Goal: Task Accomplishment & Management: Complete application form

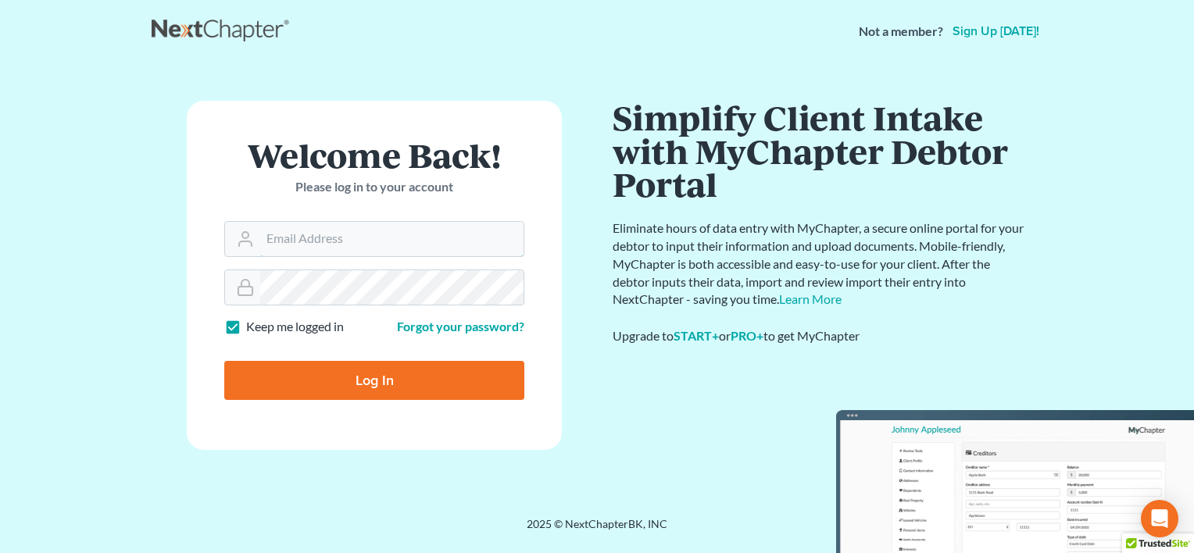
type input "[EMAIL_ADDRESS][DOMAIN_NAME]"
click at [375, 384] on input "Log In" at bounding box center [374, 380] width 300 height 39
type input "Thinking..."
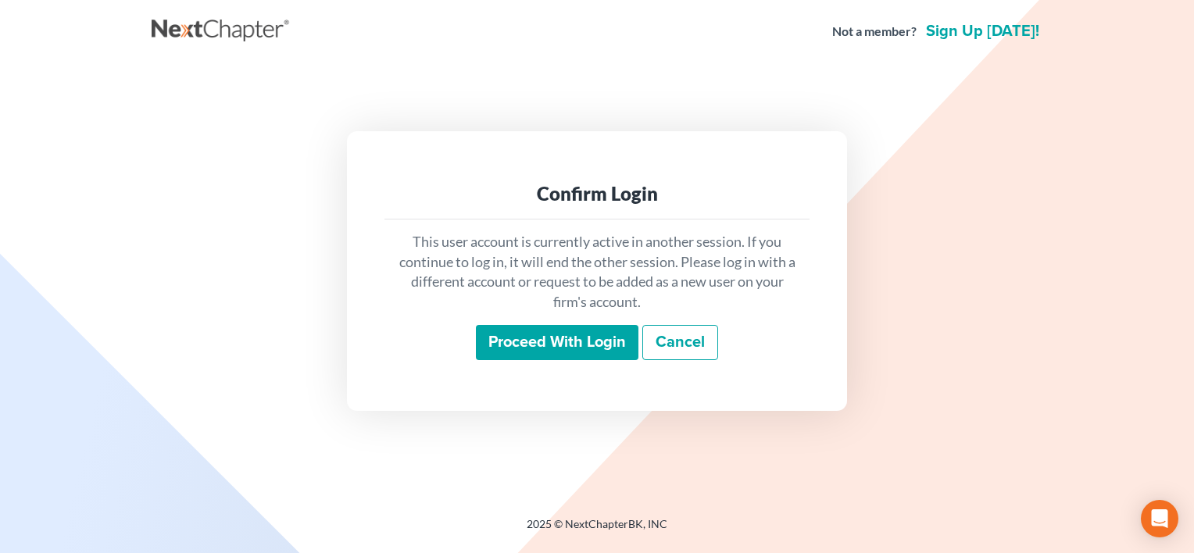
click at [548, 341] on input "Proceed with login" at bounding box center [557, 343] width 162 height 36
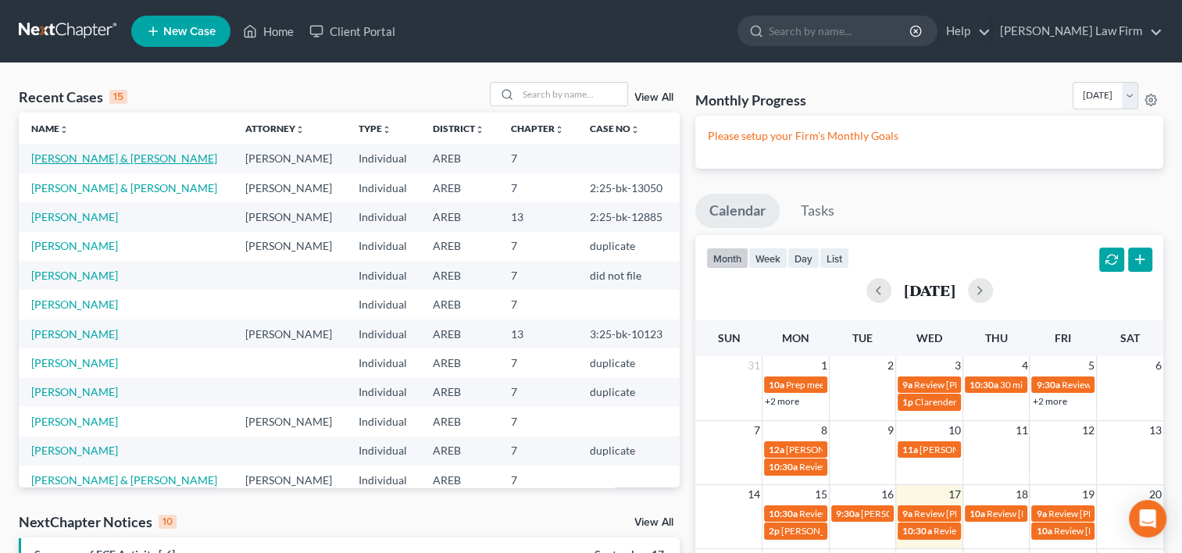
click at [122, 162] on link "[PERSON_NAME] & [PERSON_NAME]" at bounding box center [124, 158] width 186 height 13
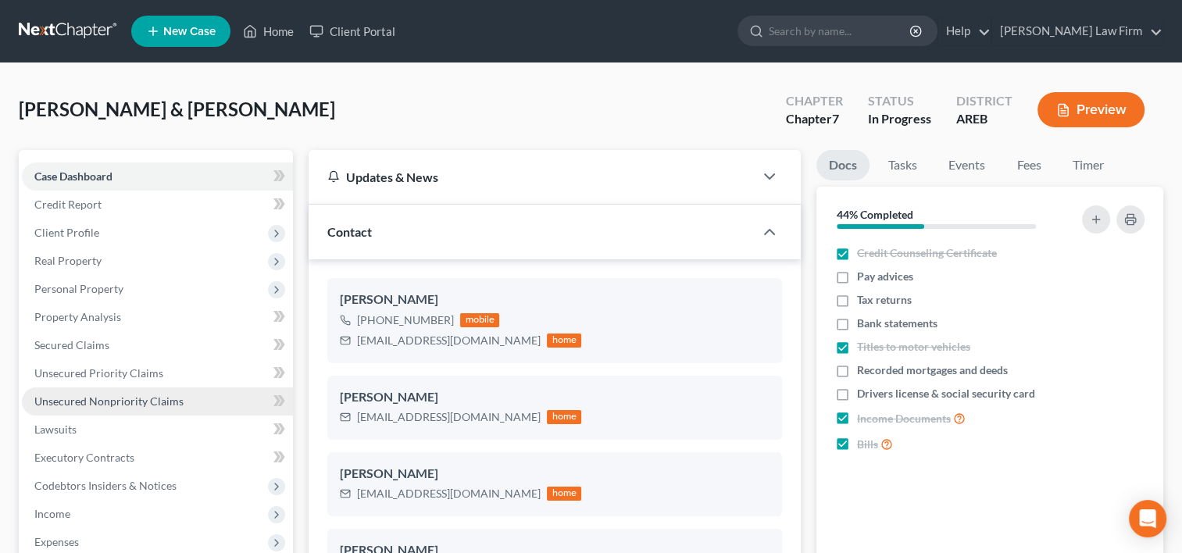
click at [87, 399] on span "Unsecured Nonpriority Claims" at bounding box center [108, 401] width 149 height 13
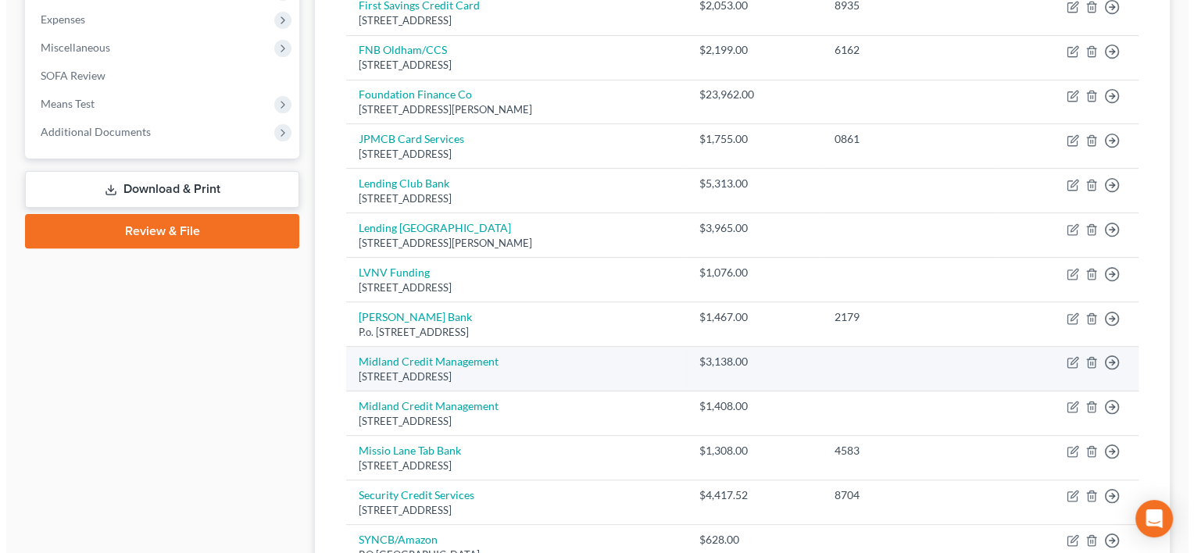
scroll to position [547, 0]
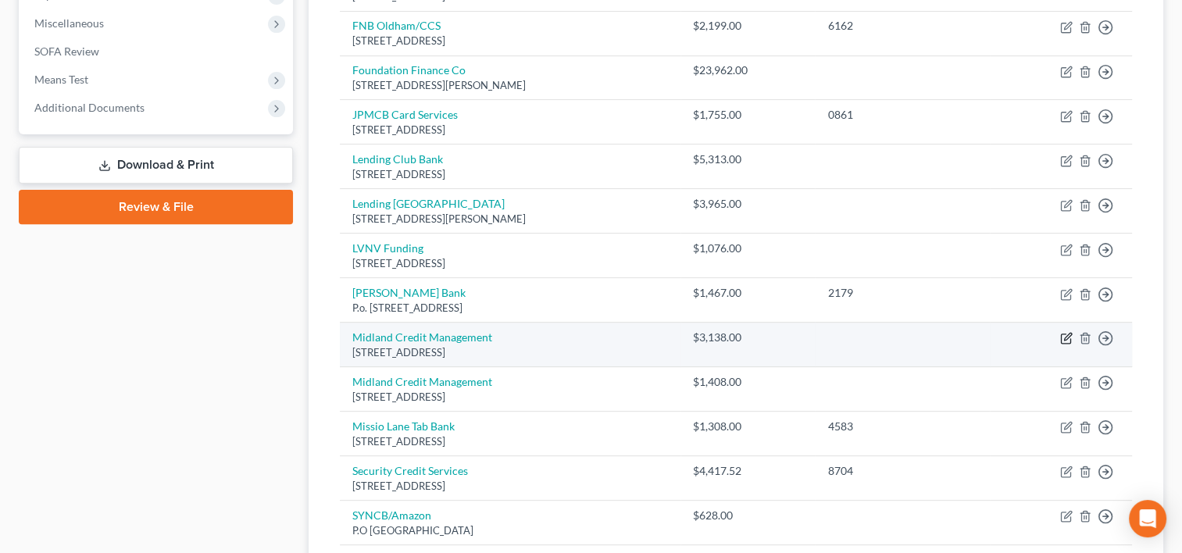
click at [1066, 334] on icon "button" at bounding box center [1067, 337] width 7 height 7
select select "4"
select select "1"
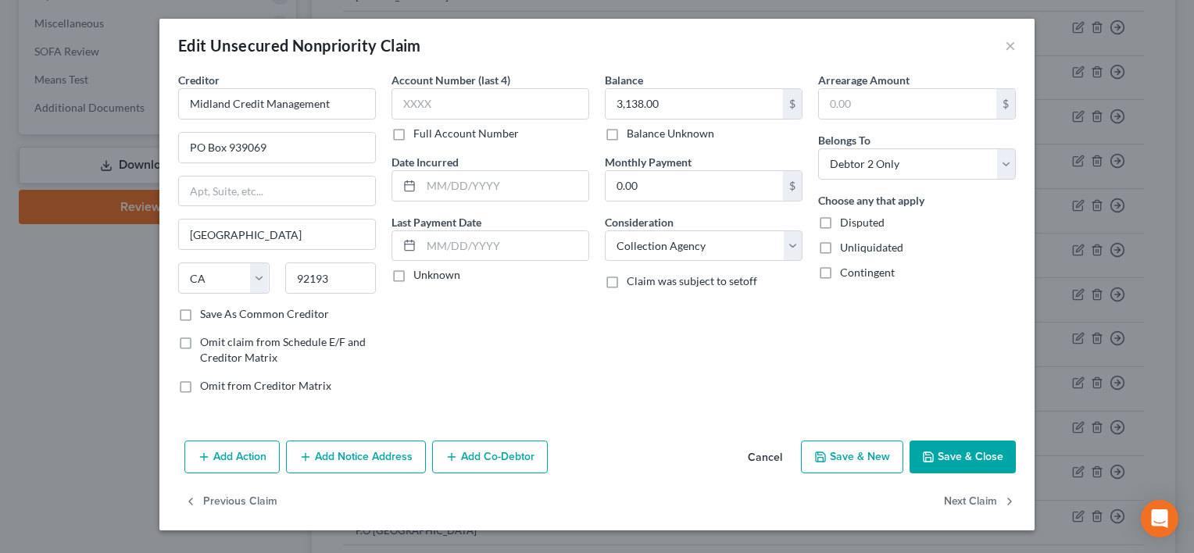
click at [379, 459] on button "Add Notice Address" at bounding box center [356, 457] width 140 height 33
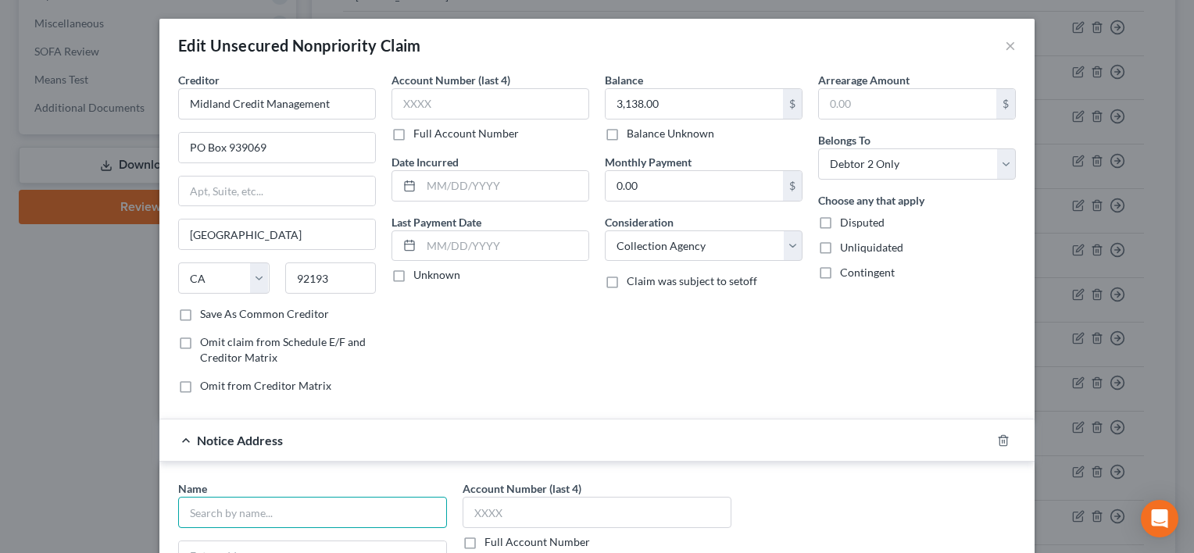
click at [286, 510] on input "text" at bounding box center [312, 512] width 269 height 31
type input "Midland Credit Management"
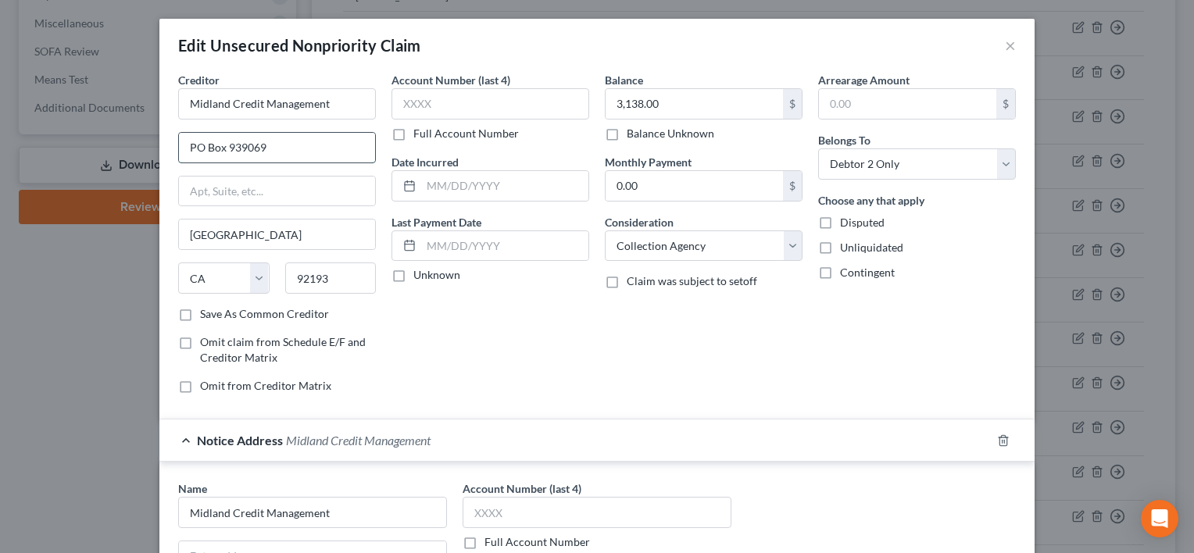
drag, startPoint x: 268, startPoint y: 149, endPoint x: 209, endPoint y: 148, distance: 58.6
click at [179, 152] on input "PO Box 939069" at bounding box center [277, 148] width 196 height 30
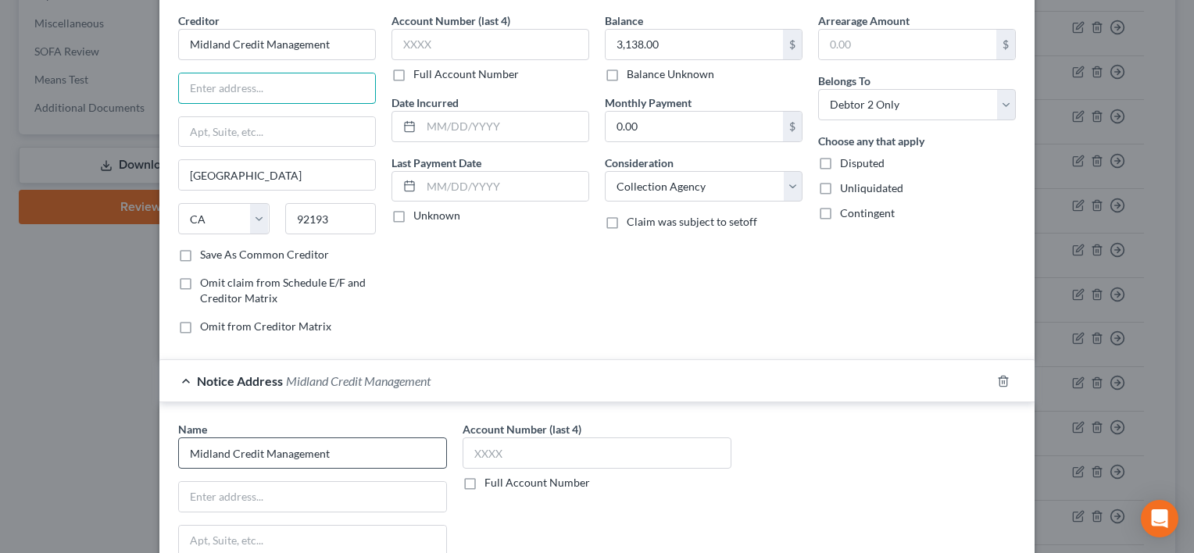
scroll to position [156, 0]
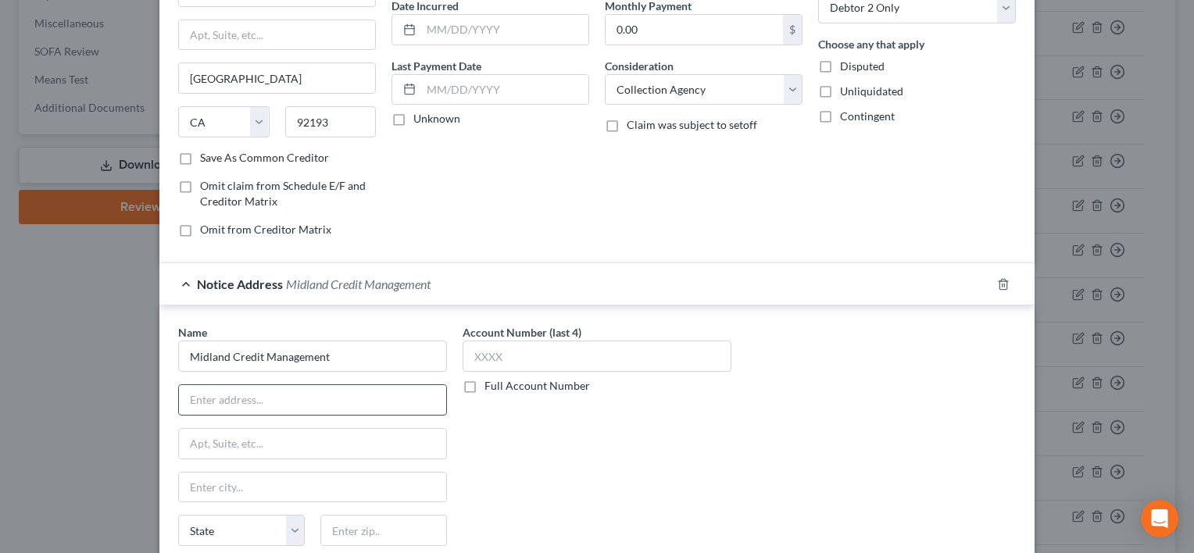
click at [214, 395] on input "text" at bounding box center [312, 400] width 267 height 30
paste input "PO Box 939069"
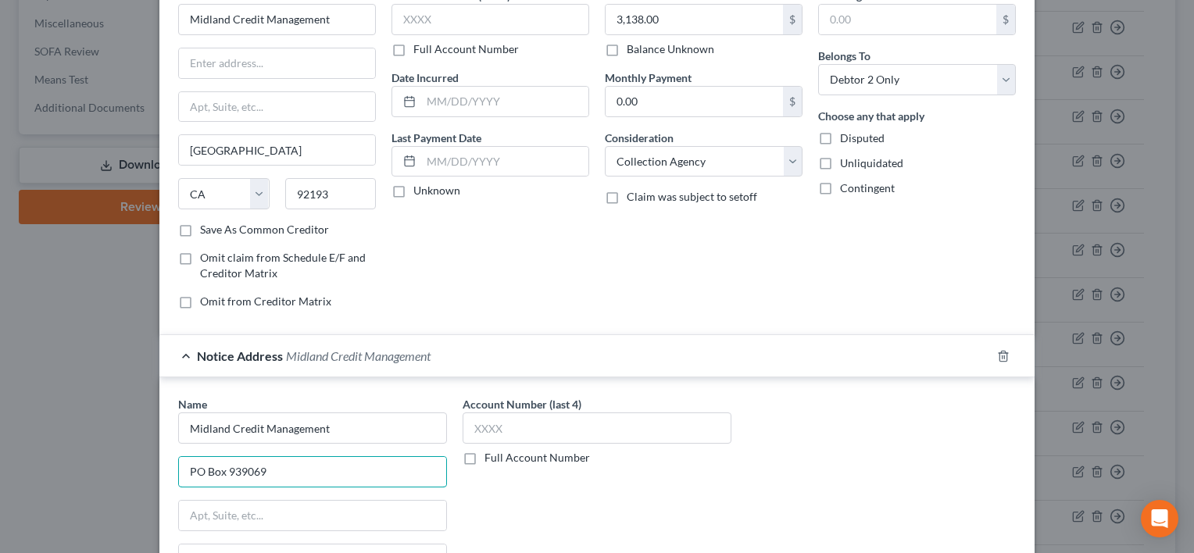
scroll to position [0, 0]
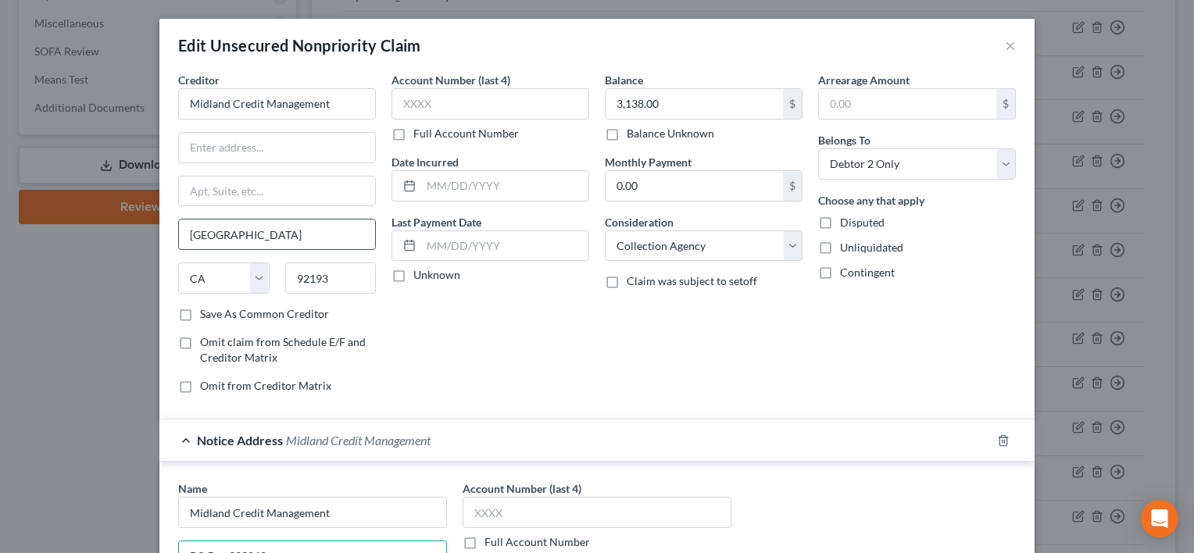
type input "PO Box 939069"
drag, startPoint x: 237, startPoint y: 234, endPoint x: 181, endPoint y: 240, distance: 56.5
click at [127, 242] on div "Edit Unsecured Nonpriority Claim × Creditor * Midland Credit Management San Die…" at bounding box center [597, 276] width 1194 height 553
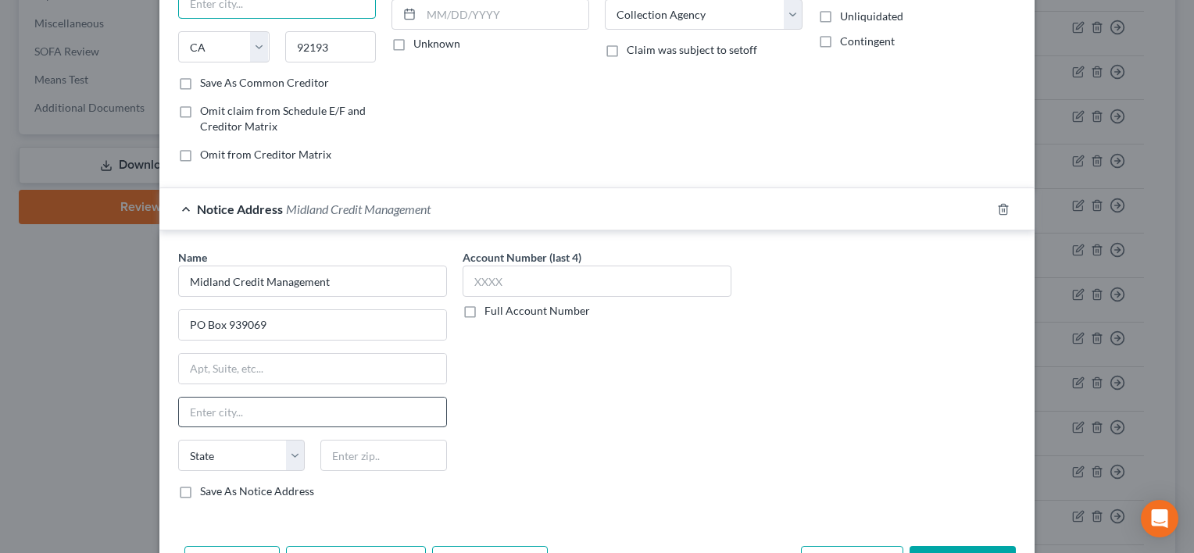
scroll to position [312, 0]
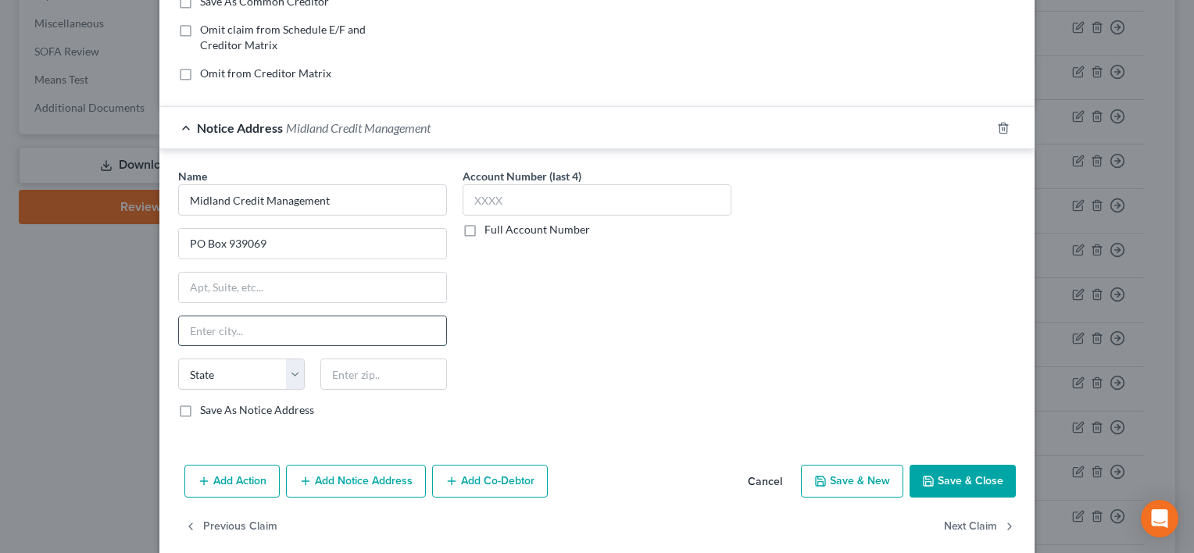
click at [206, 330] on input "text" at bounding box center [312, 331] width 267 height 30
drag, startPoint x: 202, startPoint y: 330, endPoint x: 168, endPoint y: 331, distance: 33.6
click at [170, 331] on div "Name * Midland Credit Management PO Box 939069 C State AL AK AR AZ CA CO CT DE …" at bounding box center [312, 299] width 284 height 262
paste input "San Diego"
type input "San Diego"
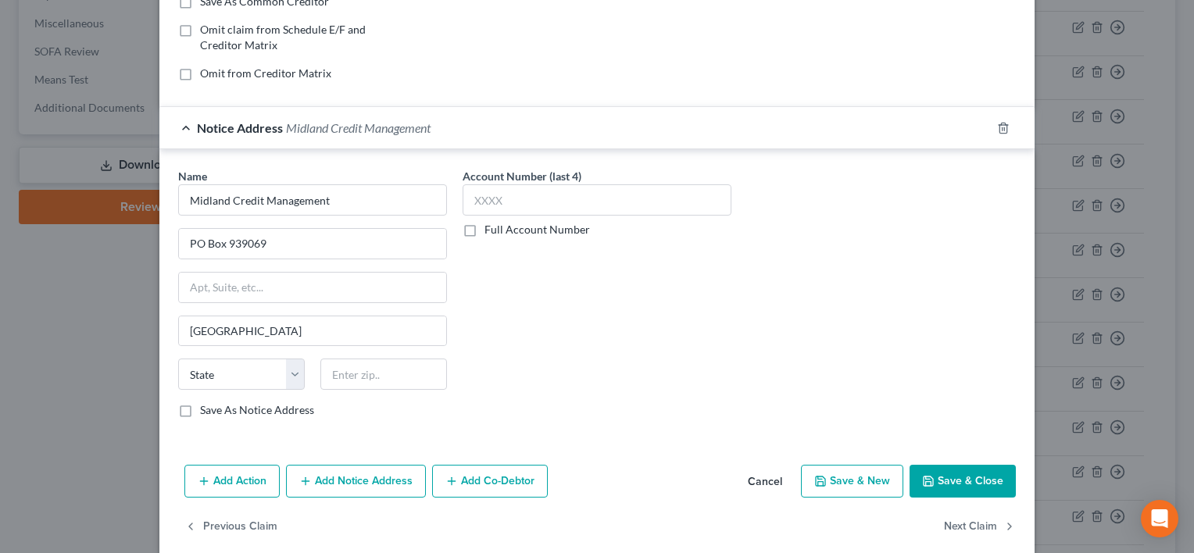
drag, startPoint x: 159, startPoint y: 355, endPoint x: 182, endPoint y: 366, distance: 24.8
click at [160, 356] on div "Name * Midland Credit Management PO Box 939069 San Diego State AL AK AR AZ CA C…" at bounding box center [596, 296] width 875 height 294
click at [191, 369] on select "State AL AK AR AZ CA CO CT DE DC FL GA GU HI ID IL IN IA KS KY LA ME MD MA MI M…" at bounding box center [241, 374] width 127 height 31
select select "4"
click at [178, 359] on select "State AL AK AR AZ CA CO CT DE DC FL GA GU HI ID IL IN IA KS KY LA ME MD MA MI M…" at bounding box center [241, 374] width 127 height 31
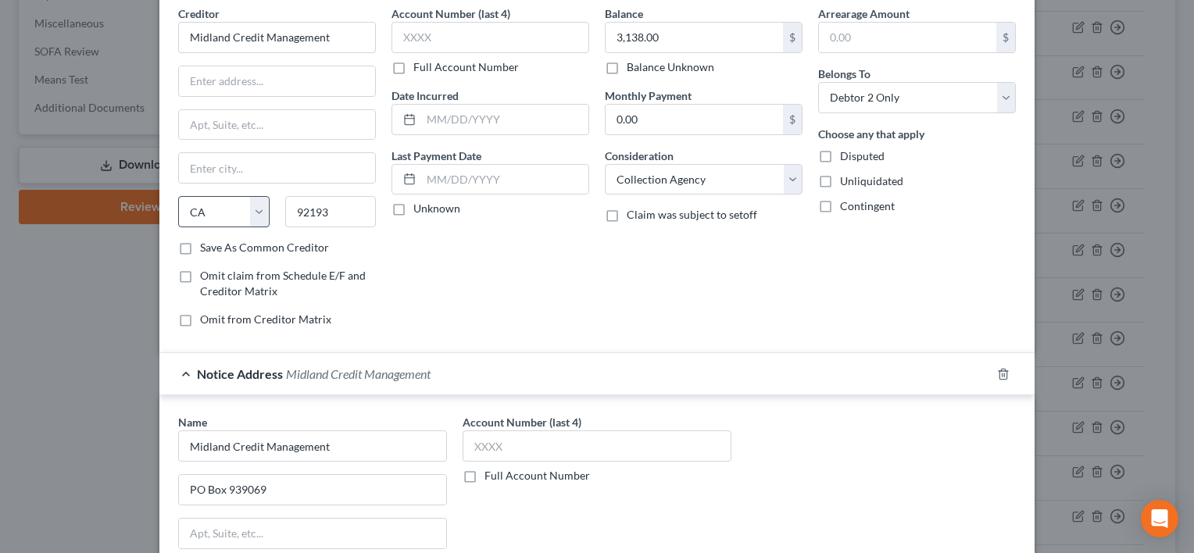
scroll to position [0, 0]
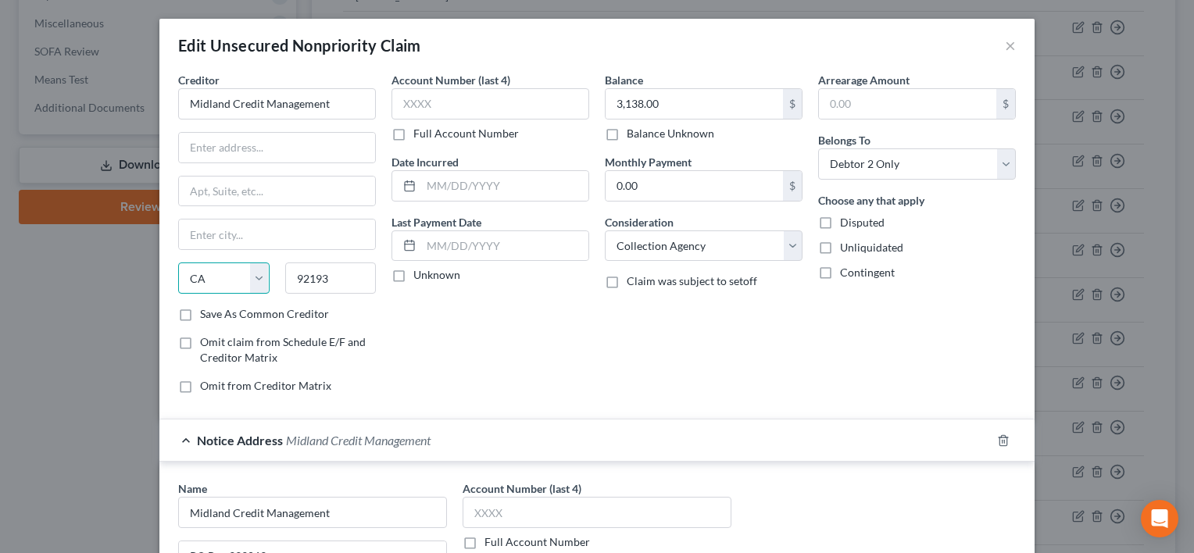
click at [203, 273] on select "State AL AK AR AZ CA CO CT DE DC FL GA GU HI ID IL IN IA KS KY LA ME MD MA MI M…" at bounding box center [223, 277] width 91 height 31
select select
click at [178, 262] on select "State AL AK AR AZ CA CO CT DE DC FL GA GU HI ID IL IN IA KS KY LA ME MD MA MI M…" at bounding box center [223, 277] width 91 height 31
drag, startPoint x: 323, startPoint y: 276, endPoint x: 273, endPoint y: 278, distance: 50.8
click at [277, 278] on div "92193" at bounding box center [330, 277] width 107 height 31
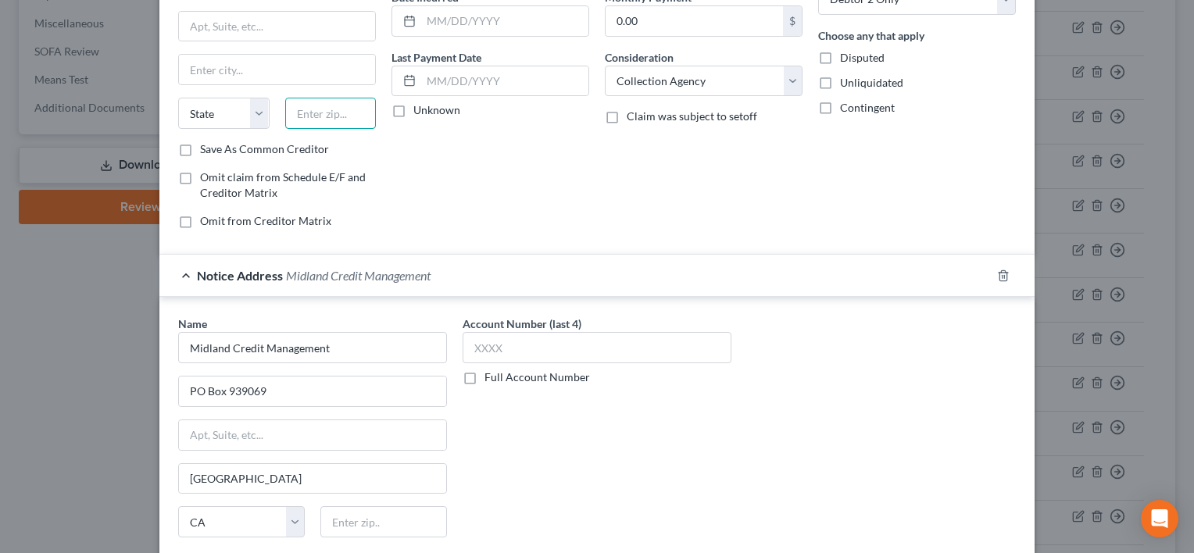
scroll to position [234, 0]
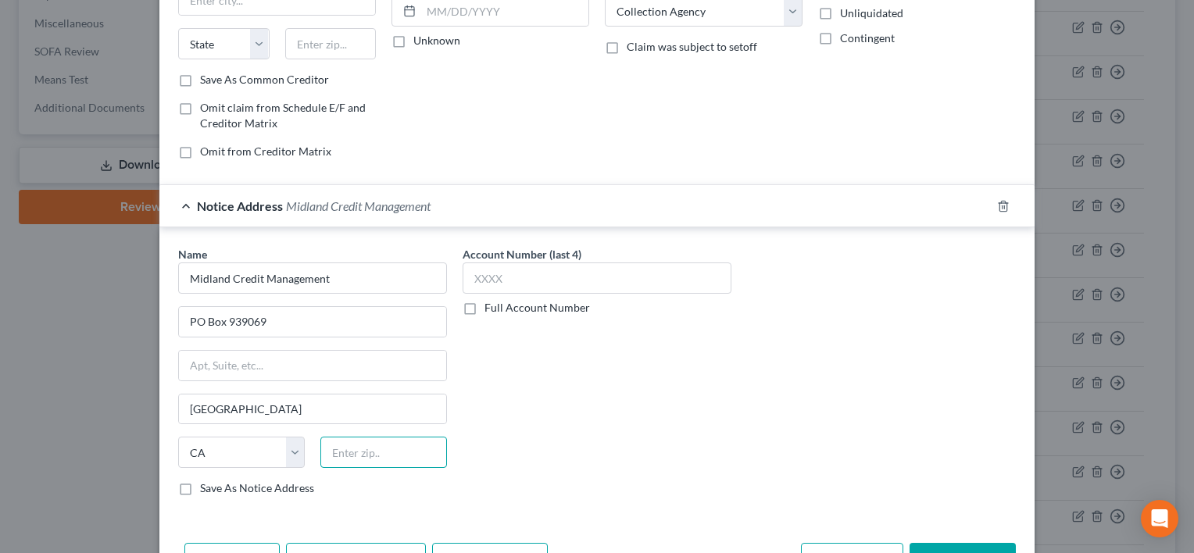
click at [331, 447] on input "text" at bounding box center [383, 452] width 127 height 31
paste input "92193"
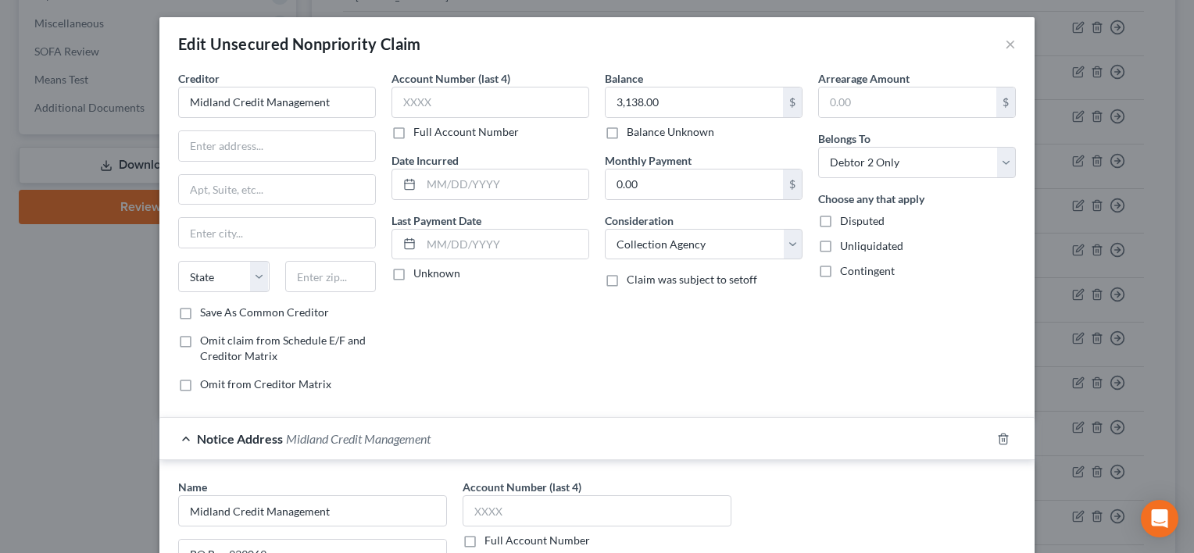
scroll to position [0, 0]
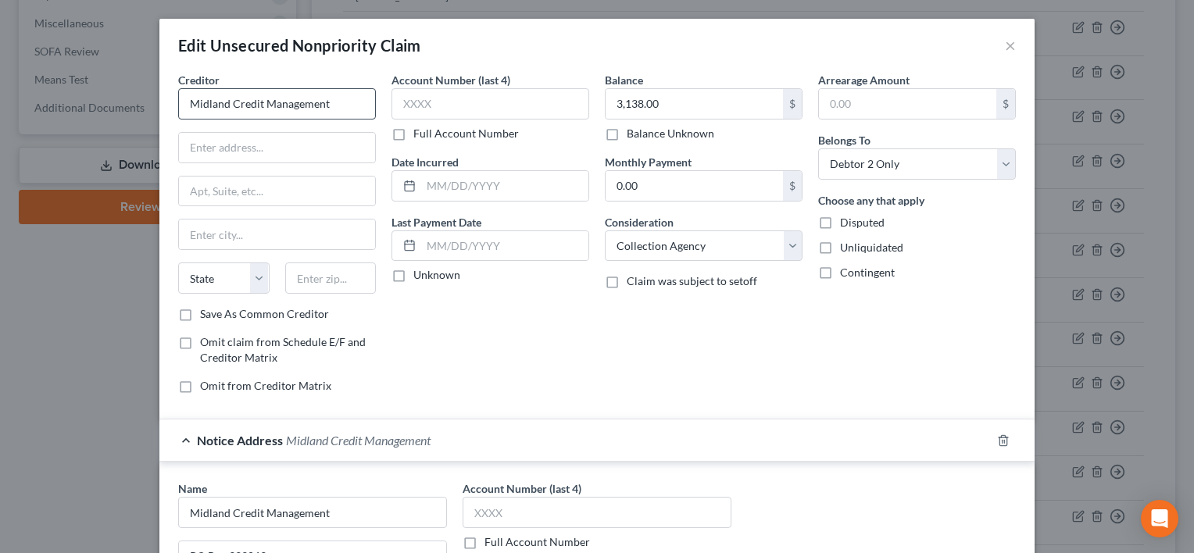
type input "92193"
drag, startPoint x: 334, startPoint y: 105, endPoint x: 162, endPoint y: 122, distance: 172.6
click at [170, 123] on div "Creditor * Midland Credit Management State AL AK AR AZ CA CO CT DE DC FL GA GU …" at bounding box center [276, 239] width 213 height 334
type input "Citibank NA"
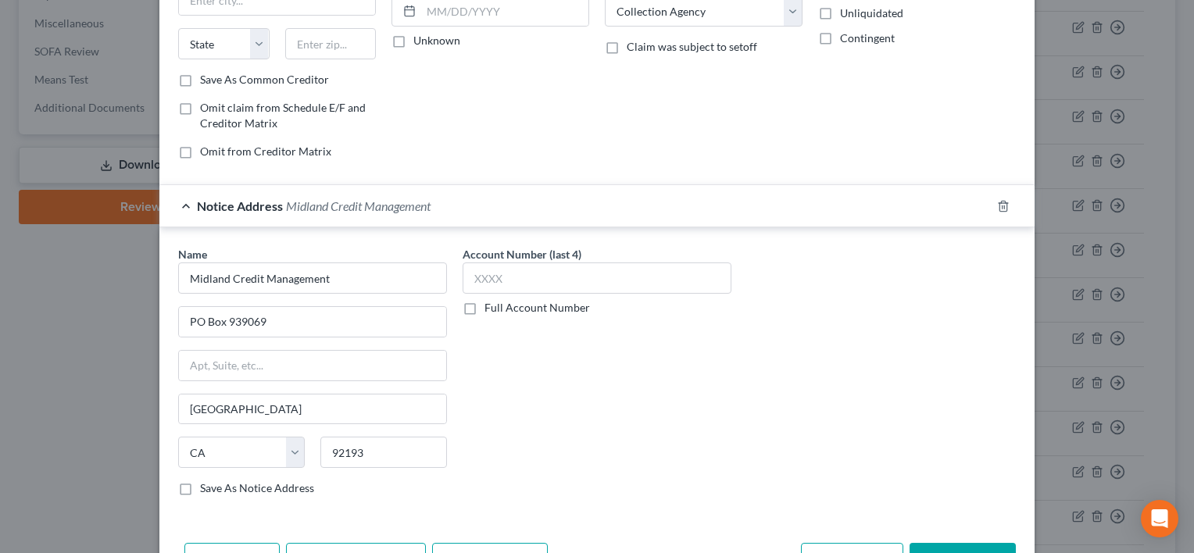
scroll to position [330, 0]
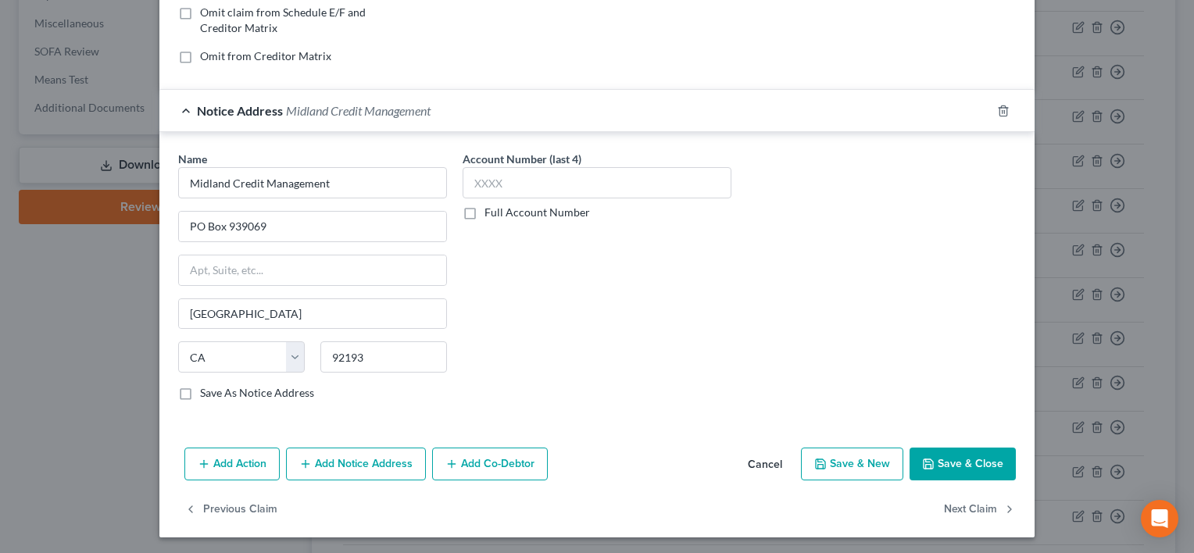
click at [944, 461] on button "Save & Close" at bounding box center [962, 464] width 106 height 33
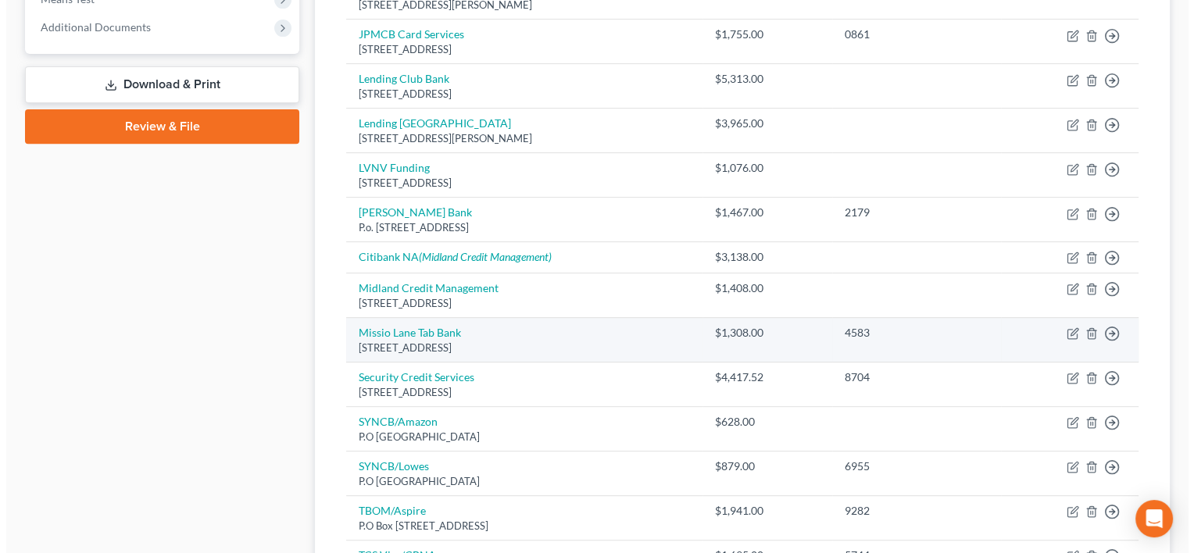
scroll to position [625, 0]
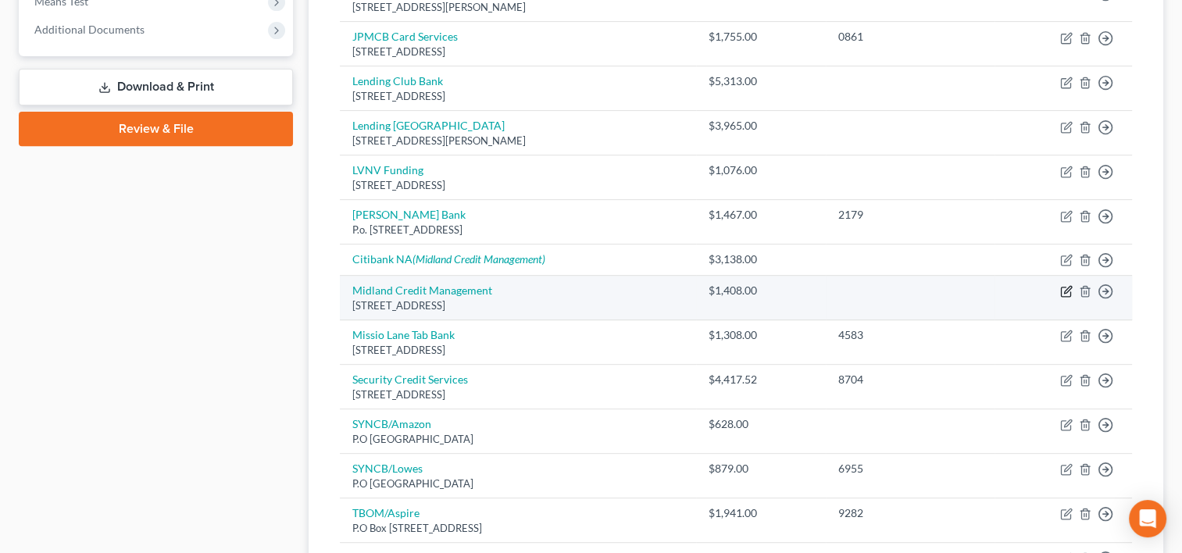
click at [1062, 289] on icon "button" at bounding box center [1066, 291] width 12 height 12
select select "4"
select select "1"
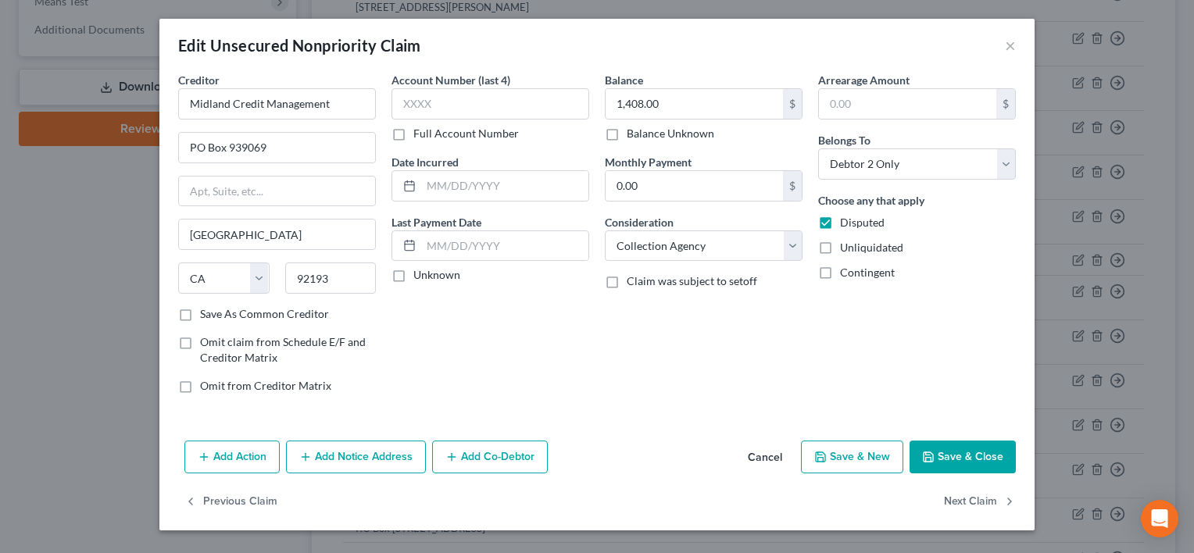
click at [387, 462] on button "Add Notice Address" at bounding box center [356, 457] width 140 height 33
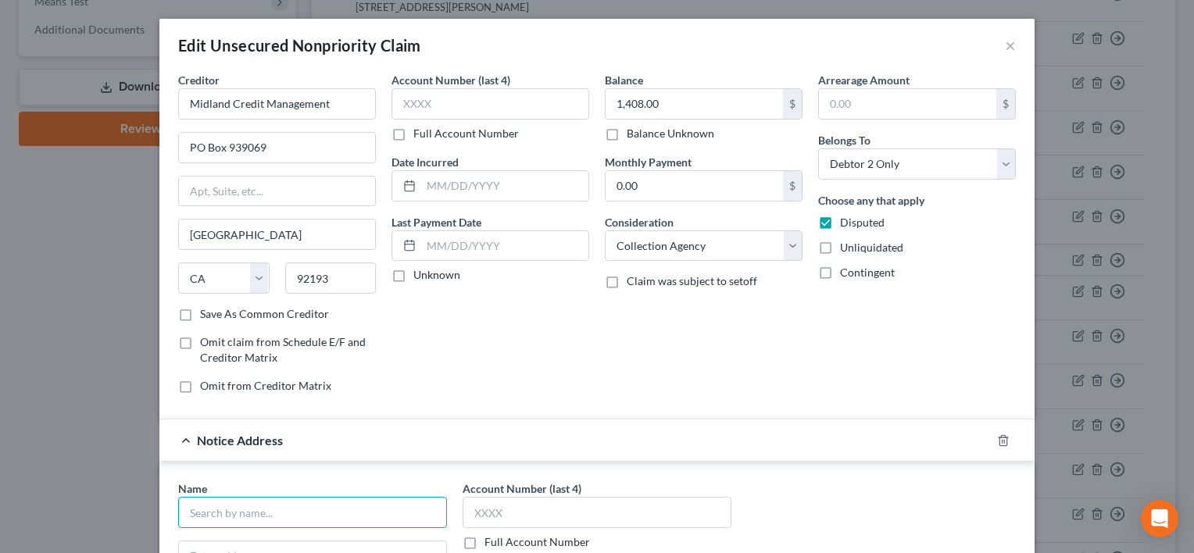
click at [286, 500] on input "text" at bounding box center [312, 512] width 269 height 31
type input "Midland Credit Management"
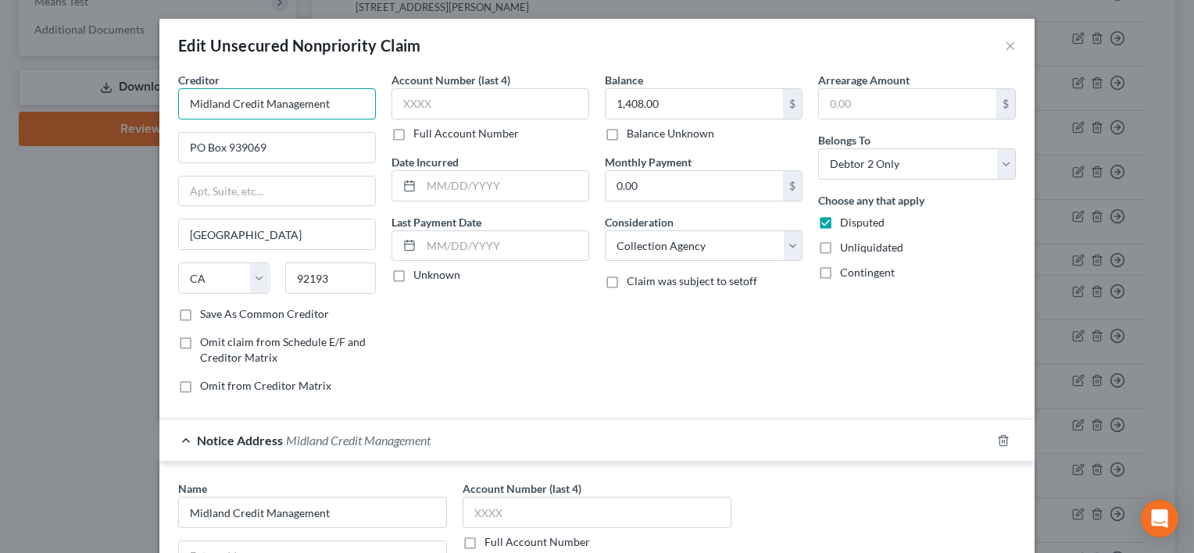
drag, startPoint x: 305, startPoint y: 100, endPoint x: 159, endPoint y: 125, distance: 147.4
click at [159, 125] on div "Creditor * Midland Credit Management PO Box 939069 San Diego State AL AK AR AZ …" at bounding box center [596, 421] width 875 height 699
type input "Citibank"
drag, startPoint x: 260, startPoint y: 152, endPoint x: 186, endPoint y: 145, distance: 74.5
click at [170, 145] on div "Creditor * Citibank PO Box 939069 San Diego State AL AK AR AZ CA CO CT DE DC FL…" at bounding box center [276, 239] width 213 height 334
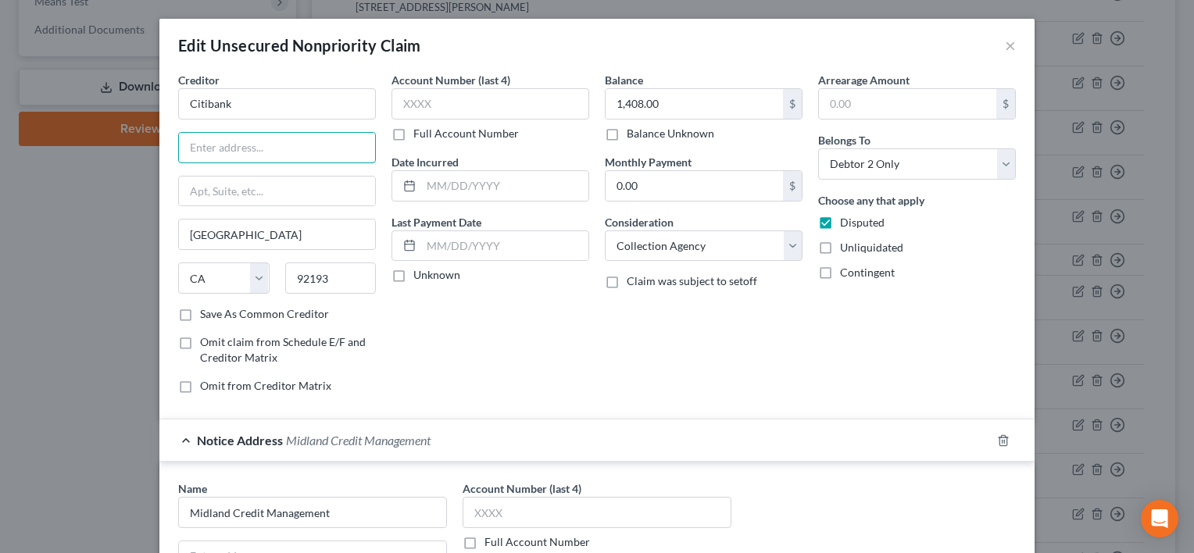
scroll to position [234, 0]
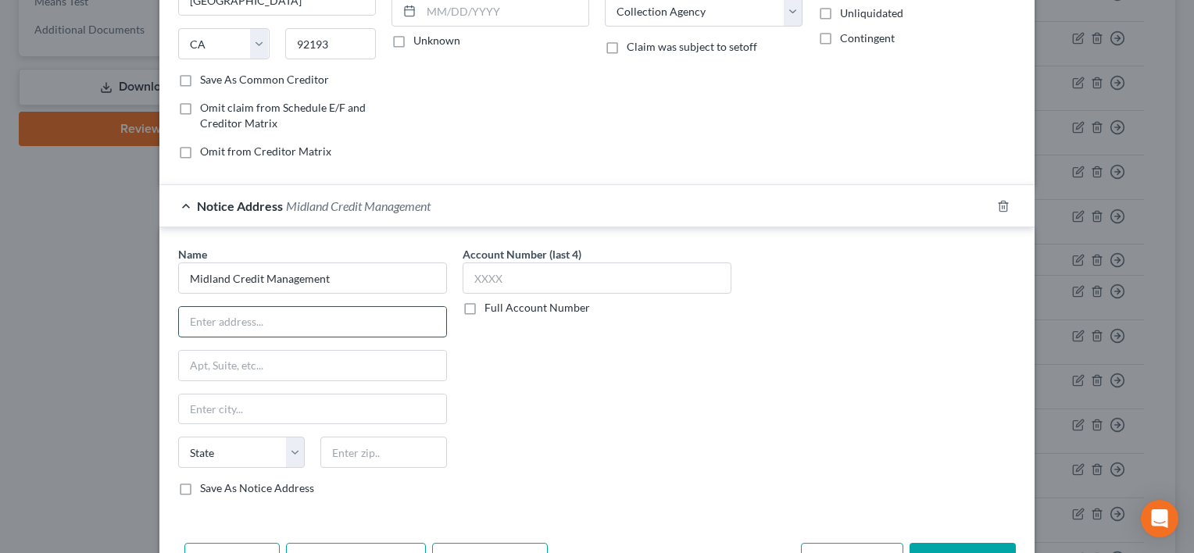
click at [197, 324] on input "text" at bounding box center [312, 322] width 267 height 30
paste input "PO Box 939069"
type input "PO Box 939069"
click at [291, 448] on select "State AL AK AR AZ CA CO CT DE DC FL GA GU HI ID IL IN IA KS KY LA ME MD MA MI M…" at bounding box center [241, 452] width 127 height 31
select select "4"
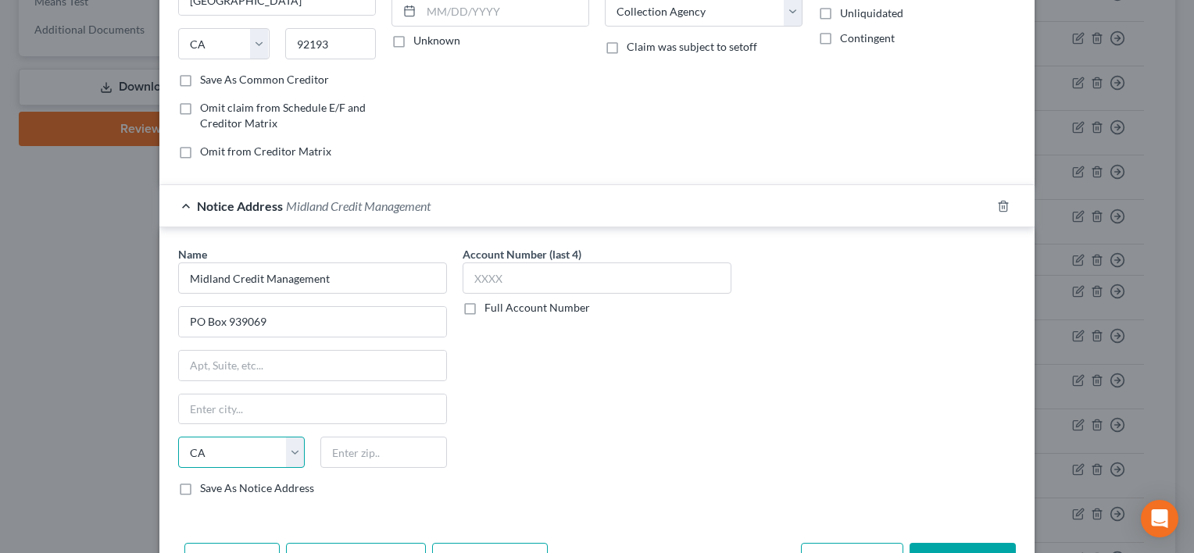
click at [178, 437] on select "State AL AK AR AZ CA CO CT DE DC FL GA GU HI ID IL IN IA KS KY LA ME MD MA MI M…" at bounding box center [241, 452] width 127 height 31
click at [219, 403] on input "text" at bounding box center [312, 410] width 267 height 30
type input "San Diego"
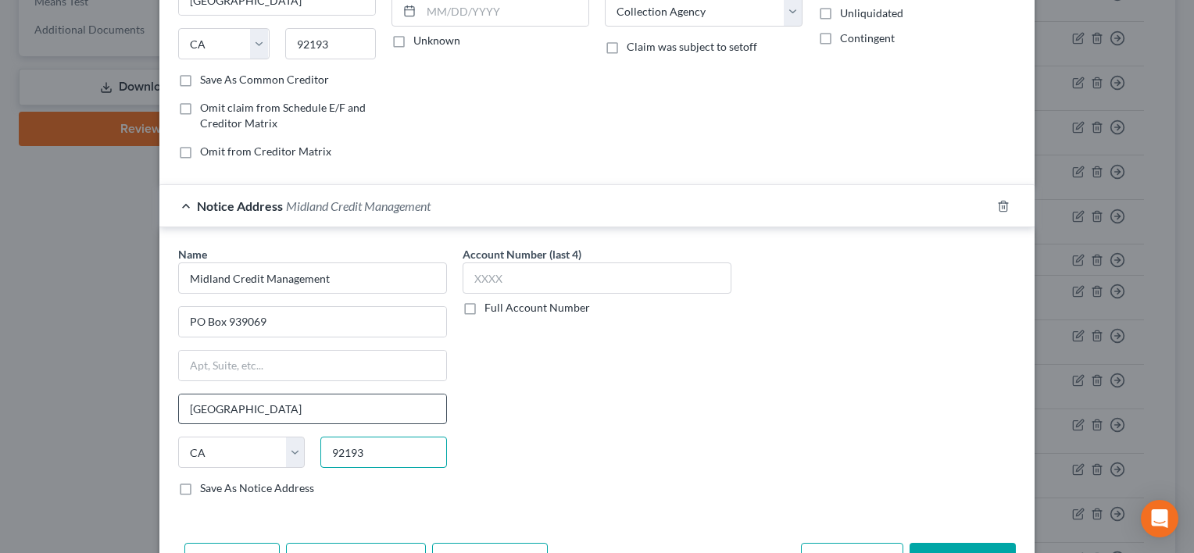
type input "92193"
click at [226, 484] on label "Save As Notice Address" at bounding box center [257, 488] width 114 height 16
click at [216, 484] on input "Save As Notice Address" at bounding box center [211, 485] width 10 height 10
checkbox input "true"
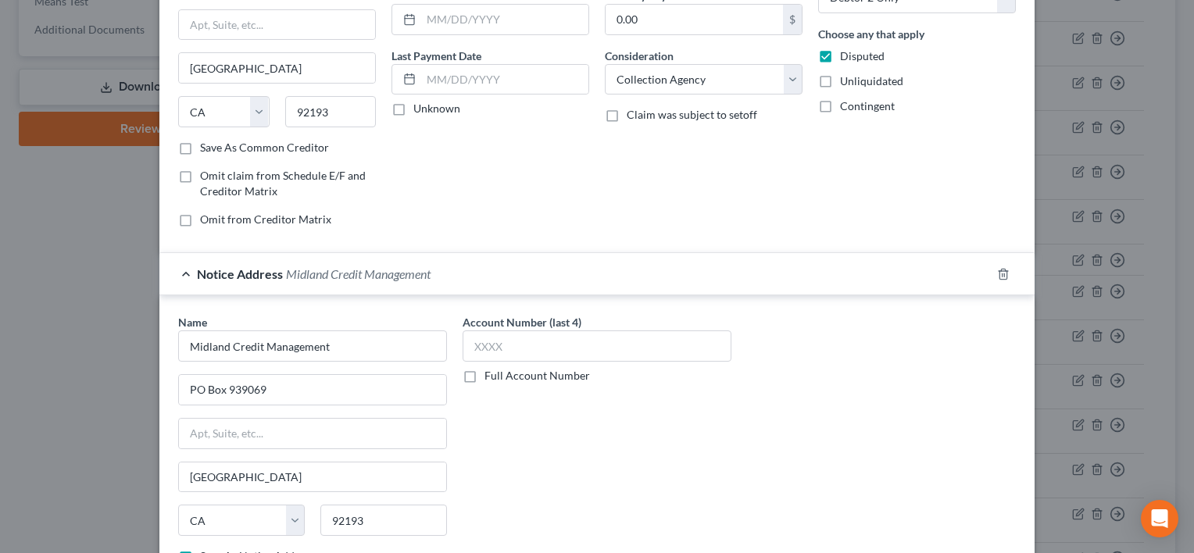
scroll to position [0, 0]
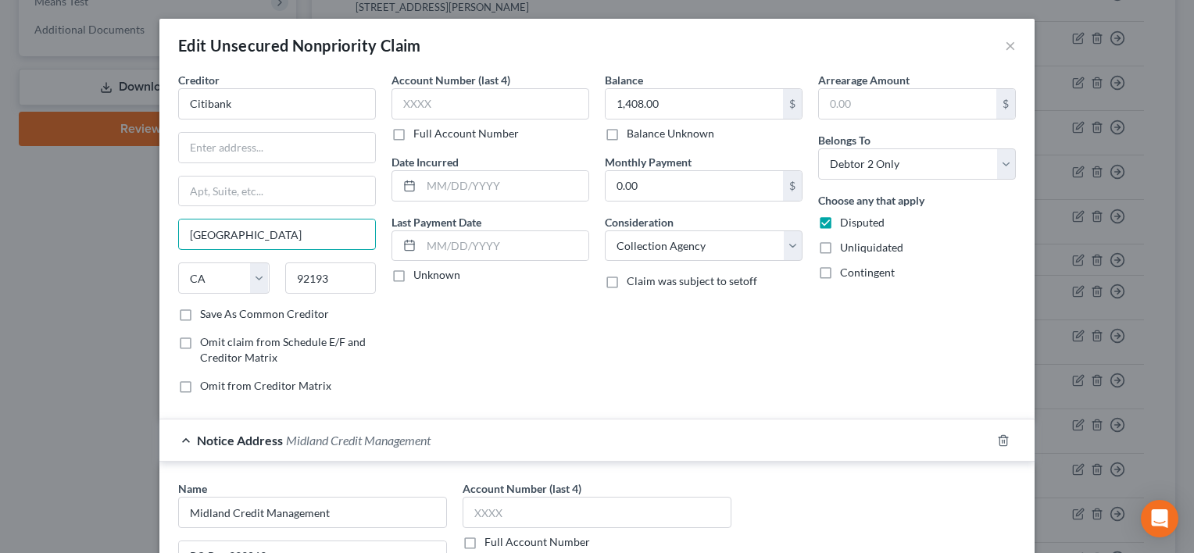
drag, startPoint x: 245, startPoint y: 231, endPoint x: 123, endPoint y: 245, distance: 123.4
click at [123, 245] on div "Edit Unsecured Nonpriority Claim × Creditor * Citibank San Diego State AL AK AR…" at bounding box center [597, 276] width 1194 height 553
drag, startPoint x: 327, startPoint y: 277, endPoint x: 284, endPoint y: 281, distance: 42.4
click at [287, 281] on input "92193" at bounding box center [330, 277] width 91 height 31
click at [251, 275] on select "State AL AK AR AZ CA CO CT DE DC FL GA GU HI ID IL IN IA KS KY LA ME MD MA MI M…" at bounding box center [223, 277] width 91 height 31
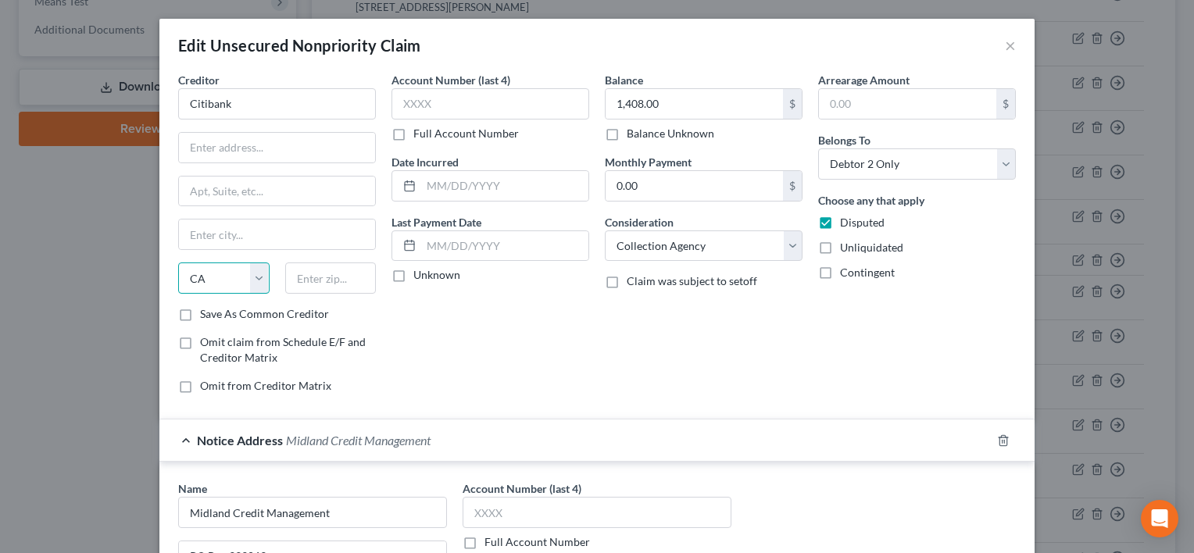
click at [248, 271] on select "State AL AK AR AZ CA CO CT DE DC FL GA GU HI ID IL IN IA KS KY LA ME MD MA MI M…" at bounding box center [223, 277] width 91 height 31
select select
click at [178, 262] on select "State AL AK AR AZ CA CO CT DE DC FL GA GU HI ID IL IN IA KS KY LA ME MD MA MI M…" at bounding box center [223, 277] width 91 height 31
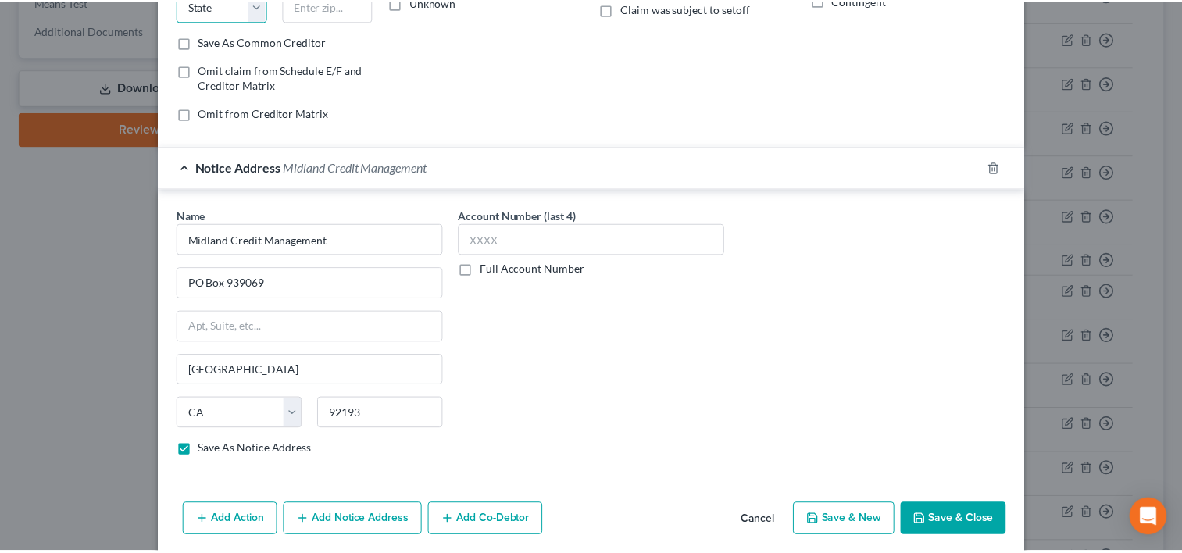
scroll to position [330, 0]
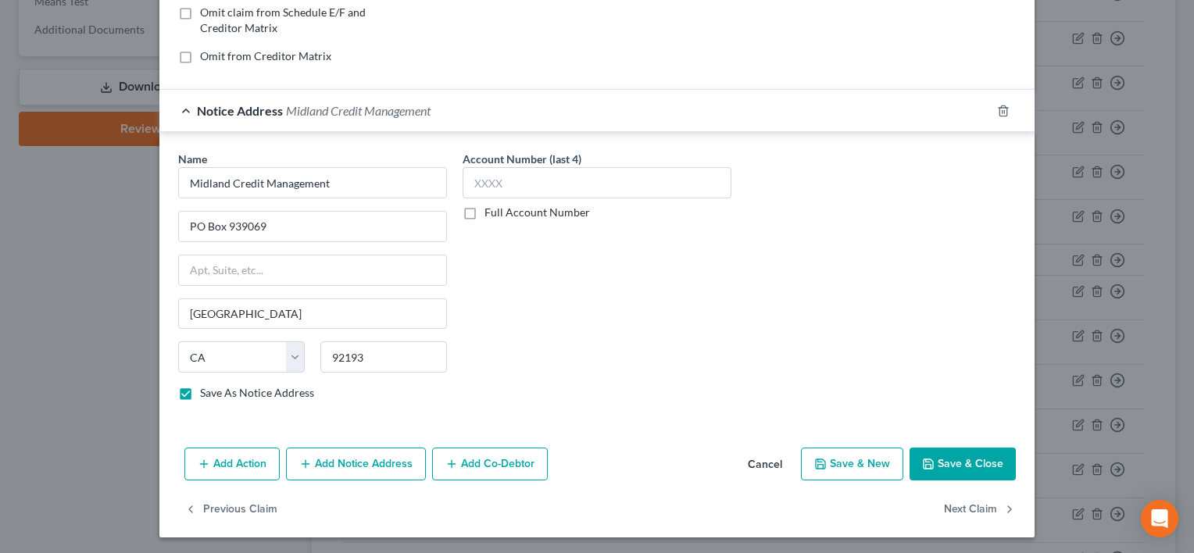
click at [941, 458] on button "Save & Close" at bounding box center [962, 464] width 106 height 33
checkbox input "false"
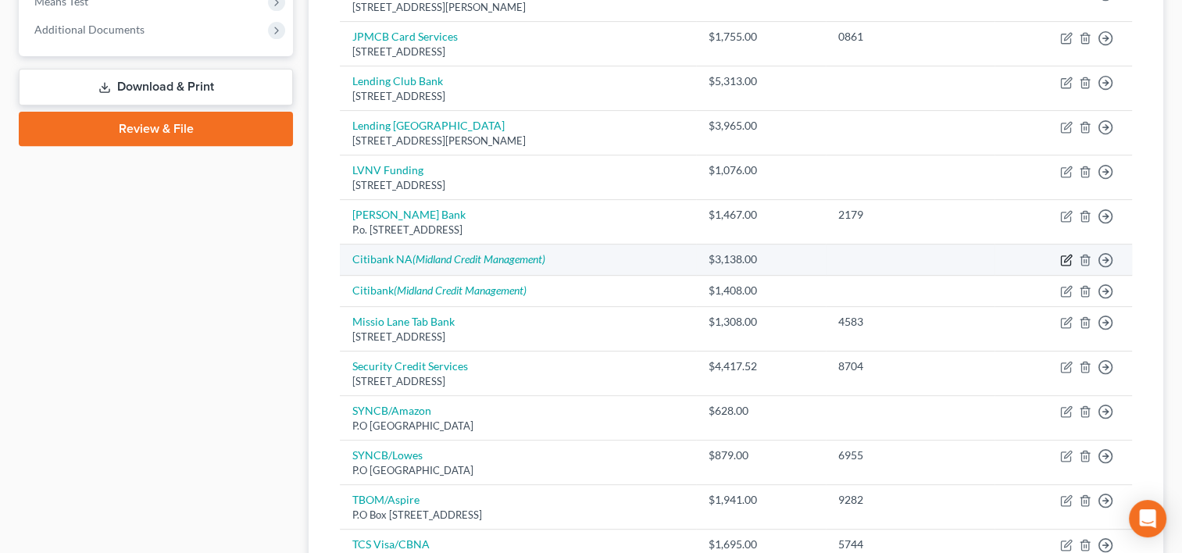
click at [1065, 255] on td "Move to D Move to E Move to G Move to Notice Only" at bounding box center [1062, 260] width 137 height 31
click at [1065, 255] on icon "button" at bounding box center [1066, 260] width 12 height 12
select select "1"
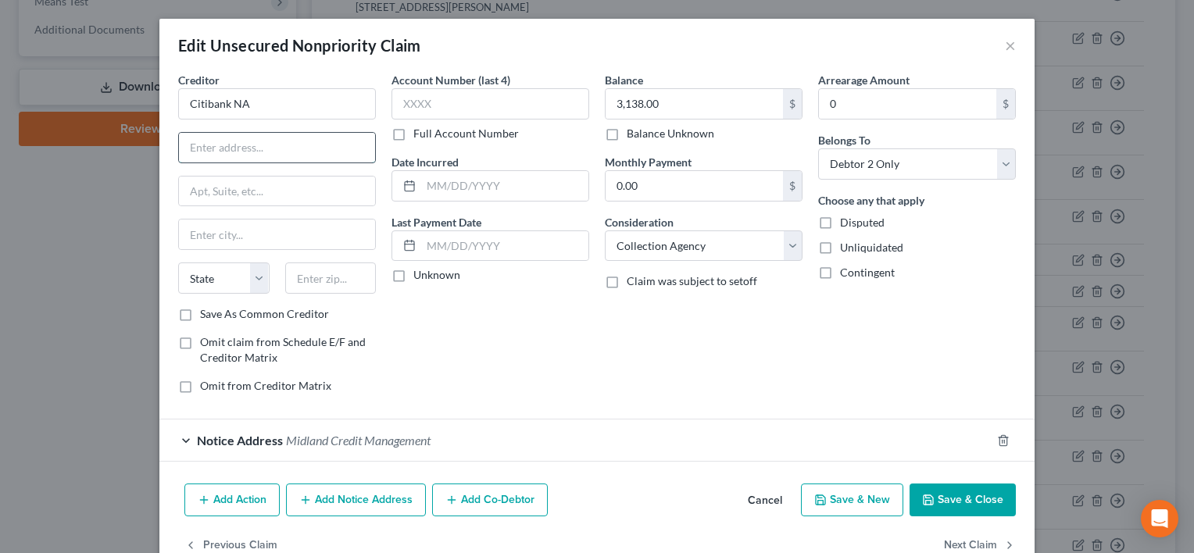
click at [297, 142] on input "text" at bounding box center [277, 148] width 196 height 30
paste input "P.O. Box 183037"
type input "P.O. Box 183037"
click at [941, 499] on button "Save & Close" at bounding box center [962, 500] width 106 height 33
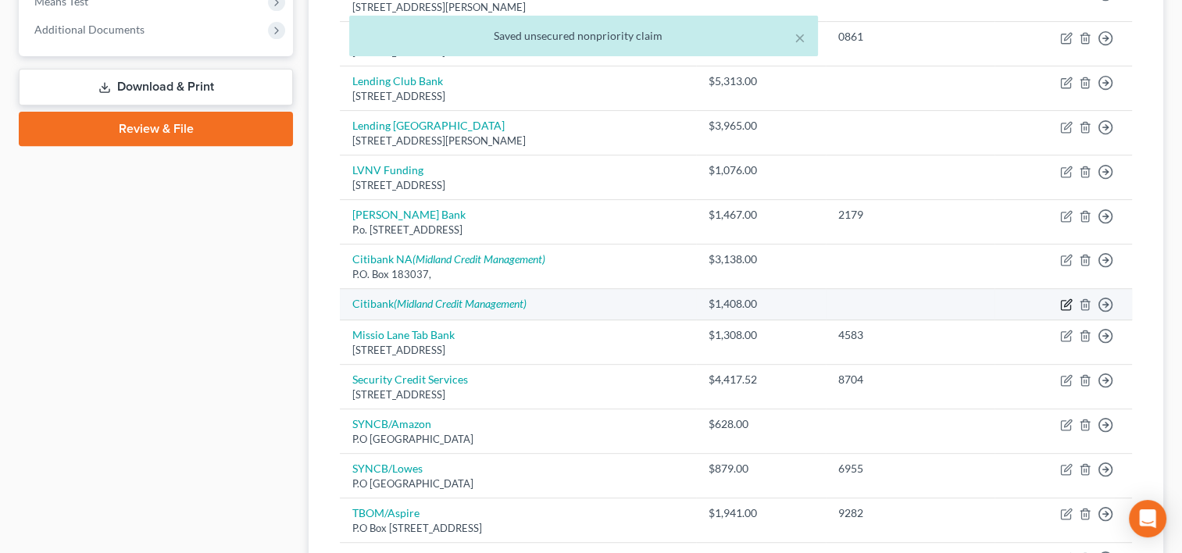
click at [1064, 301] on icon "button" at bounding box center [1066, 304] width 12 height 12
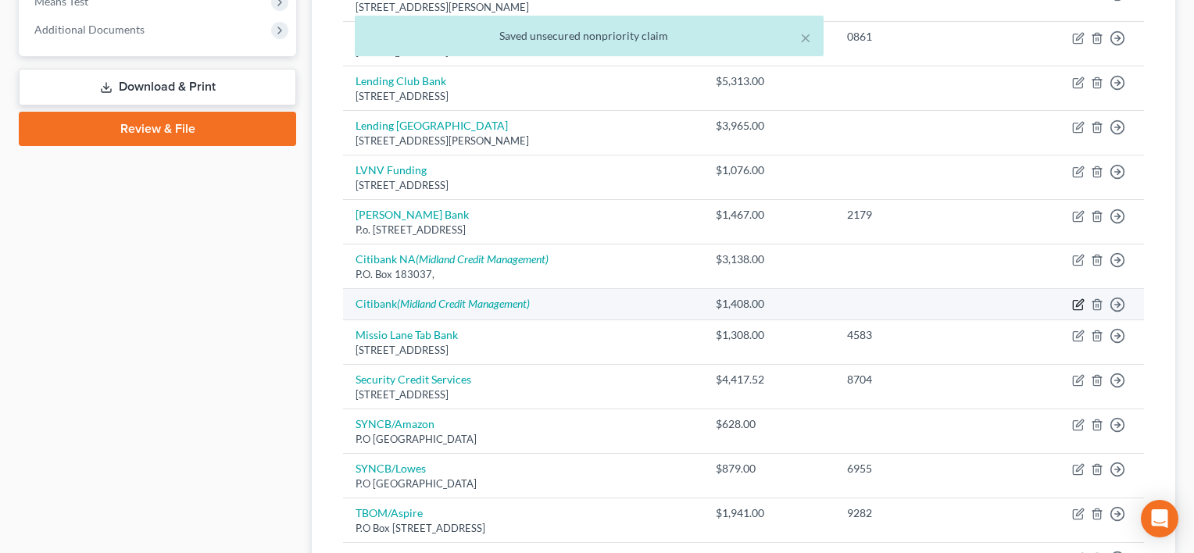
select select "1"
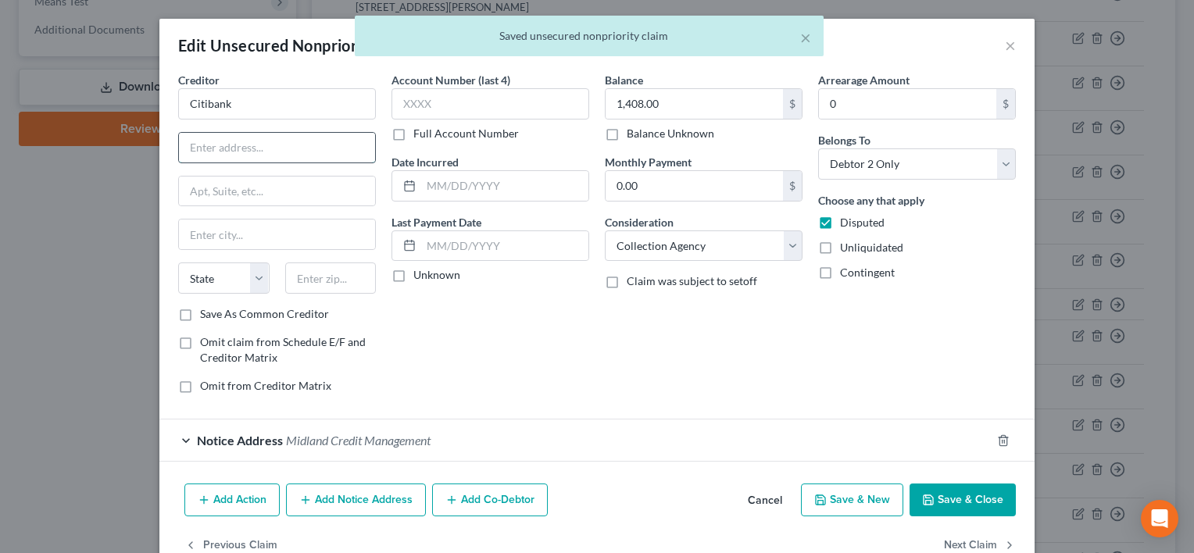
click at [311, 137] on input "text" at bounding box center [277, 148] width 196 height 30
paste input "P.O. Box 183037"
type input "P.O. Box 183037"
click at [980, 502] on button "Save & Close" at bounding box center [962, 500] width 106 height 33
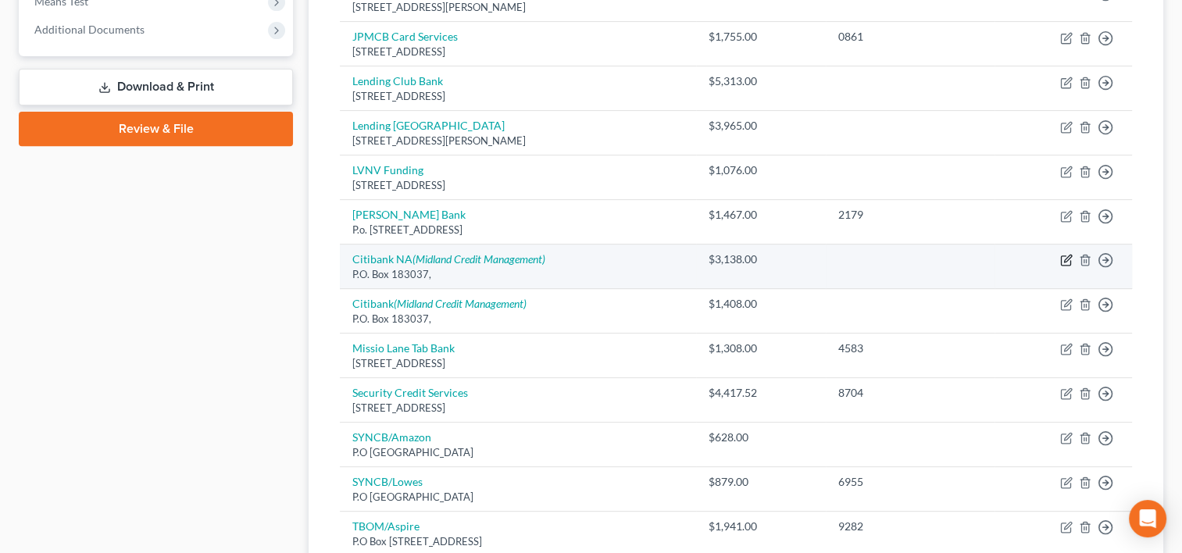
click at [1062, 260] on icon "button" at bounding box center [1066, 260] width 12 height 12
select select "1"
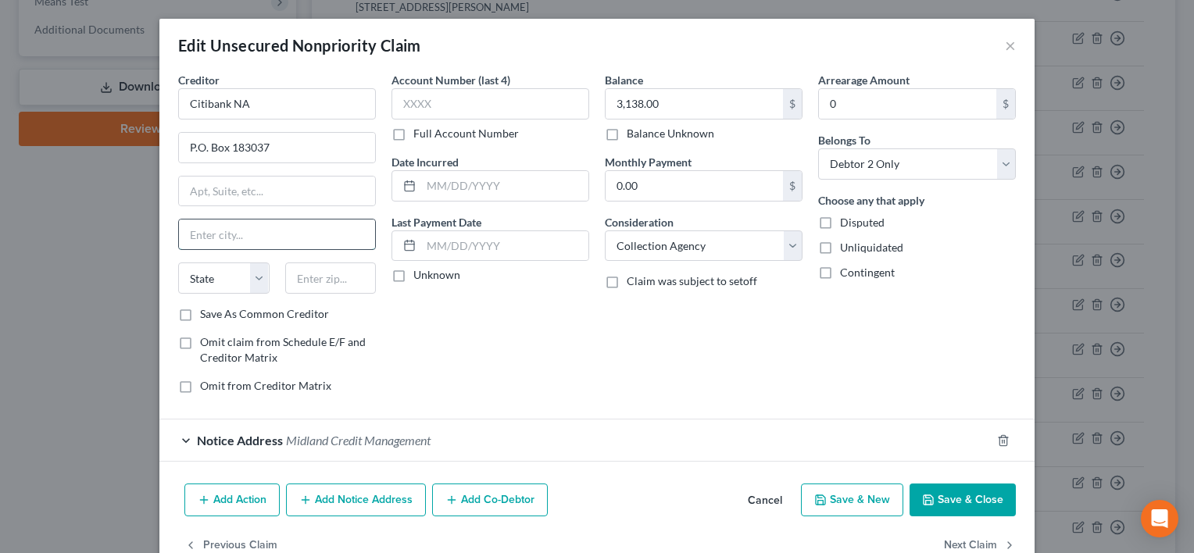
click at [278, 234] on input "text" at bounding box center [277, 235] width 196 height 30
type input "Columbus"
select select "36"
paste input "43218"
type input "43218"
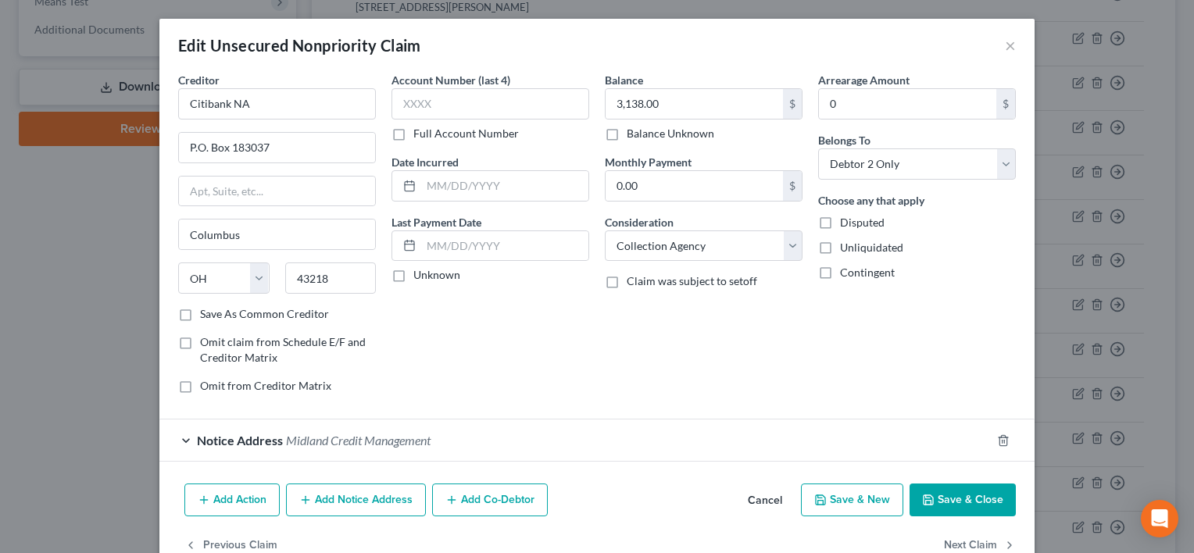
click at [946, 502] on button "Save & Close" at bounding box center [962, 500] width 106 height 33
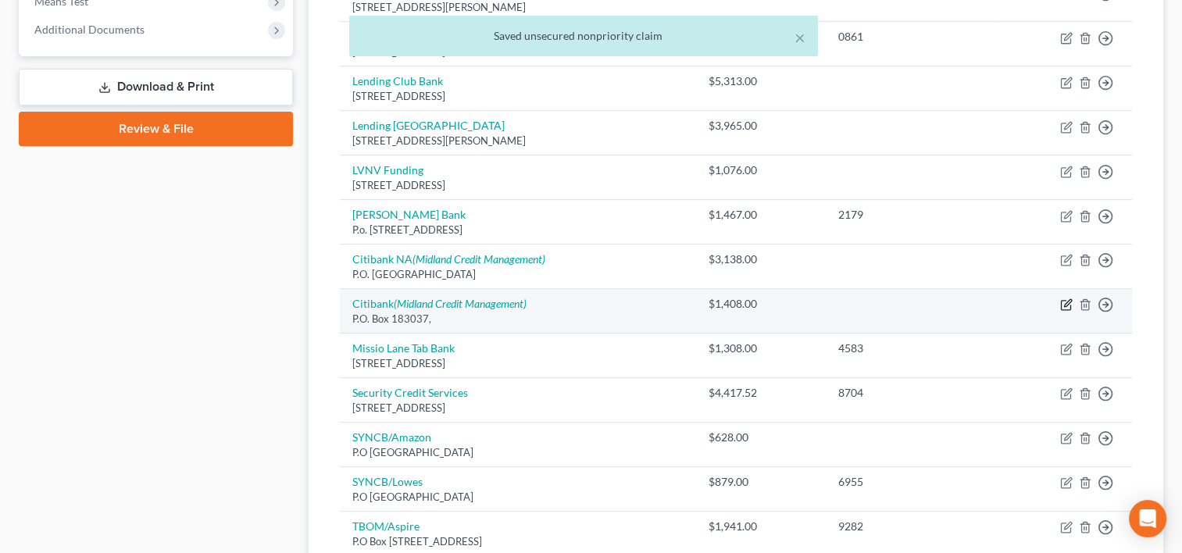
click at [1066, 304] on icon "button" at bounding box center [1066, 304] width 12 height 12
select select "1"
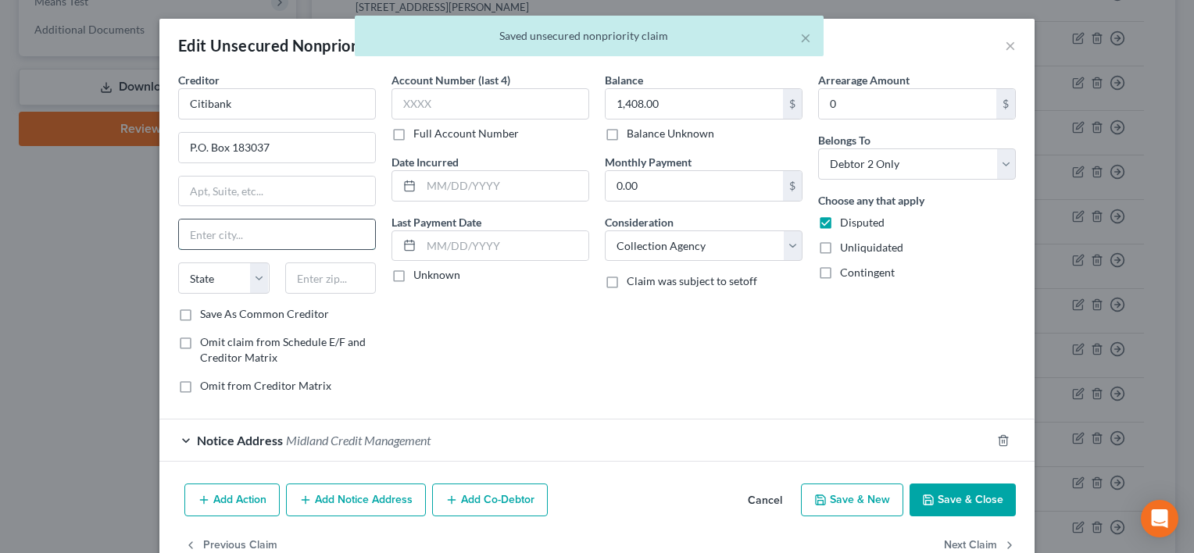
click at [232, 237] on input "text" at bounding box center [277, 235] width 196 height 30
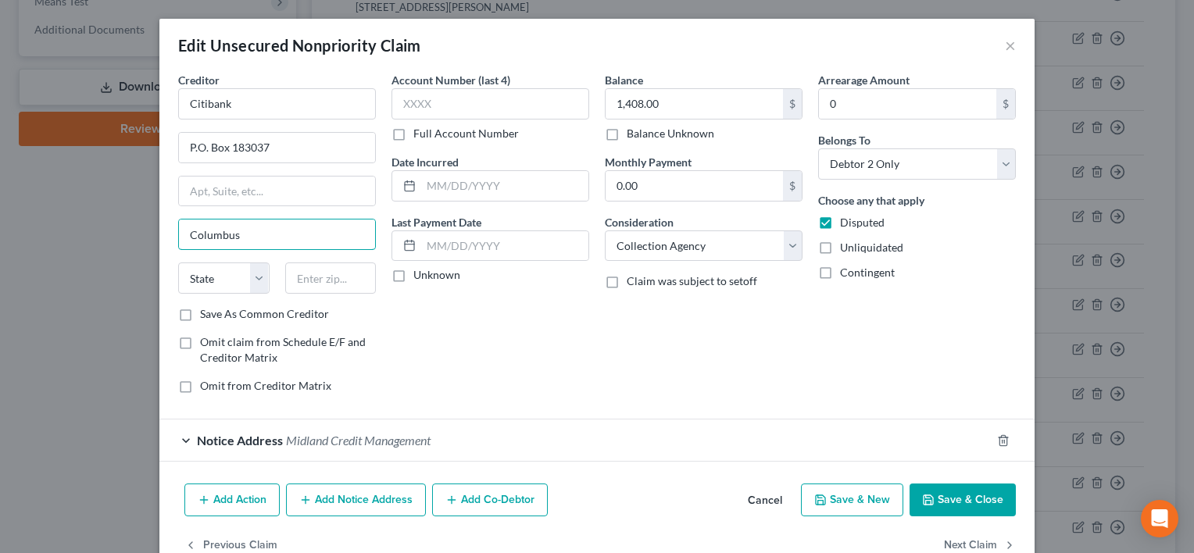
type input "Columbus"
select select "36"
paste input "43218"
type input "43218"
click at [941, 494] on button "Save & Close" at bounding box center [962, 500] width 106 height 33
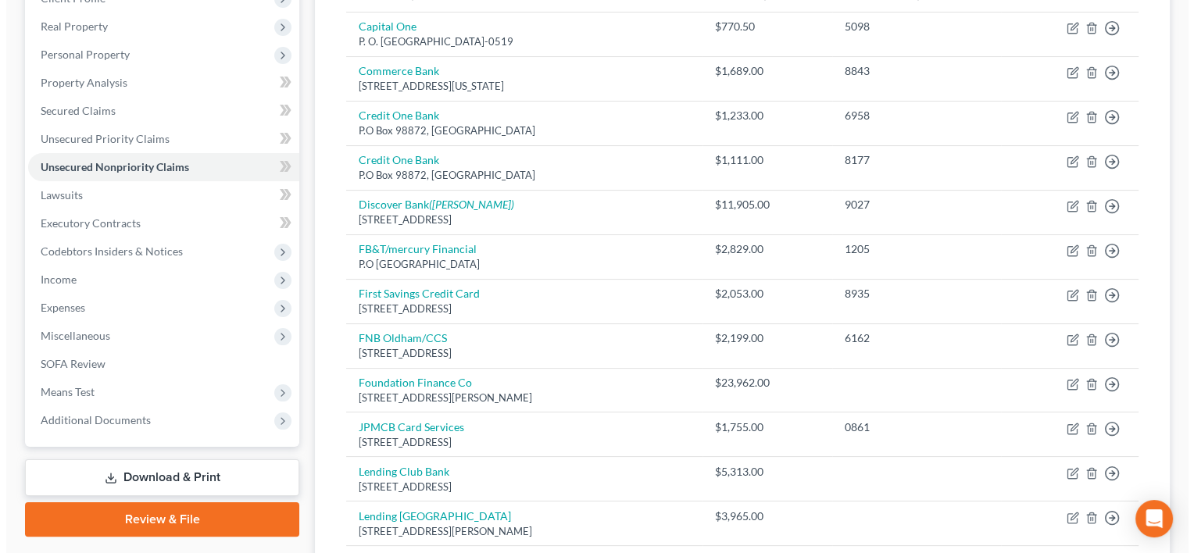
scroll to position [156, 0]
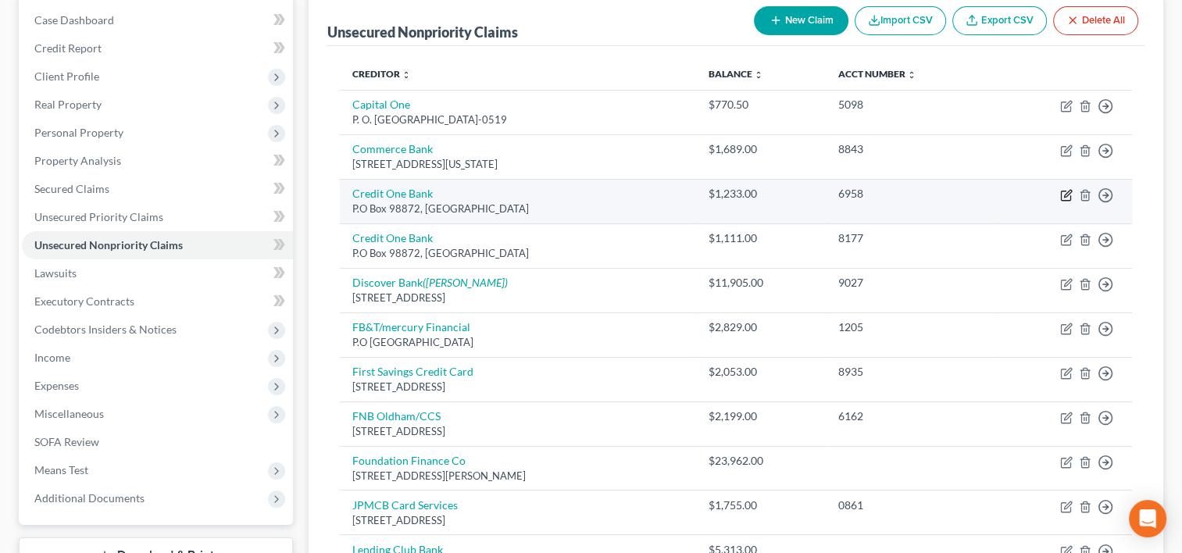
click at [1066, 195] on icon "button" at bounding box center [1067, 193] width 7 height 7
select select "31"
select select "2"
select select "0"
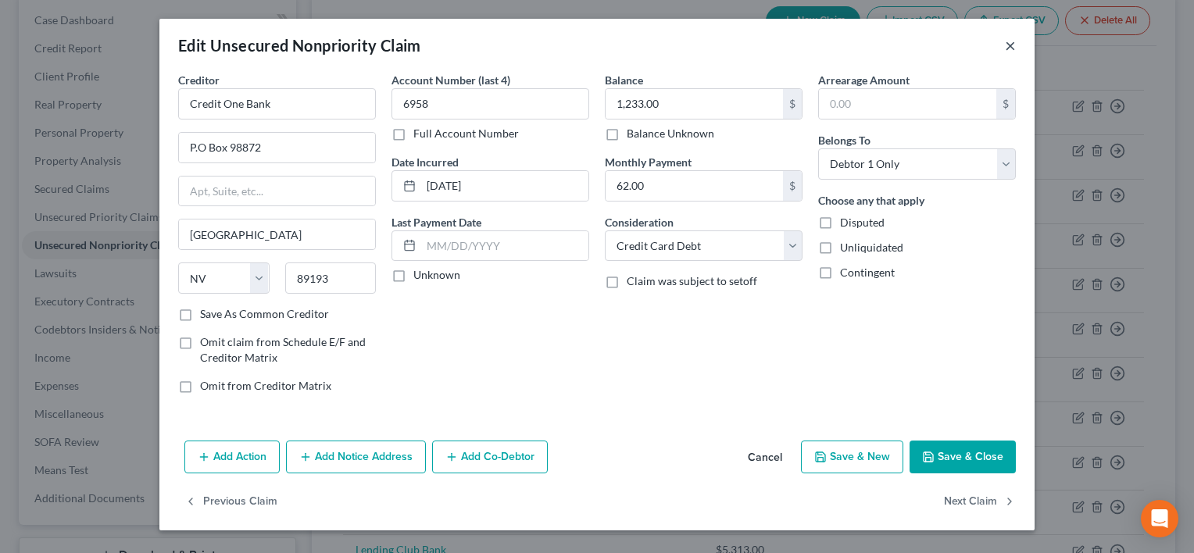
click at [1017, 49] on div "Edit Unsecured Nonpriority Claim ×" at bounding box center [596, 45] width 875 height 53
click at [1012, 46] on button "×" at bounding box center [1010, 45] width 11 height 19
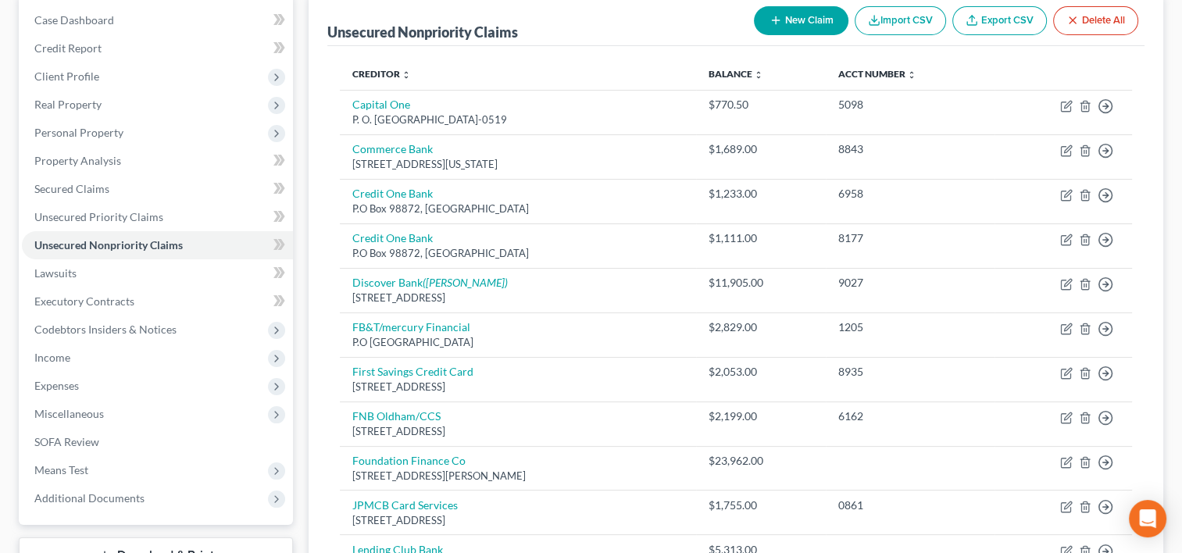
click at [806, 22] on button "New Claim" at bounding box center [801, 20] width 95 height 29
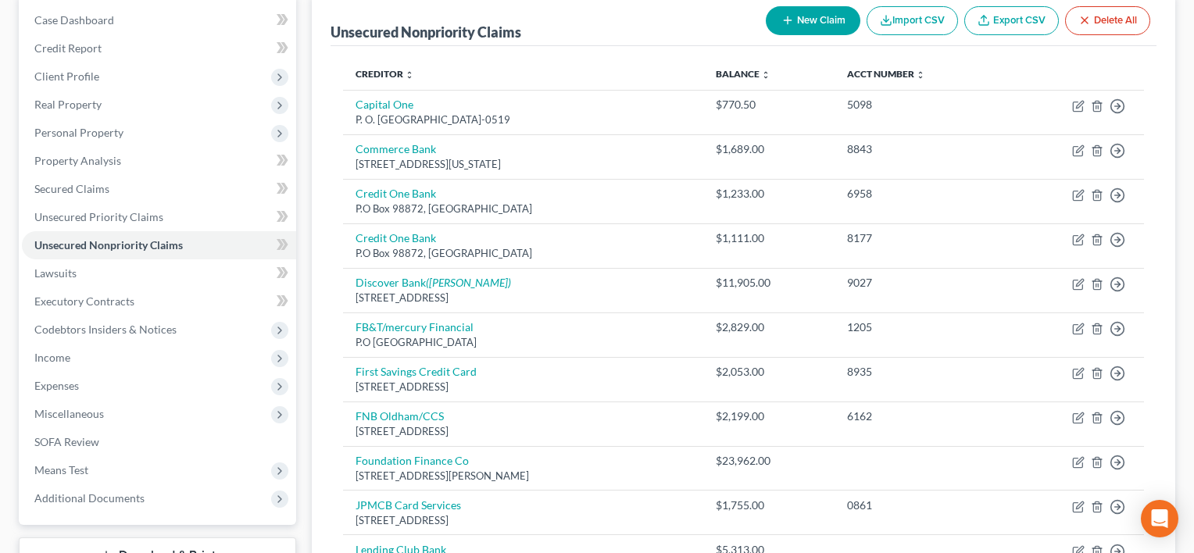
select select "2"
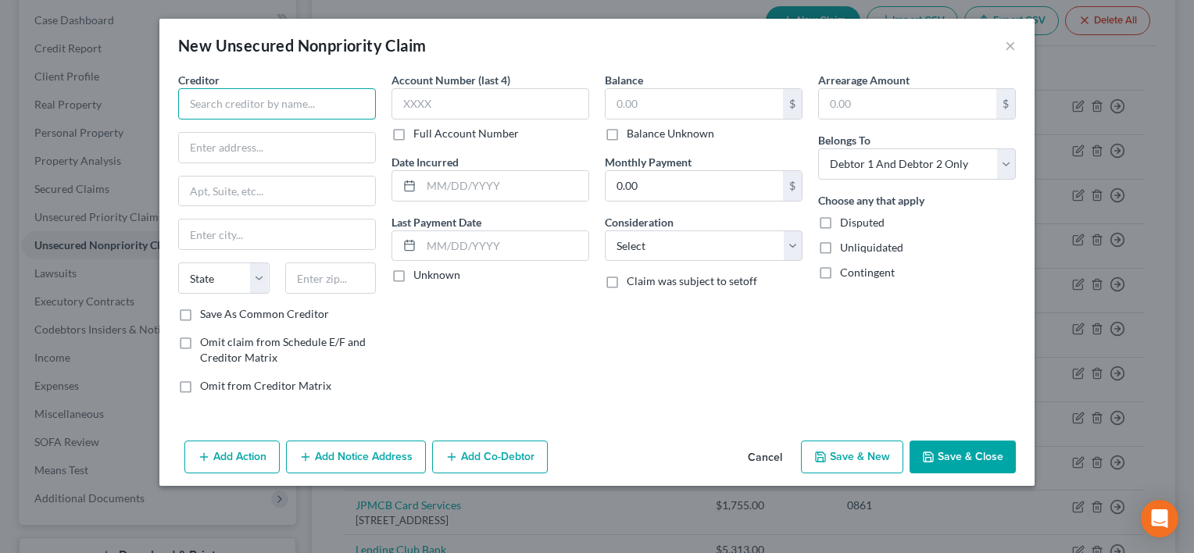
click at [252, 105] on input "text" at bounding box center [277, 103] width 198 height 31
type input "Credit One Bank"
click at [631, 97] on input "text" at bounding box center [693, 104] width 177 height 30
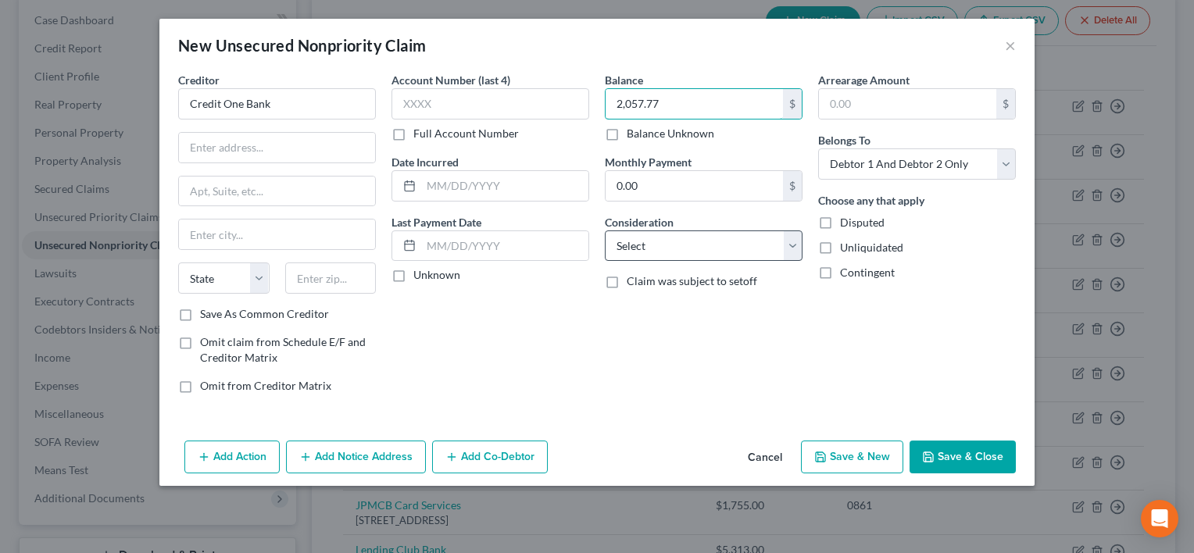
type input "2,057.77"
click at [648, 245] on select "Select Cable / Satellite Services Collection Agency Credit Card Debt Debt Couns…" at bounding box center [704, 245] width 198 height 31
select select "2"
click at [605, 230] on select "Select Cable / Satellite Services Collection Agency Credit Card Debt Debt Couns…" at bounding box center [704, 245] width 198 height 31
click at [838, 106] on input "text" at bounding box center [907, 104] width 177 height 30
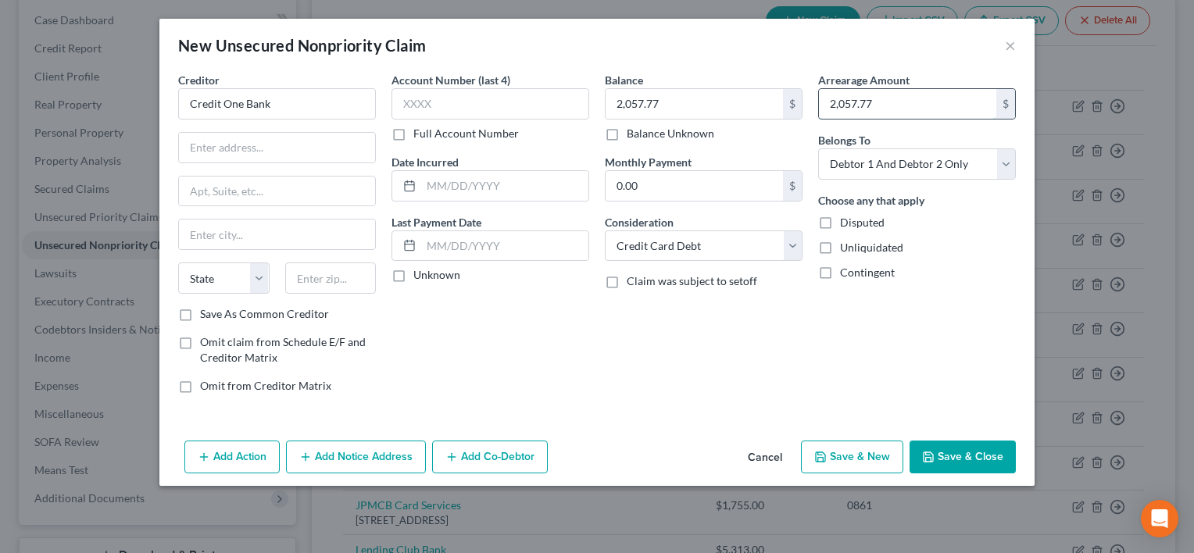
type input "2,057.77"
click at [284, 147] on input "text" at bounding box center [277, 148] width 196 height 30
paste input "P.O. Box 60500"
type input "P.O. Box 60500"
click at [252, 230] on input "text" at bounding box center [277, 235] width 196 height 30
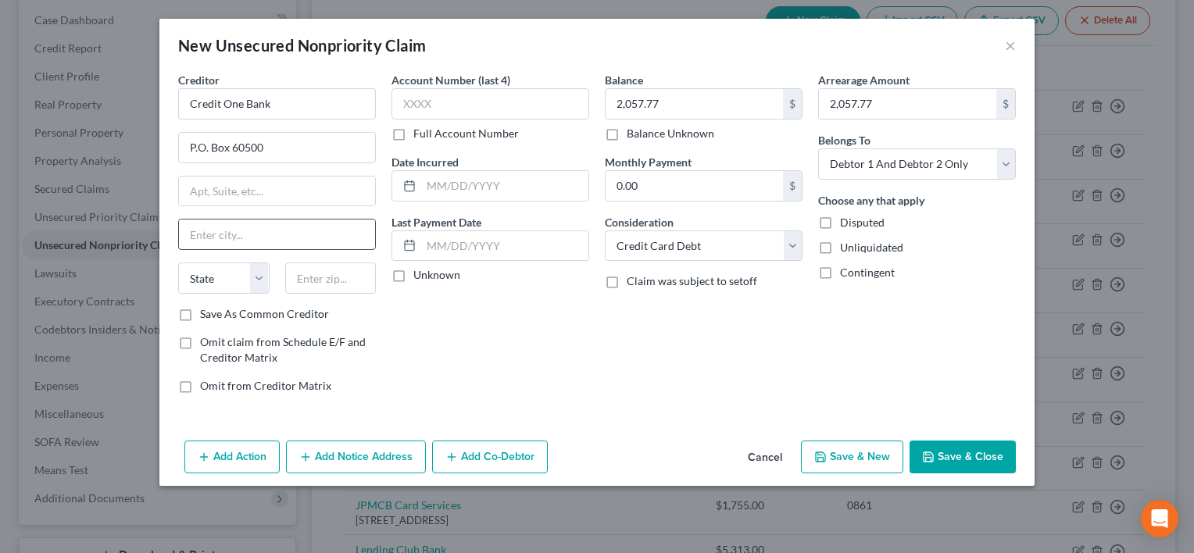
paste input "City of Industry"
type input "City of Industry"
click at [259, 276] on select "State AL AK AR AZ CA CO CT DE DC FL GA GU HI ID IL IN IA KS KY LA ME MD MA MI M…" at bounding box center [223, 277] width 91 height 31
select select "4"
click at [178, 262] on select "State AL AK AR AZ CA CO CT DE DC FL GA GU HI ID IL IN IA KS KY LA ME MD MA MI M…" at bounding box center [223, 277] width 91 height 31
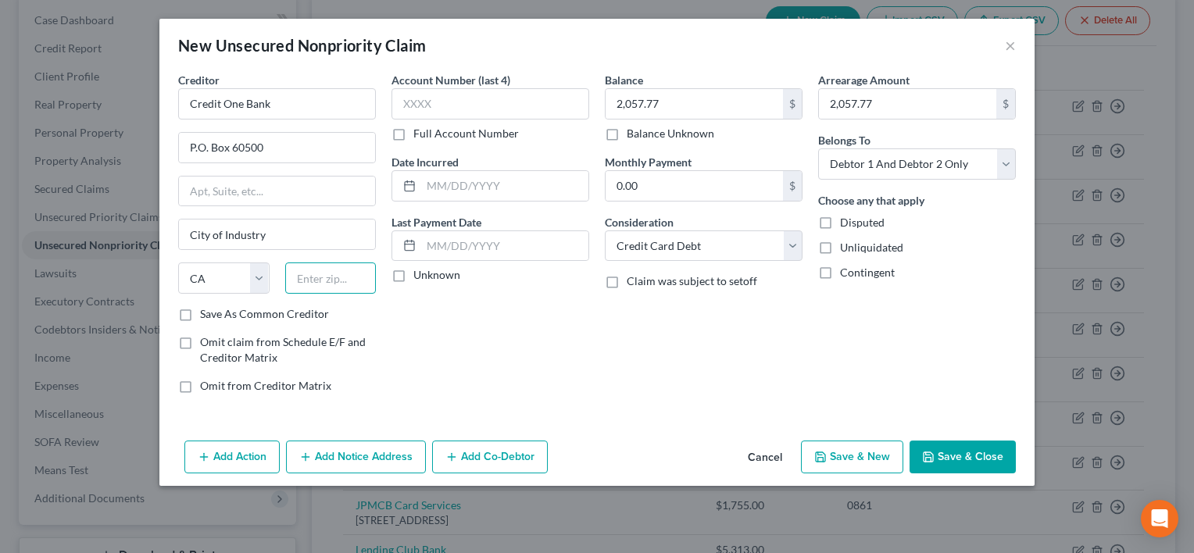
click at [318, 271] on input "text" at bounding box center [330, 277] width 91 height 31
type input "91716"
click at [320, 456] on button "Add Notice Address" at bounding box center [356, 457] width 140 height 33
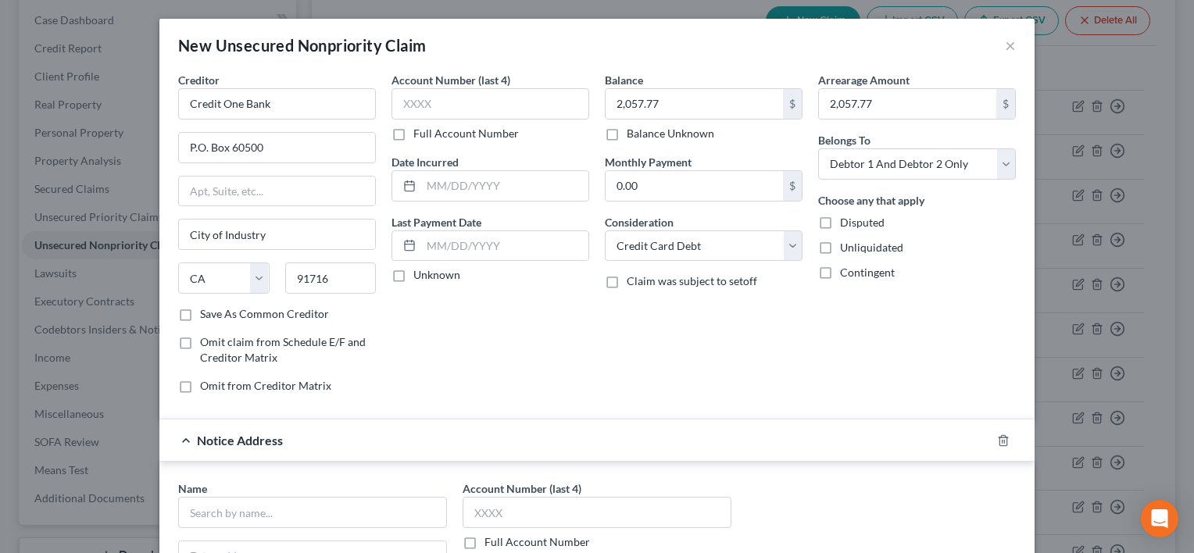
type input "City Of Industry"
click at [238, 509] on input "text" at bounding box center [312, 512] width 269 height 31
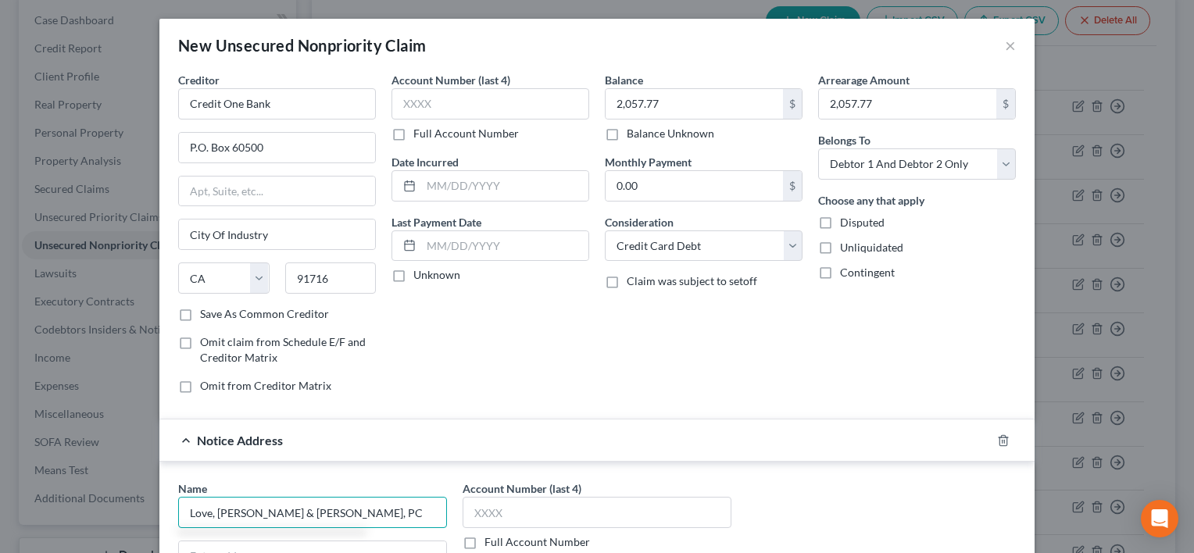
type input "Love, Beal & Nixon, PC"
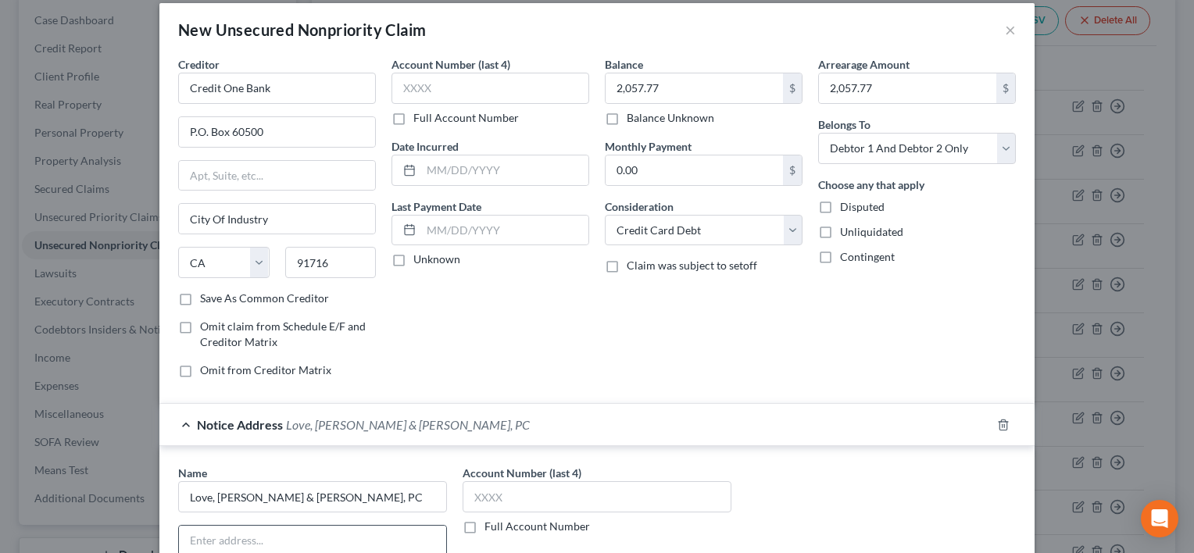
click at [199, 531] on input "text" at bounding box center [312, 541] width 267 height 30
paste input "6621 N Meridian Ave"
type input "6621 N Meridian Ave"
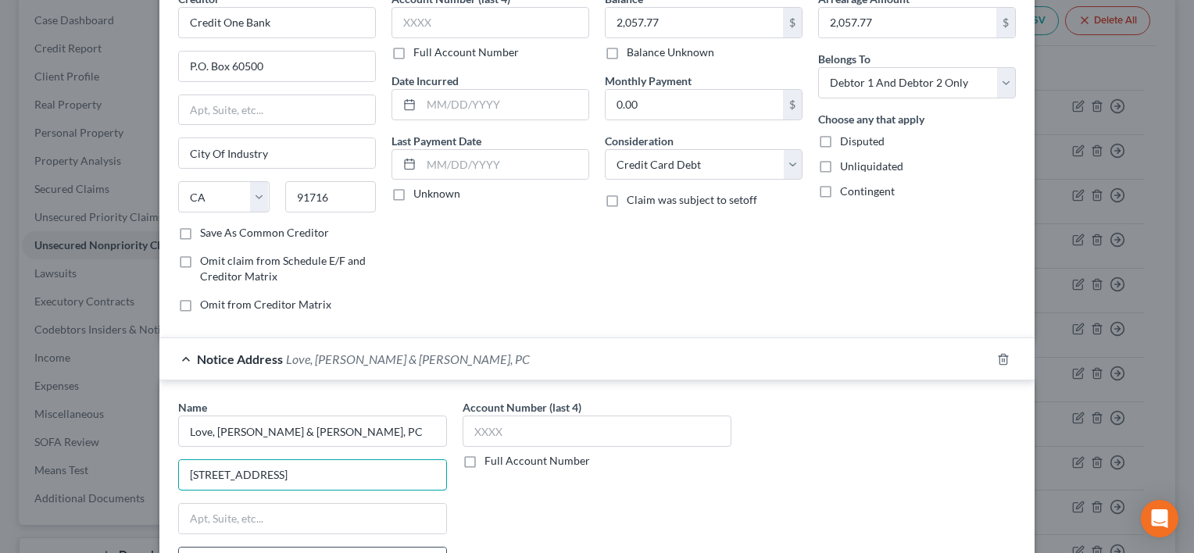
scroll to position [172, 0]
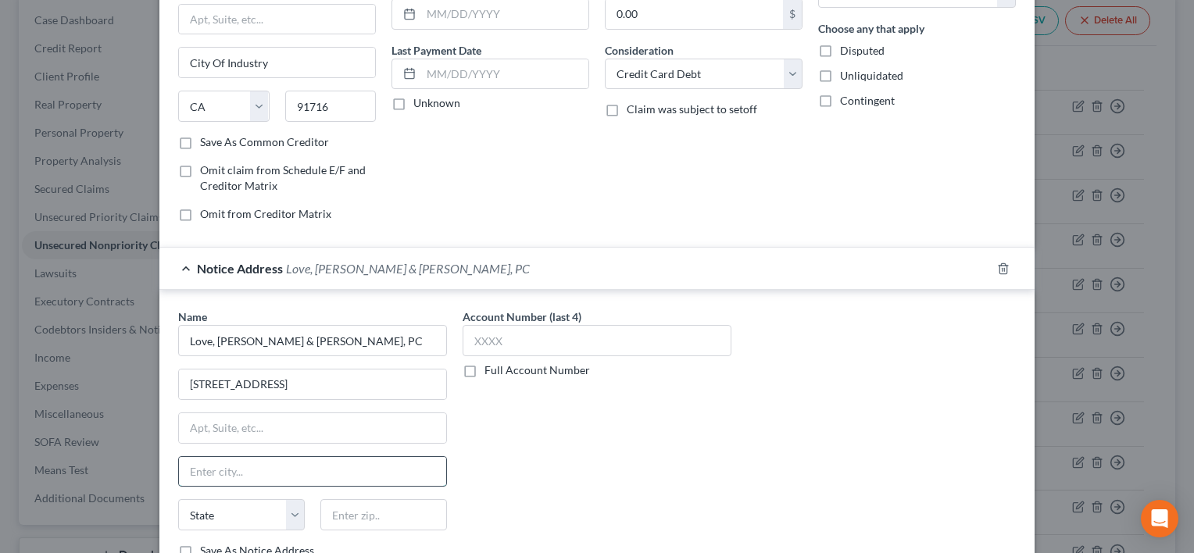
click at [216, 469] on input "text" at bounding box center [312, 472] width 267 height 30
paste input "Oklahoma City"
type input "Oklahoma City"
select select "37"
type input "73116"
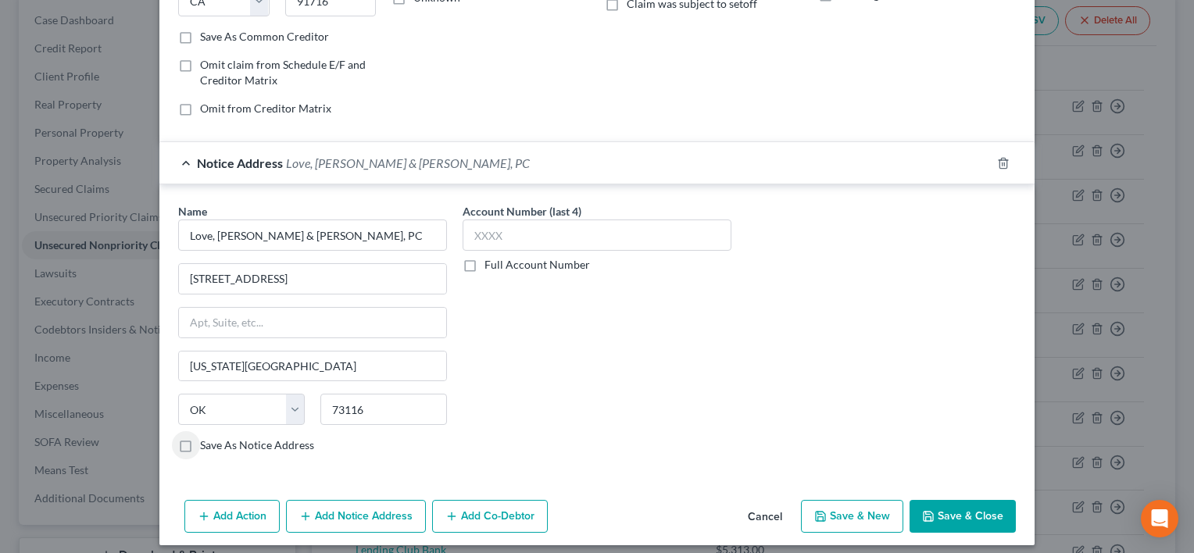
scroll to position [284, 0]
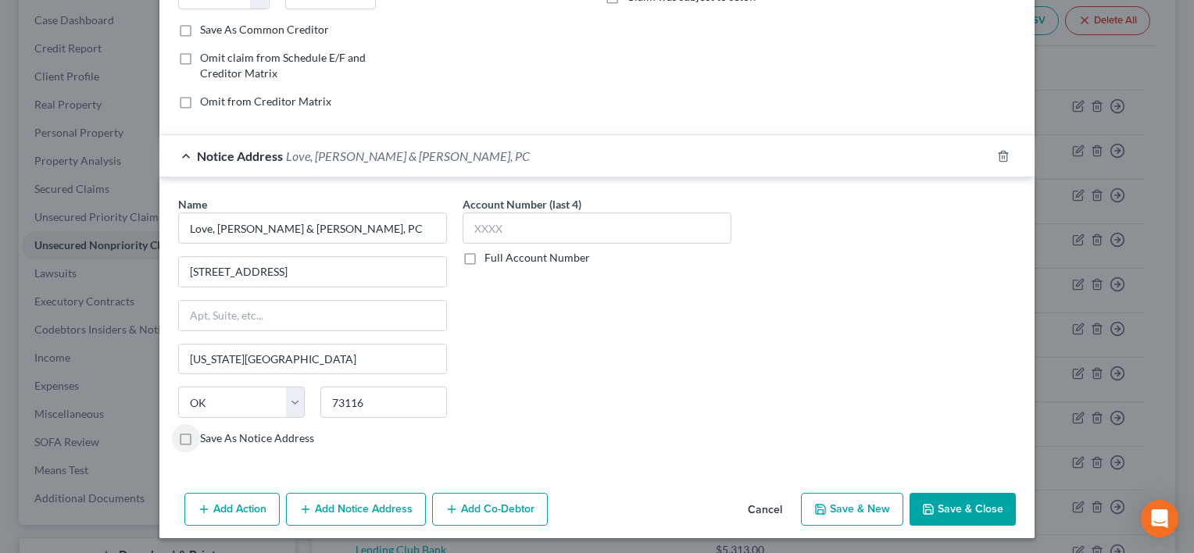
click at [941, 502] on button "Save & Close" at bounding box center [962, 509] width 106 height 33
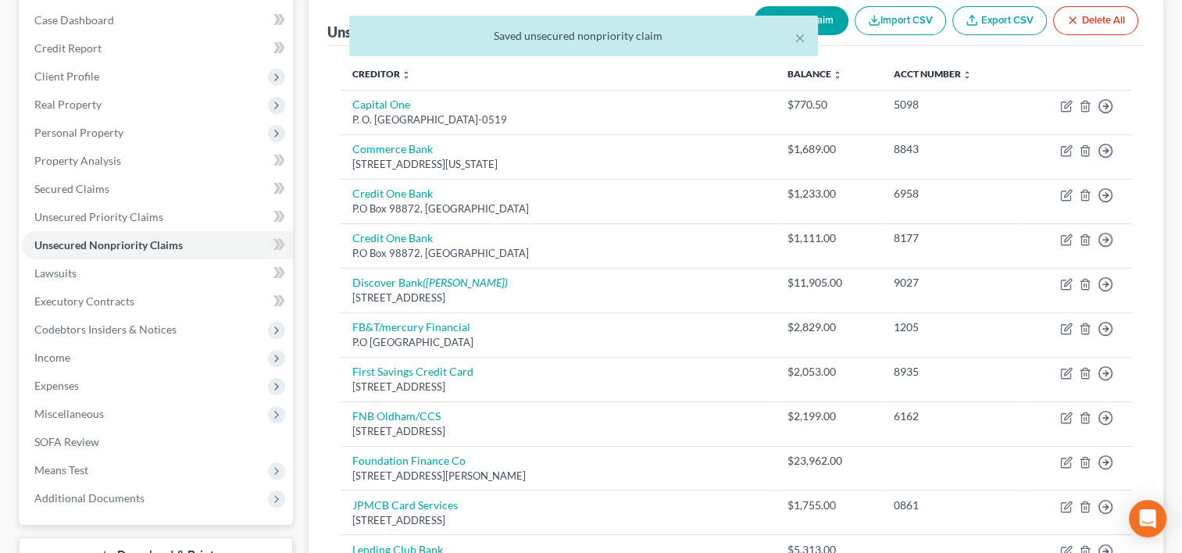
click at [829, 22] on div "× Saved unsecured nonpriority claim" at bounding box center [583, 40] width 1182 height 48
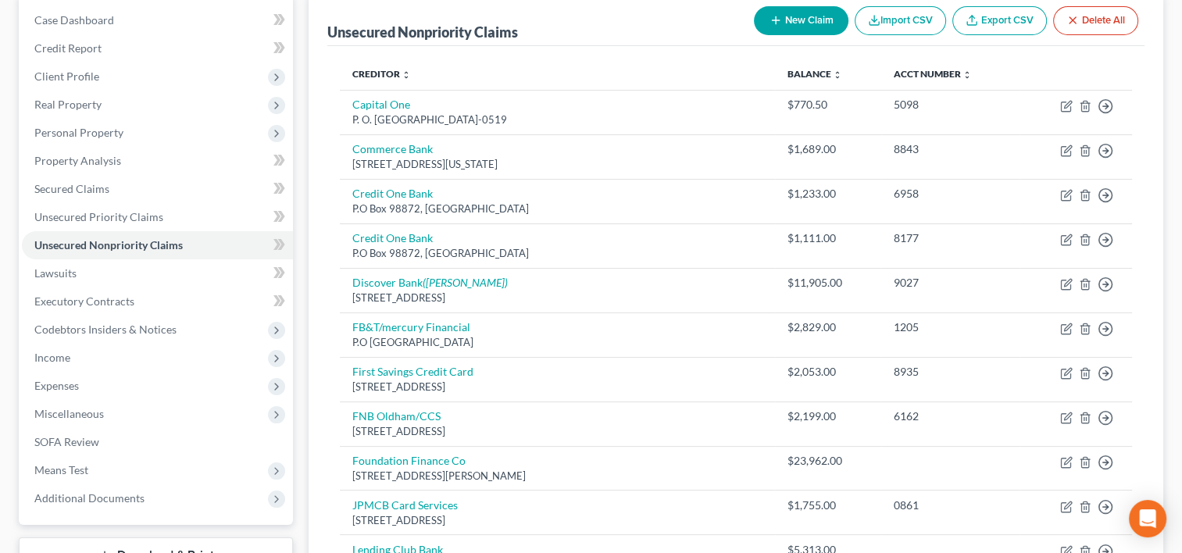
click at [828, 22] on button "New Claim" at bounding box center [801, 20] width 95 height 29
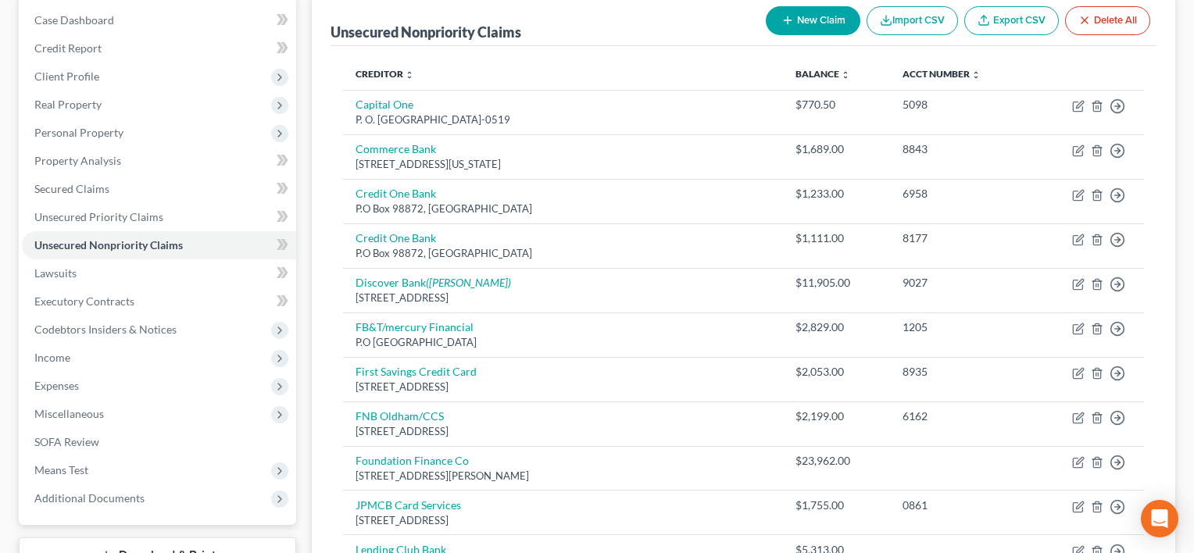
select select "2"
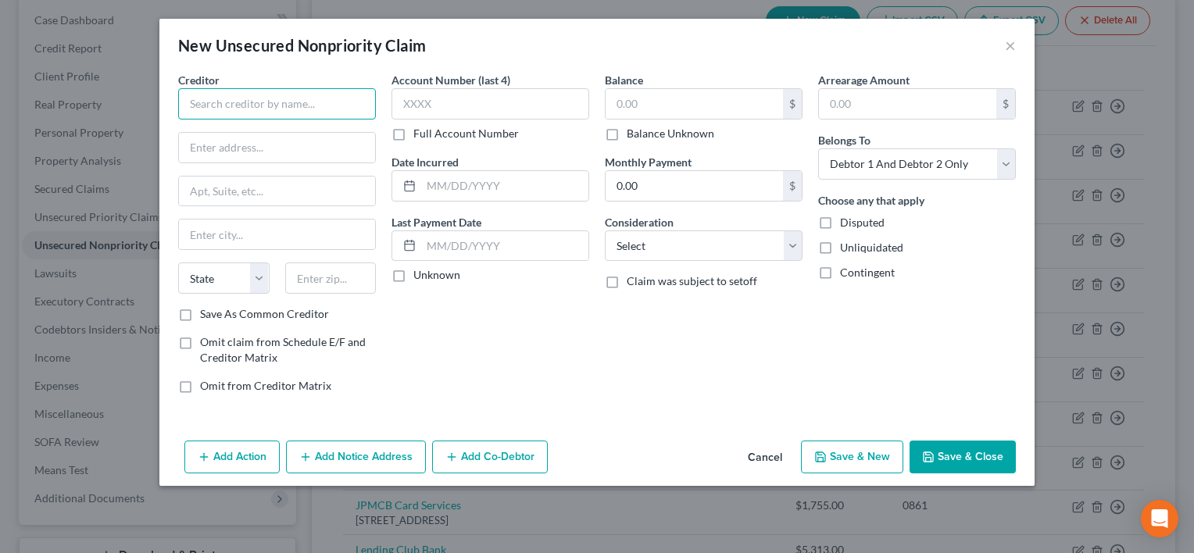
click at [216, 101] on input "text" at bounding box center [277, 103] width 198 height 31
type input "Credit One Bank"
click at [634, 103] on input "text" at bounding box center [693, 104] width 177 height 30
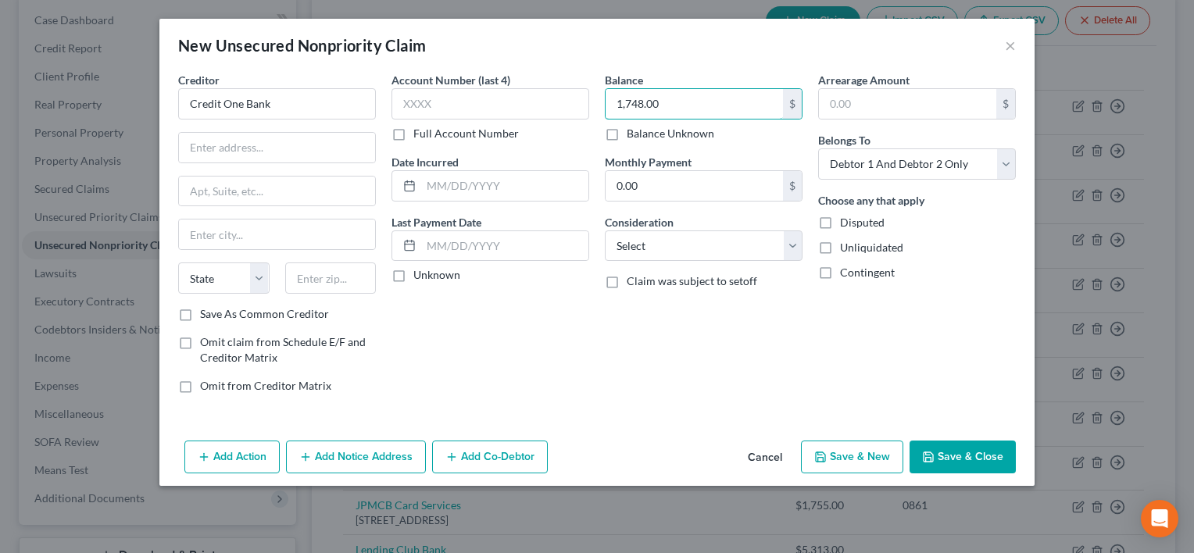
type input "1,748.00"
click at [215, 146] on input "text" at bounding box center [277, 148] width 196 height 30
paste input "P.O. Box 60500"
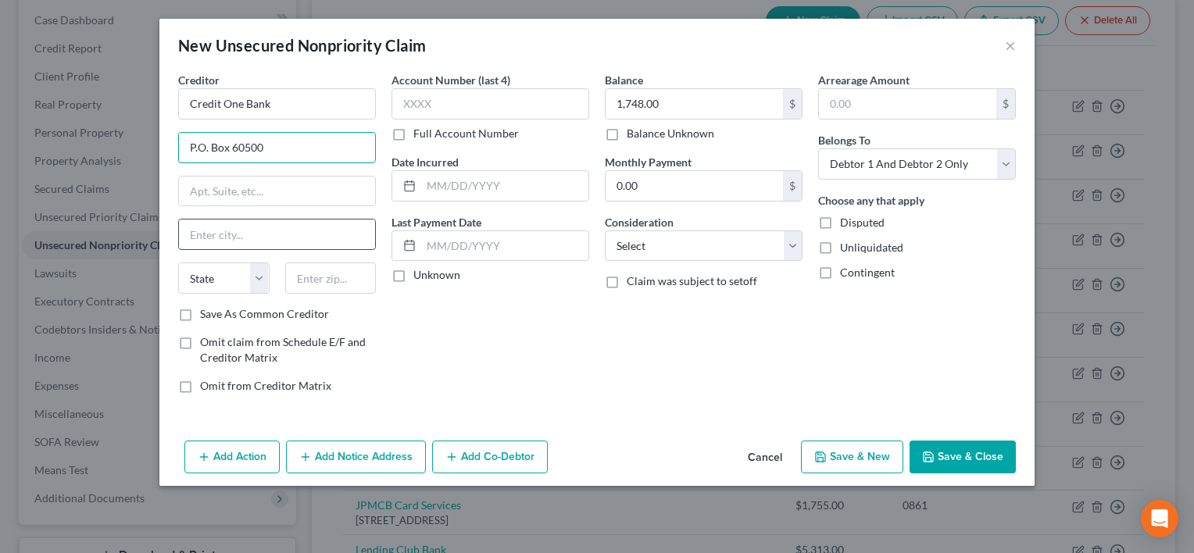
type input "P.O. Box 60500"
click at [216, 234] on input "text" at bounding box center [277, 235] width 196 height 30
type input "City of Industry"
select select "4"
type input "91716"
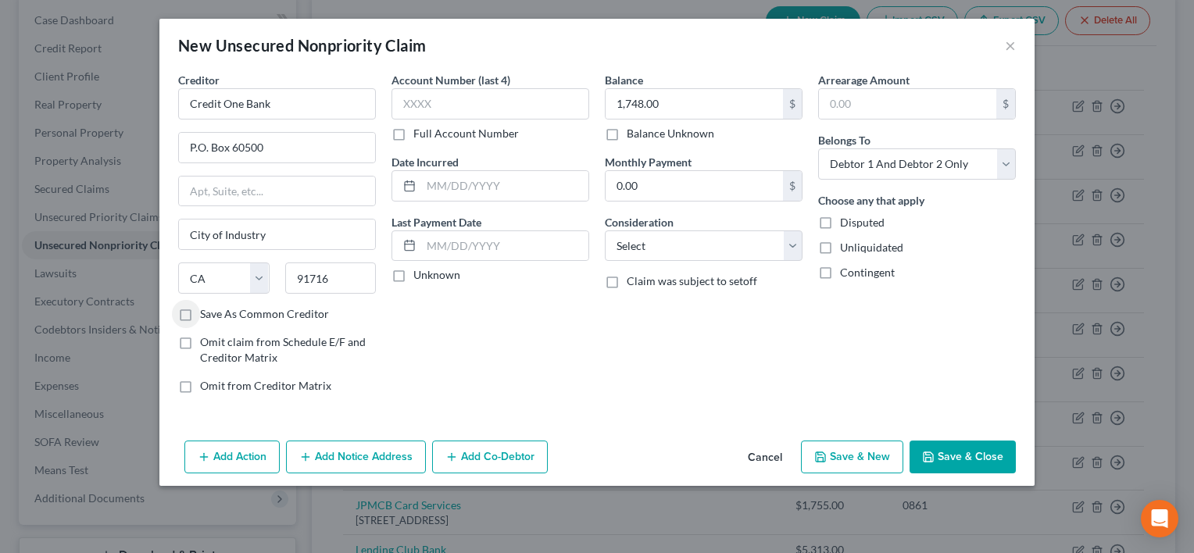
type input "City Of Industry"
click at [794, 255] on select "Select Cable / Satellite Services Collection Agency Credit Card Debt Debt Couns…" at bounding box center [704, 245] width 198 height 31
select select "2"
click at [605, 230] on select "Select Cable / Satellite Services Collection Agency Credit Card Debt Debt Couns…" at bounding box center [704, 245] width 198 height 31
click at [369, 461] on button "Add Notice Address" at bounding box center [356, 457] width 140 height 33
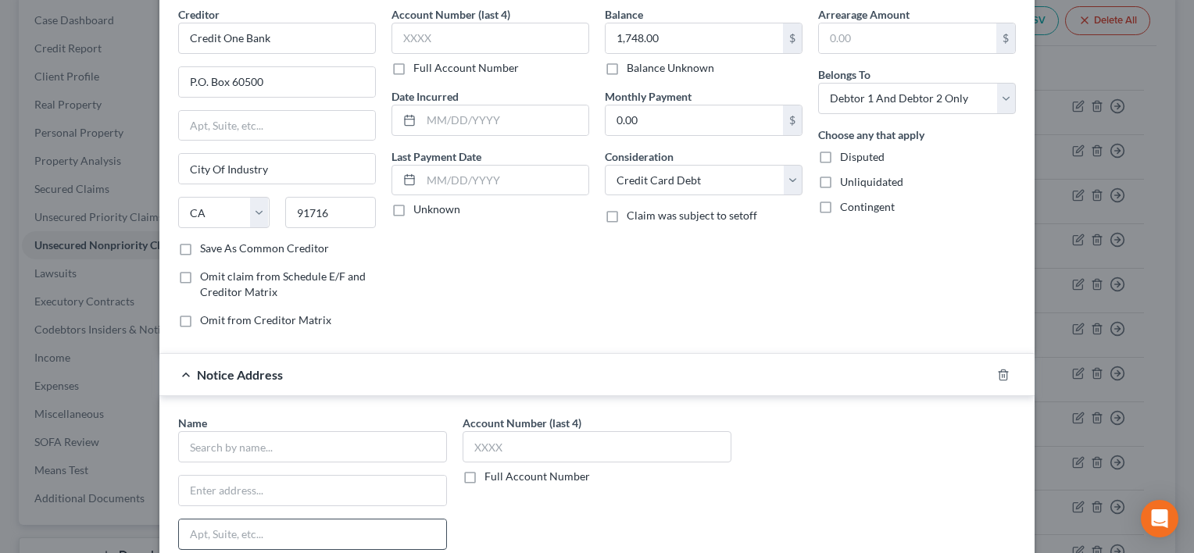
scroll to position [156, 0]
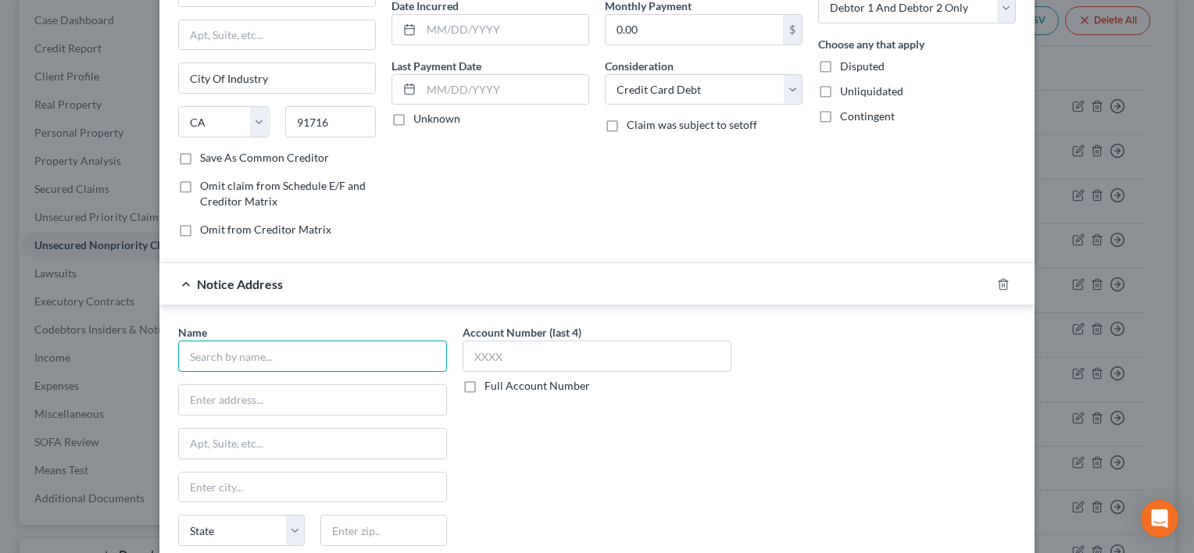
click at [212, 355] on input "text" at bounding box center [312, 356] width 269 height 31
type input "Credit One Bank"
click at [207, 391] on input "text" at bounding box center [312, 400] width 267 height 30
paste input "3300 Rider Trail S, Suite 500,"
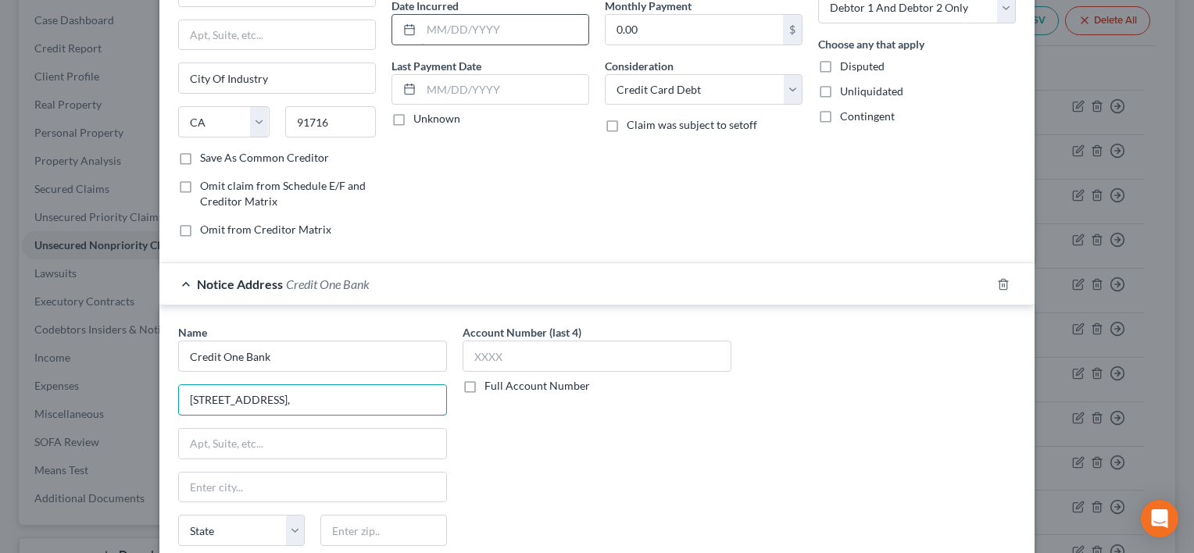
type input "3300 Rider Trail S, Suite 500,"
click at [235, 493] on input "text" at bounding box center [312, 488] width 267 height 30
type input "Earth City"
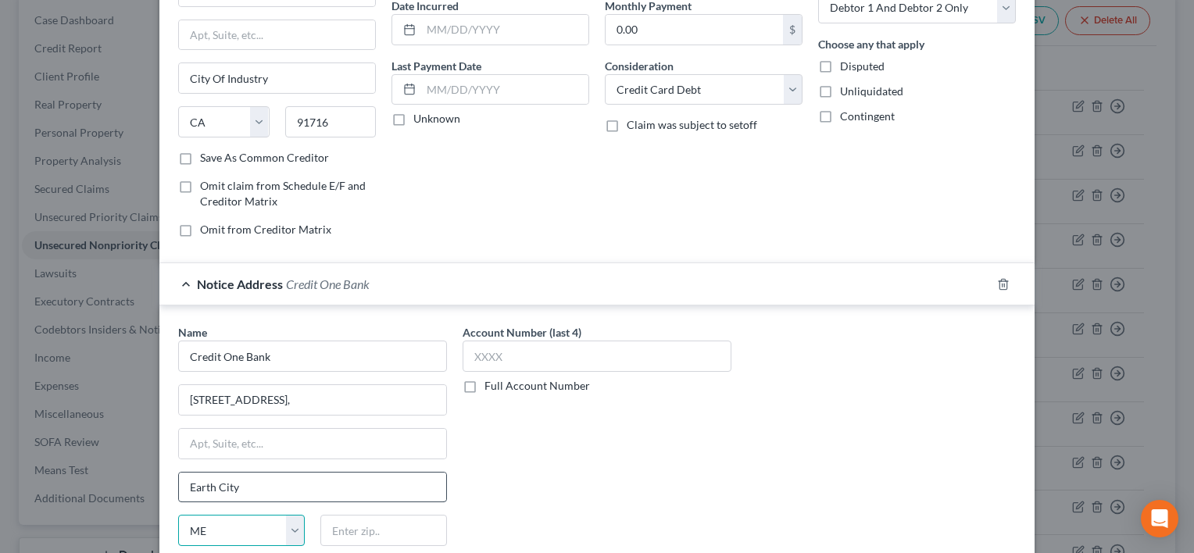
select select "26"
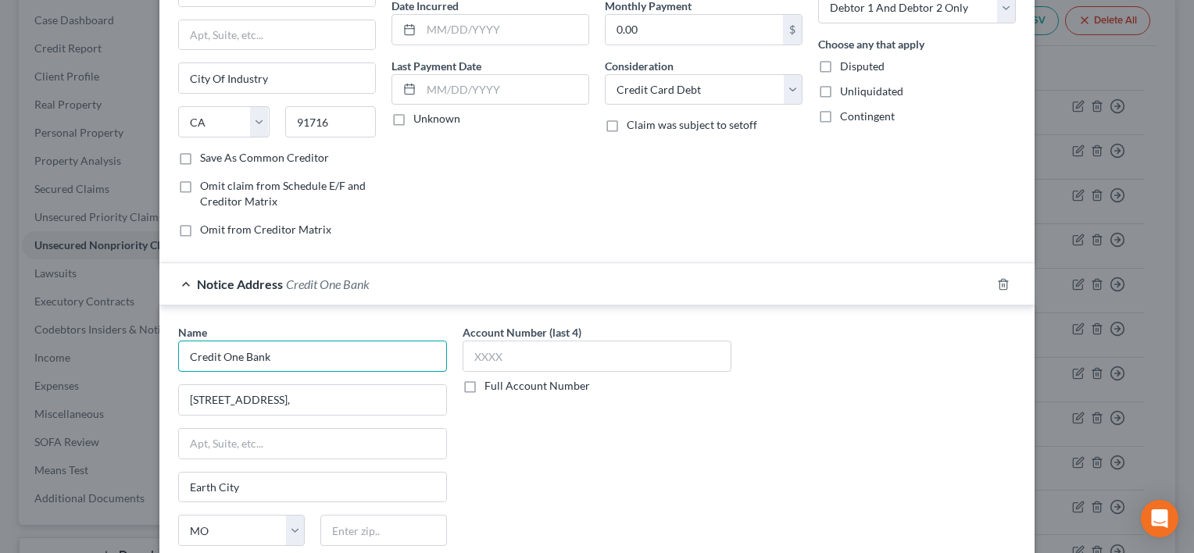
drag, startPoint x: 217, startPoint y: 350, endPoint x: 342, endPoint y: 310, distance: 131.2
click at [347, 334] on div "Name * Credit One Bank" at bounding box center [312, 348] width 269 height 48
type input "Credit Control"
click at [369, 531] on input "text" at bounding box center [383, 530] width 127 height 31
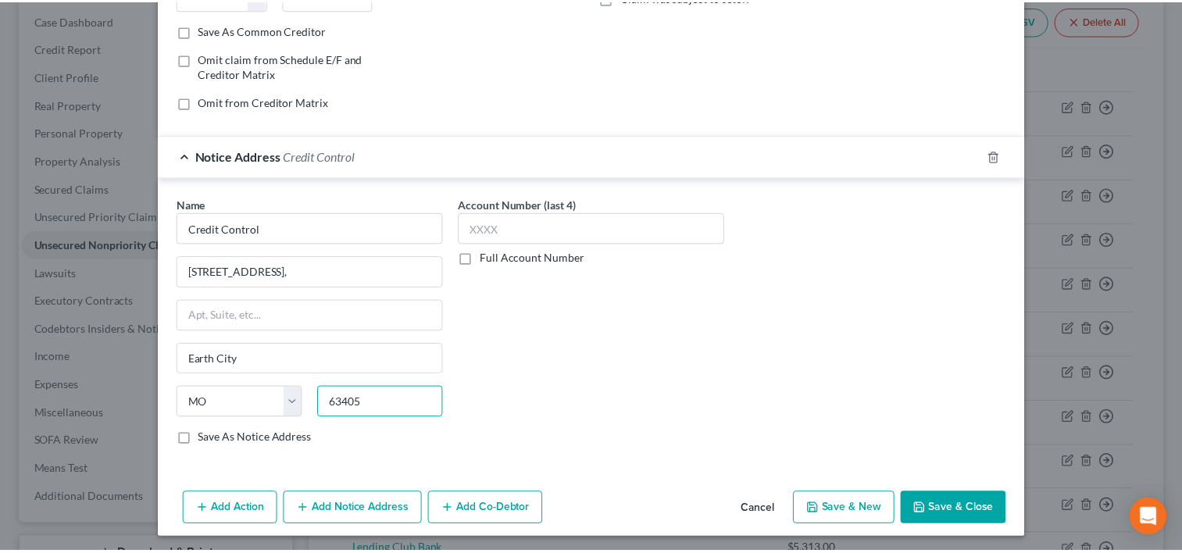
scroll to position [284, 0]
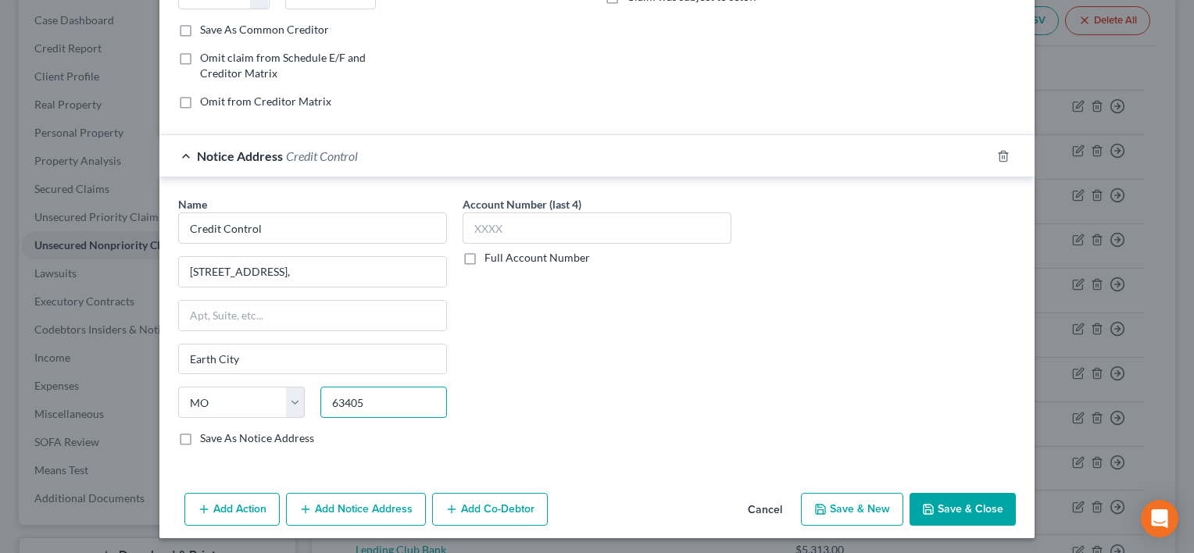
type input "63405"
click at [940, 502] on button "Save & Close" at bounding box center [962, 509] width 106 height 33
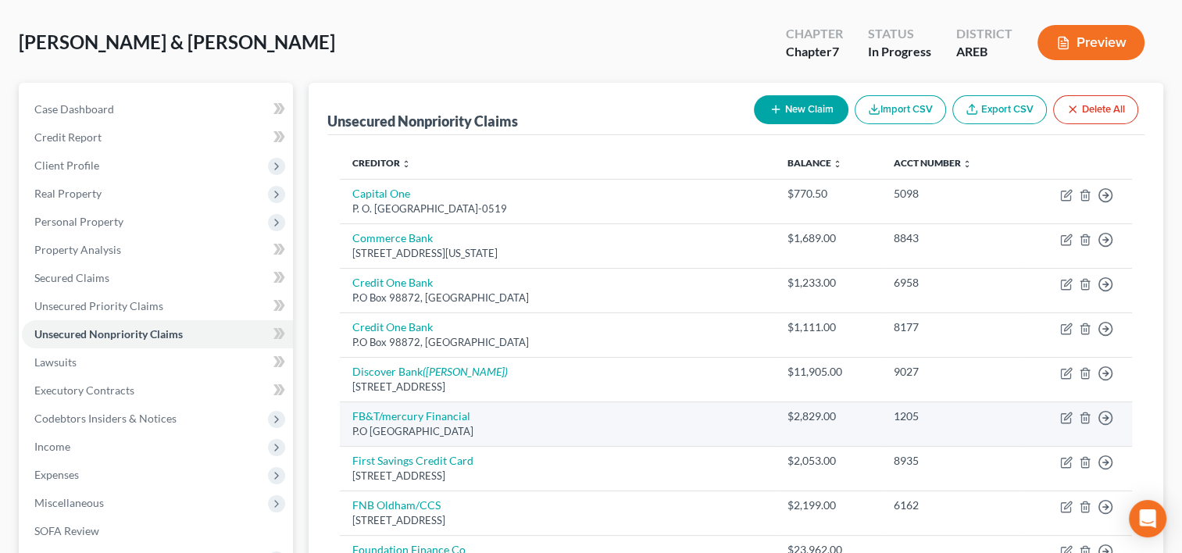
scroll to position [0, 0]
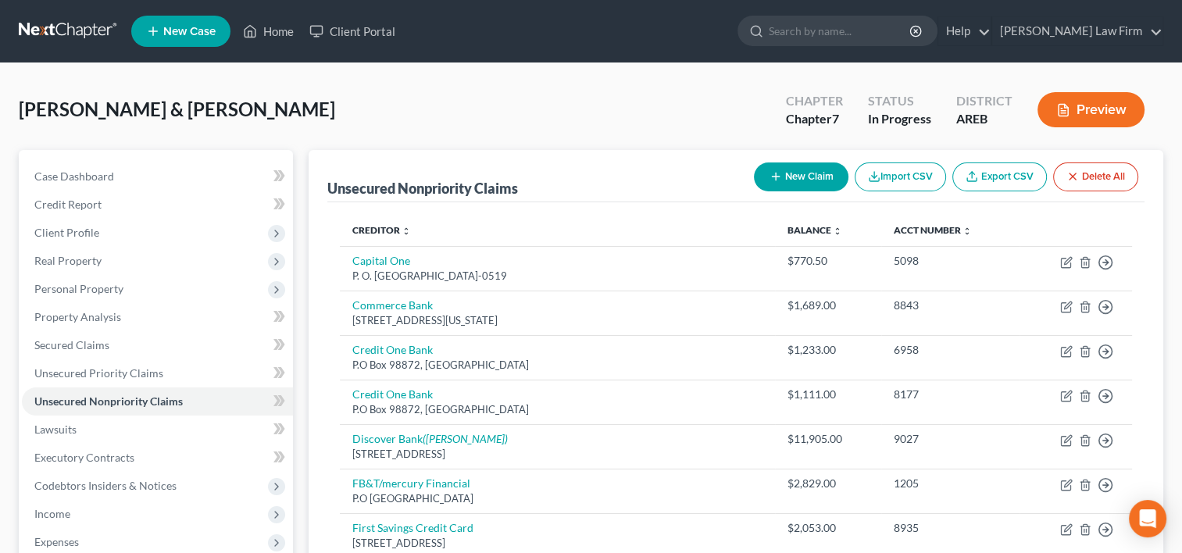
click at [812, 178] on button "New Claim" at bounding box center [801, 176] width 95 height 29
select select "2"
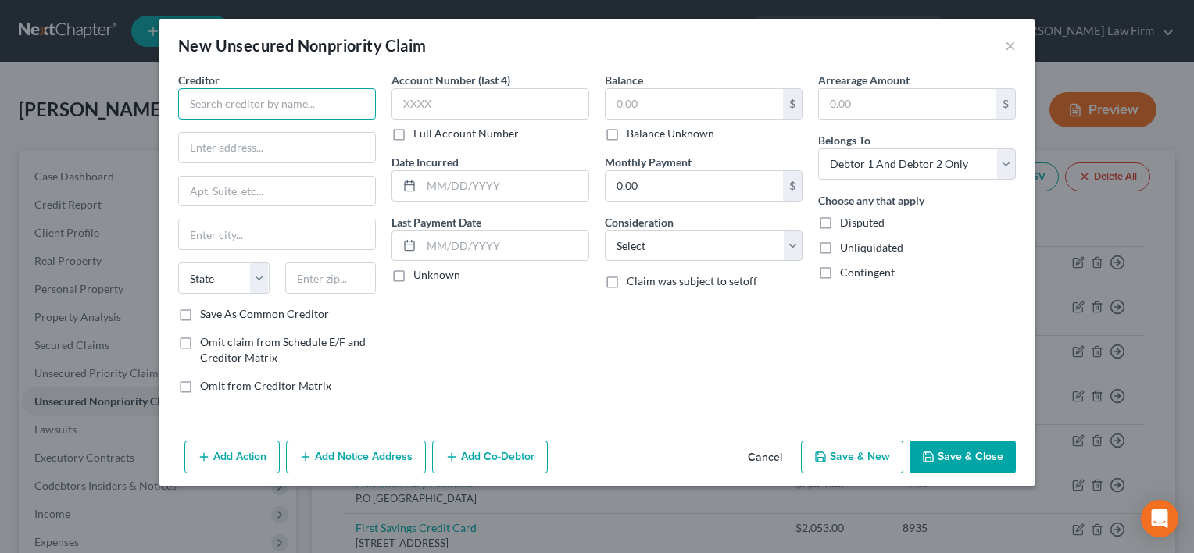
click at [306, 102] on input "text" at bounding box center [277, 103] width 198 height 31
type input "Discover Bank"
click at [656, 99] on input "text" at bounding box center [693, 104] width 177 height 30
type input "6,754.98"
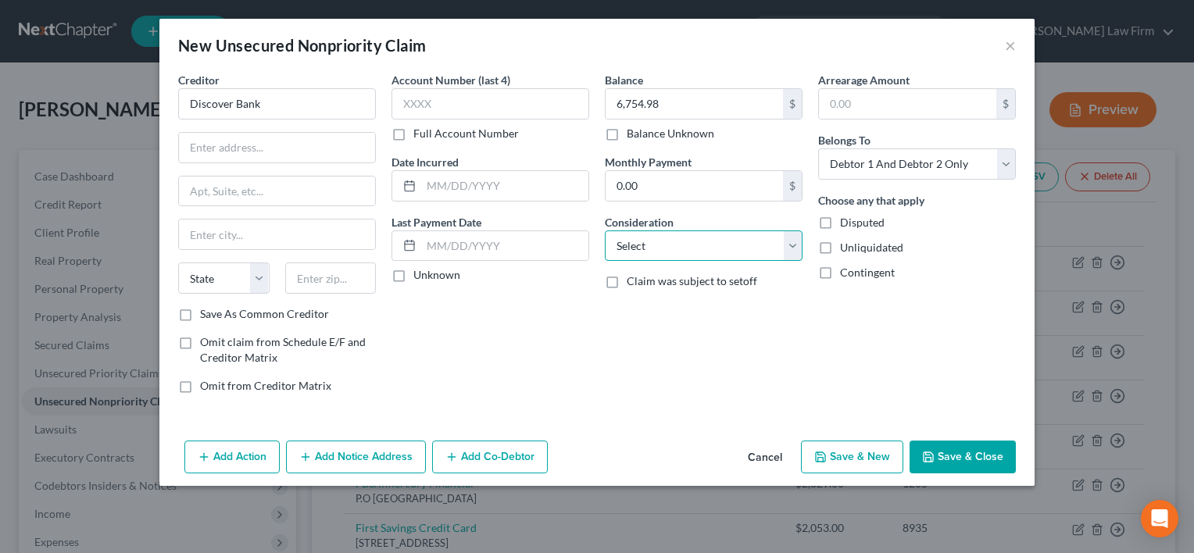
click at [632, 256] on select "Select Cable / Satellite Services Collection Agency Credit Card Debt Debt Couns…" at bounding box center [704, 245] width 198 height 31
select select "2"
click at [605, 230] on select "Select Cable / Satellite Services Collection Agency Credit Card Debt Debt Couns…" at bounding box center [704, 245] width 198 height 31
drag, startPoint x: 214, startPoint y: 230, endPoint x: 211, endPoint y: 207, distance: 22.9
click at [213, 228] on input "text" at bounding box center [277, 235] width 196 height 30
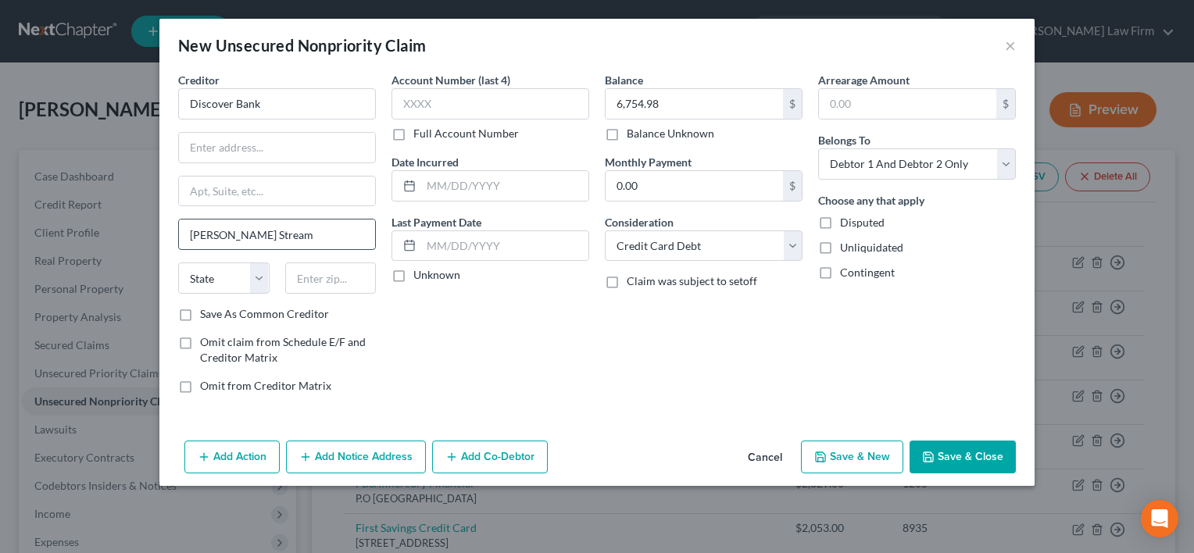
type input "Carol Stream"
select select "14"
click at [223, 141] on input "text" at bounding box center [277, 148] width 196 height 30
type input "PO Boxx 6103"
type input "60197"
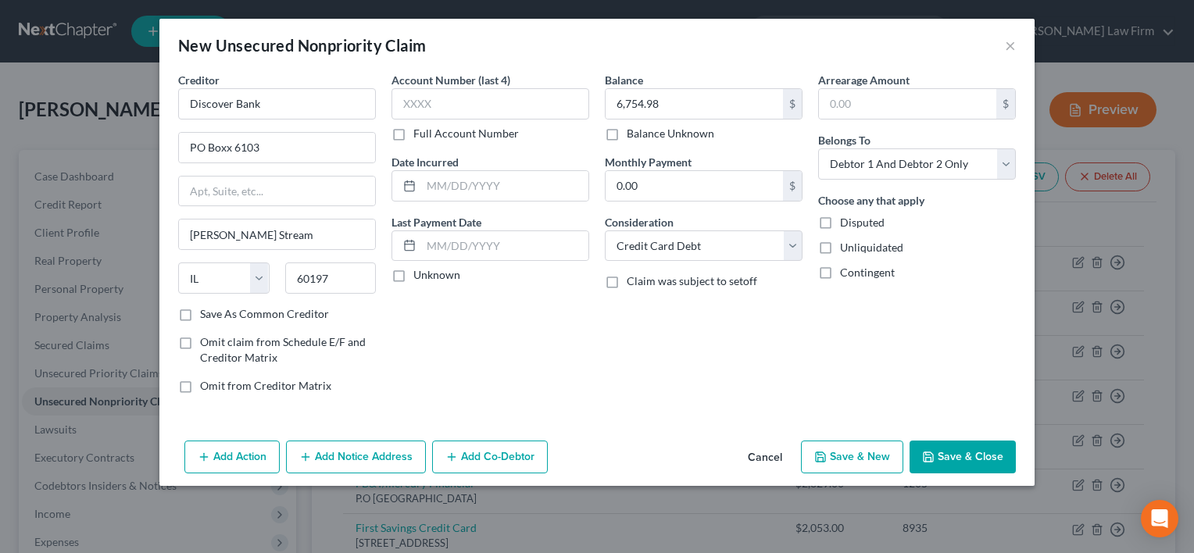
click at [950, 462] on button "Save & Close" at bounding box center [962, 457] width 106 height 33
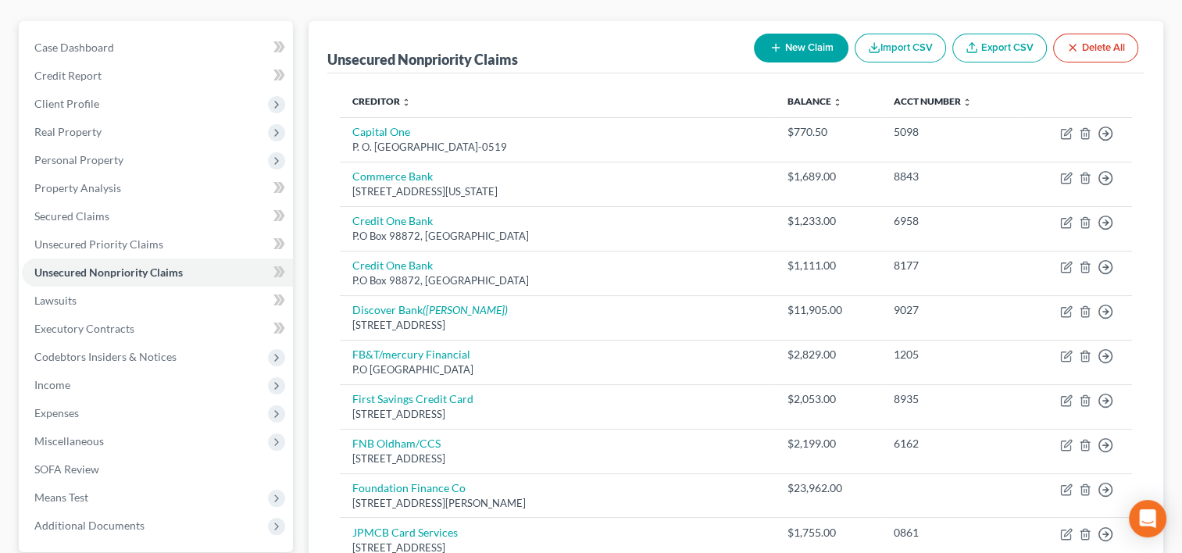
scroll to position [156, 0]
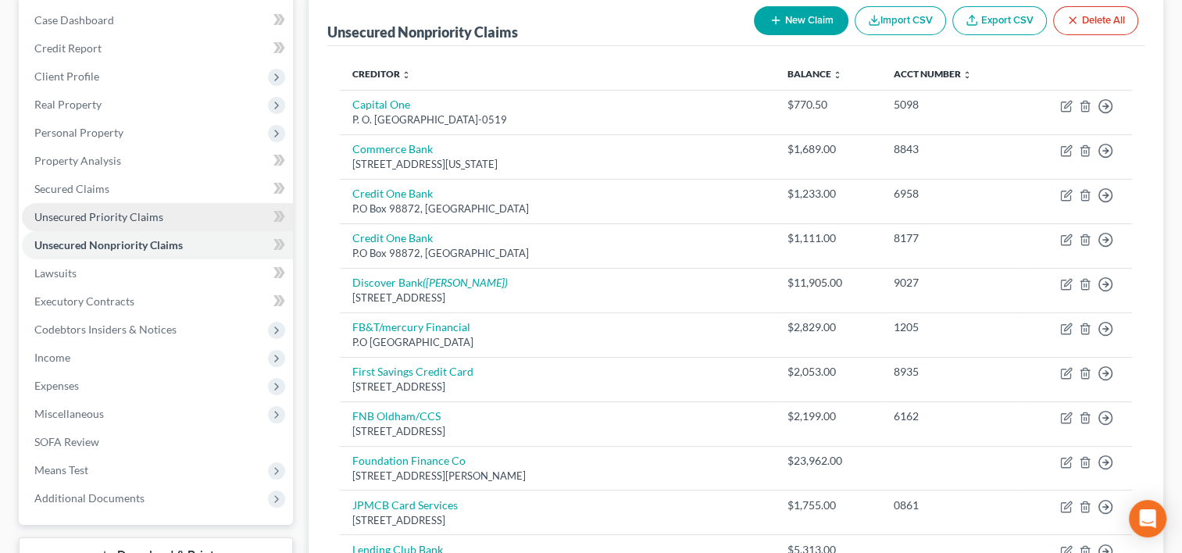
click at [80, 213] on span "Unsecured Priority Claims" at bounding box center [98, 216] width 129 height 13
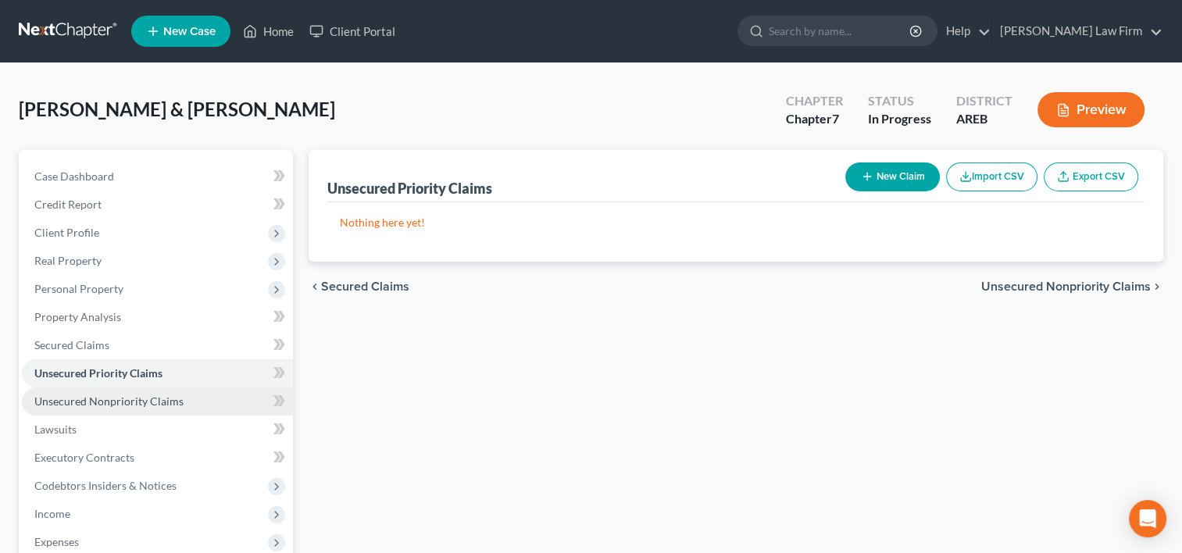
click at [91, 398] on span "Unsecured Nonpriority Claims" at bounding box center [108, 401] width 149 height 13
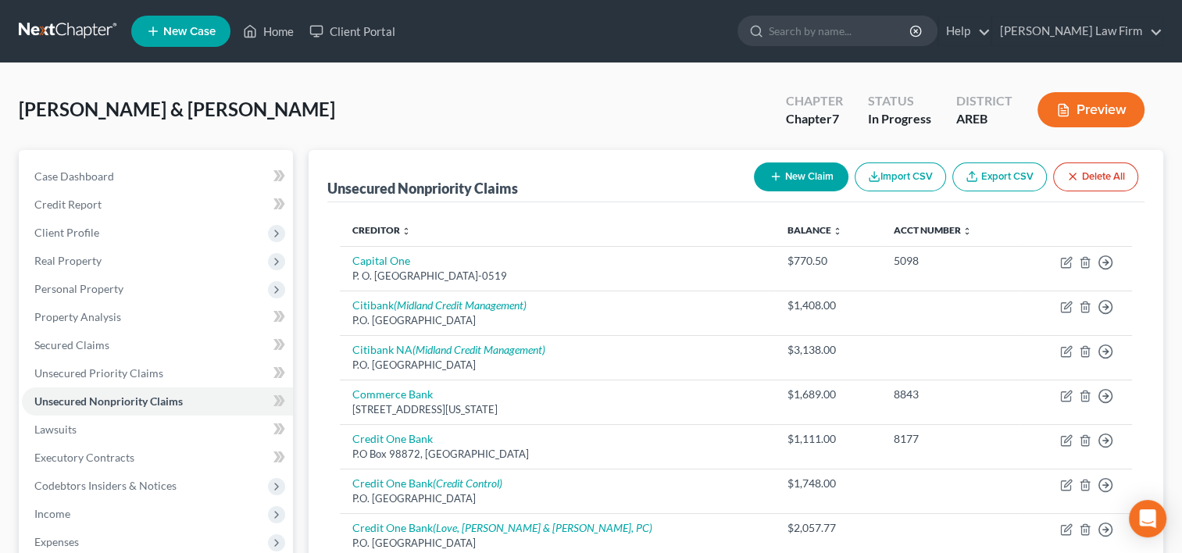
click at [794, 177] on button "New Claim" at bounding box center [801, 176] width 95 height 29
select select "2"
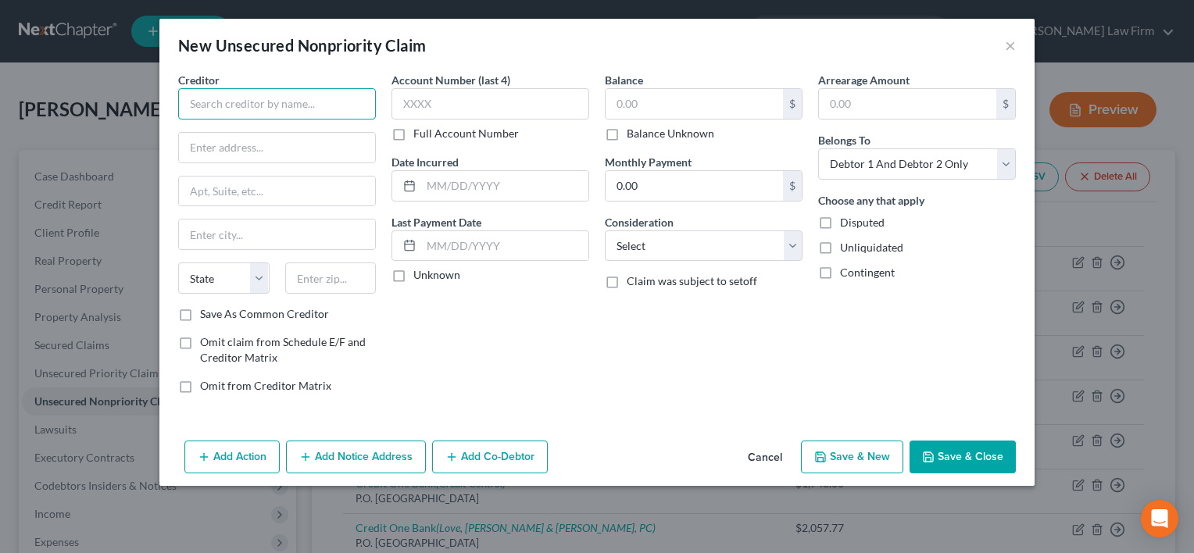
click at [259, 103] on input "text" at bounding box center [277, 103] width 198 height 31
type input "Home Depot"
click at [676, 87] on div "Balance $ Balance Unknown Balance Undetermined $ Balance Unknown" at bounding box center [704, 107] width 198 height 70
click at [674, 89] on input "text" at bounding box center [693, 104] width 177 height 30
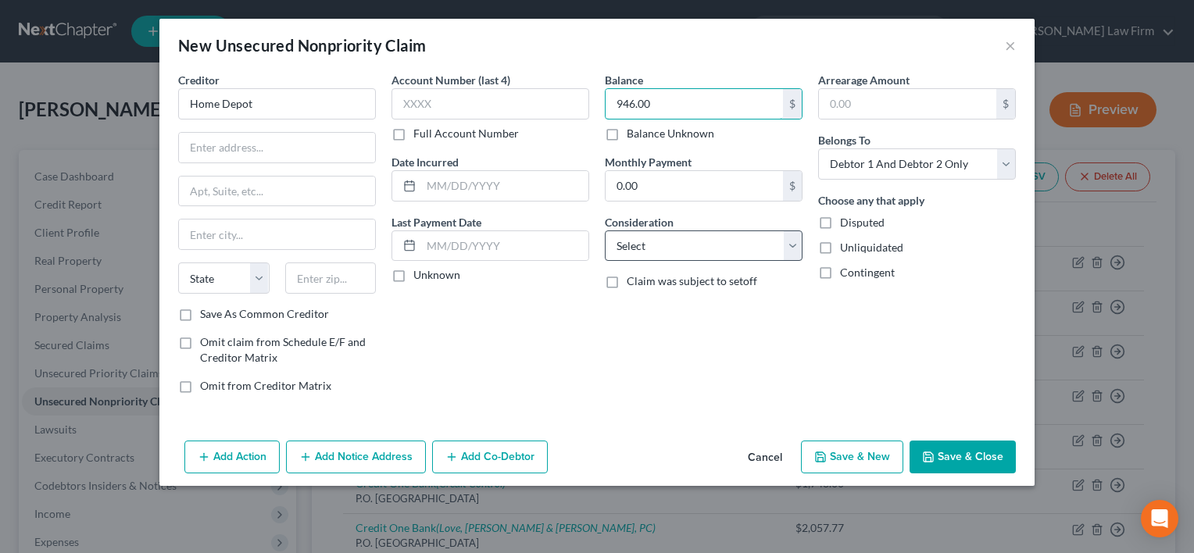
type input "946.00"
click at [706, 250] on select "Select Cable / Satellite Services Collection Agency Credit Card Debt Debt Couns…" at bounding box center [704, 245] width 198 height 31
select select "2"
click at [605, 230] on select "Select Cable / Satellite Services Collection Agency Credit Card Debt Debt Couns…" at bounding box center [704, 245] width 198 height 31
click at [272, 150] on input "text" at bounding box center [277, 148] width 196 height 30
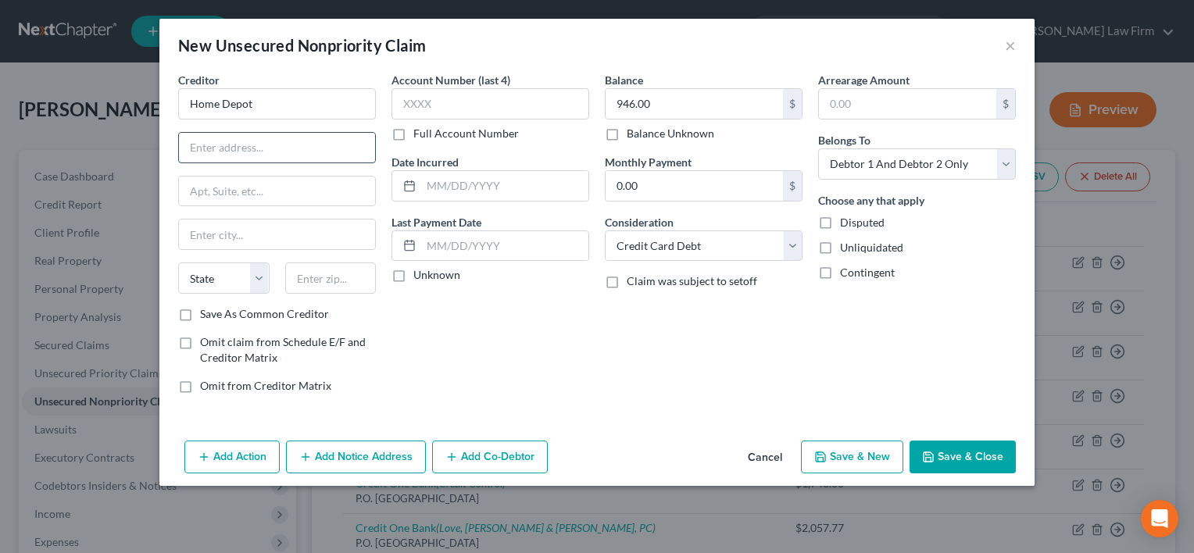
paste input "PO Box 70600"
type input "PO Box 70600"
type input "Philadelphia"
select select "39"
drag, startPoint x: 319, startPoint y: 291, endPoint x: 312, endPoint y: 280, distance: 11.9
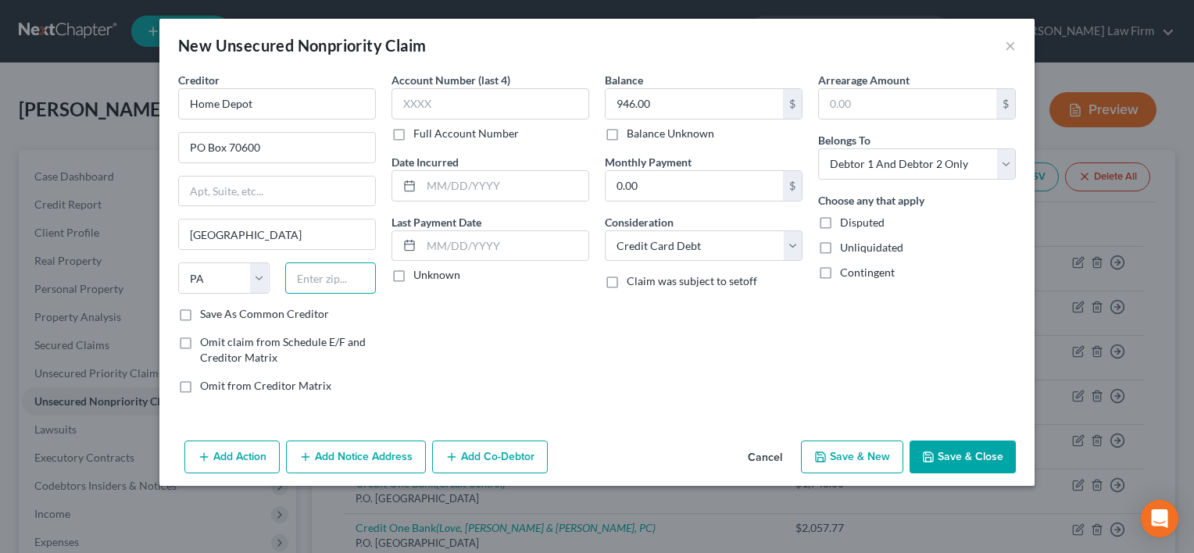
click at [312, 281] on input "text" at bounding box center [330, 277] width 91 height 31
type input "19176"
click at [869, 165] on select "Select Debtor 1 Only Debtor 2 Only Debtor 1 And Debtor 2 Only At Least One Of T…" at bounding box center [917, 163] width 198 height 31
select select "1"
click at [818, 148] on select "Select Debtor 1 Only Debtor 2 Only Debtor 1 And Debtor 2 Only At Least One Of T…" at bounding box center [917, 163] width 198 height 31
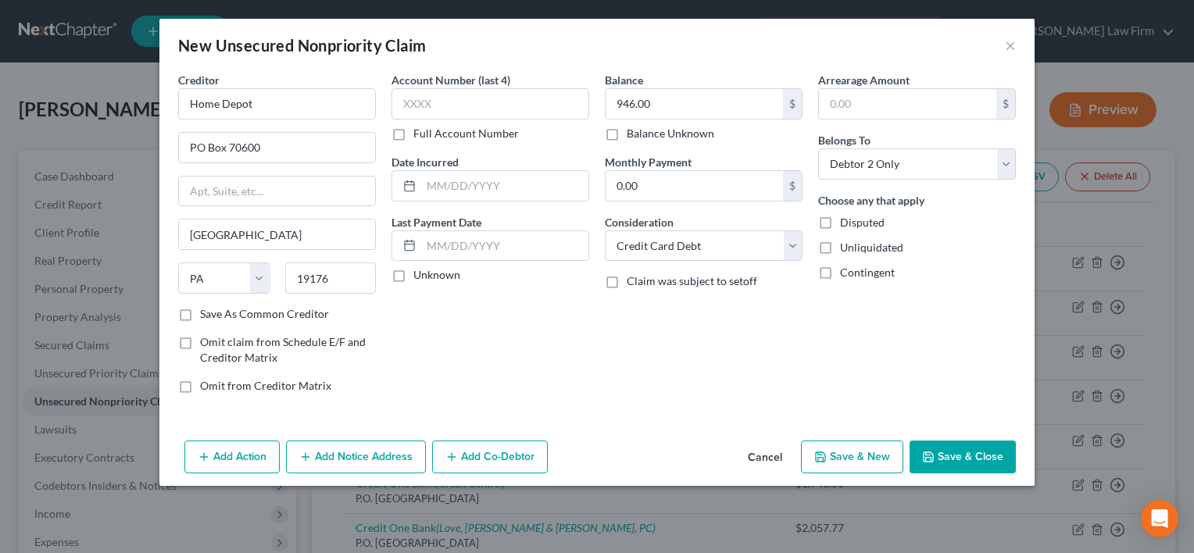
click at [969, 452] on button "Save & Close" at bounding box center [962, 457] width 106 height 33
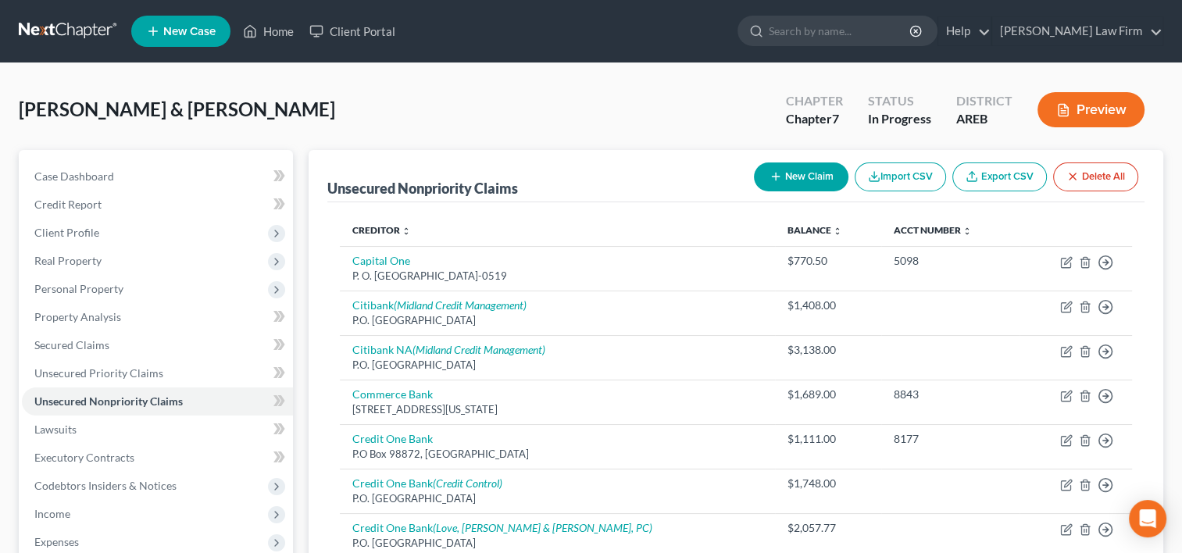
click at [812, 172] on button "New Claim" at bounding box center [801, 176] width 95 height 29
select select "2"
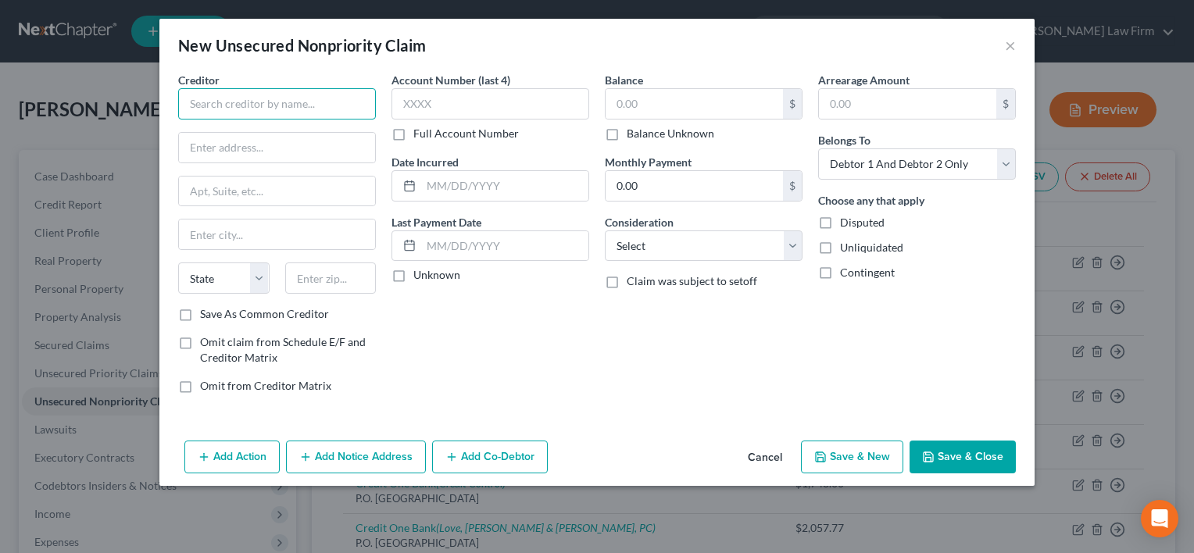
click at [291, 104] on input "text" at bounding box center [277, 103] width 198 height 31
type input "TD Bank"
click at [682, 92] on input "text" at bounding box center [693, 104] width 177 height 30
type input "720.00"
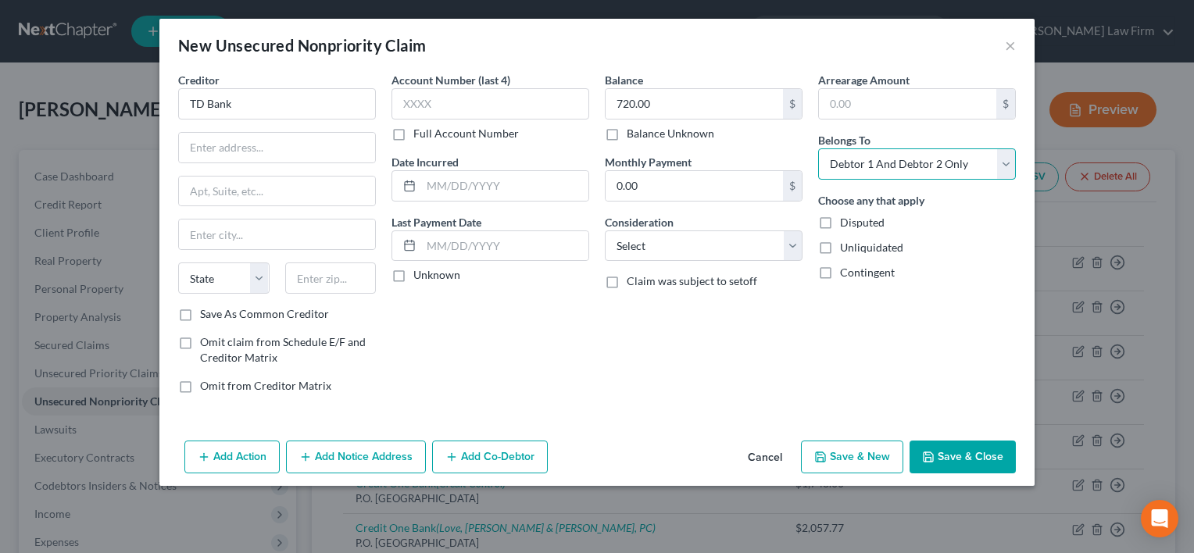
click at [909, 162] on select "Select Debtor 1 Only Debtor 2 Only Debtor 1 And Debtor 2 Only At Least One Of T…" at bounding box center [917, 163] width 198 height 31
select select "1"
click at [818, 148] on select "Select Debtor 1 Only Debtor 2 Only Debtor 1 And Debtor 2 Only At Least One Of T…" at bounding box center [917, 163] width 198 height 31
click at [975, 470] on button "Save & Close" at bounding box center [962, 457] width 106 height 33
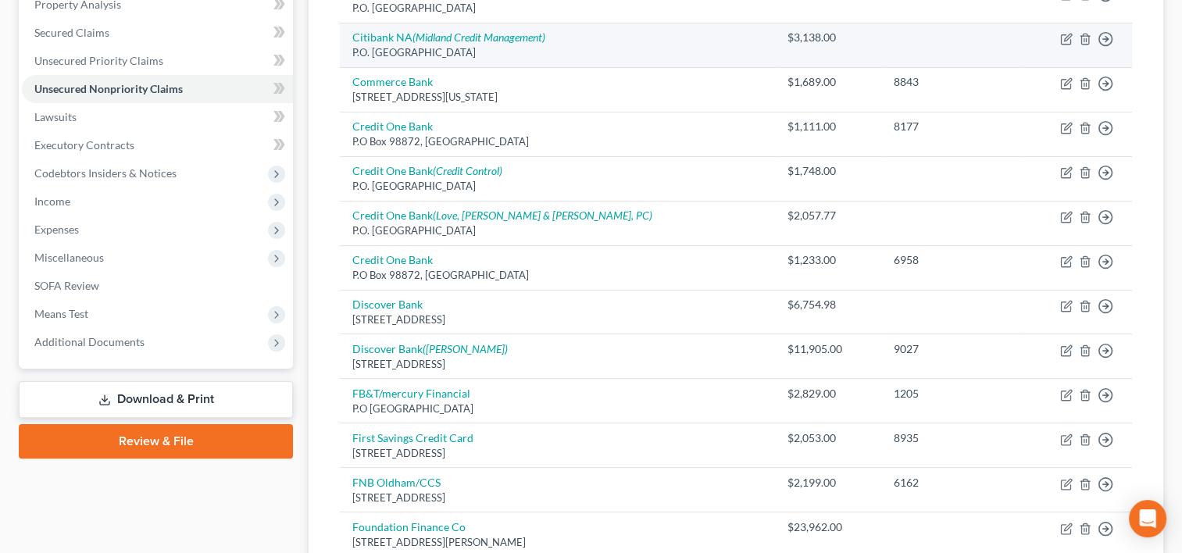
scroll to position [78, 0]
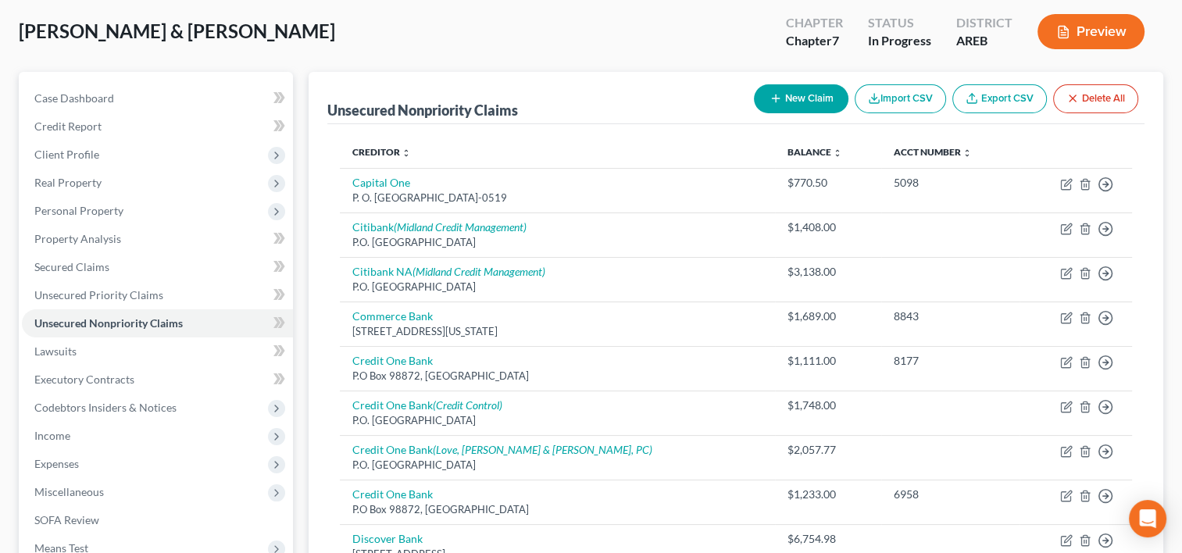
click at [821, 100] on button "New Claim" at bounding box center [801, 98] width 95 height 29
select select "2"
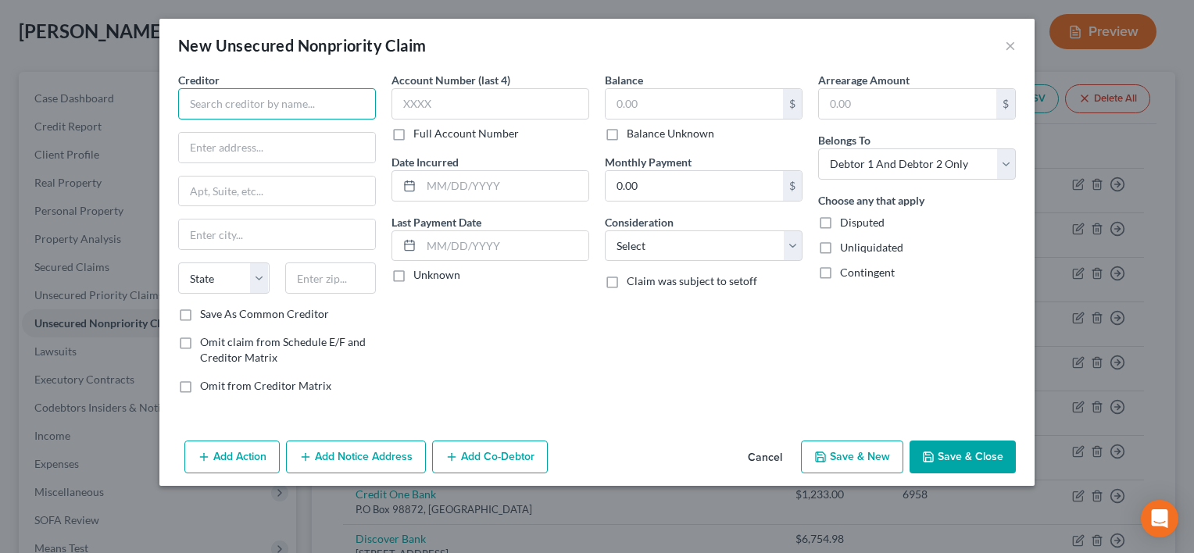
click at [298, 112] on input "text" at bounding box center [277, 103] width 198 height 31
type input "FNCC"
click at [630, 98] on input "text" at bounding box center [693, 104] width 177 height 30
type input "969.00"
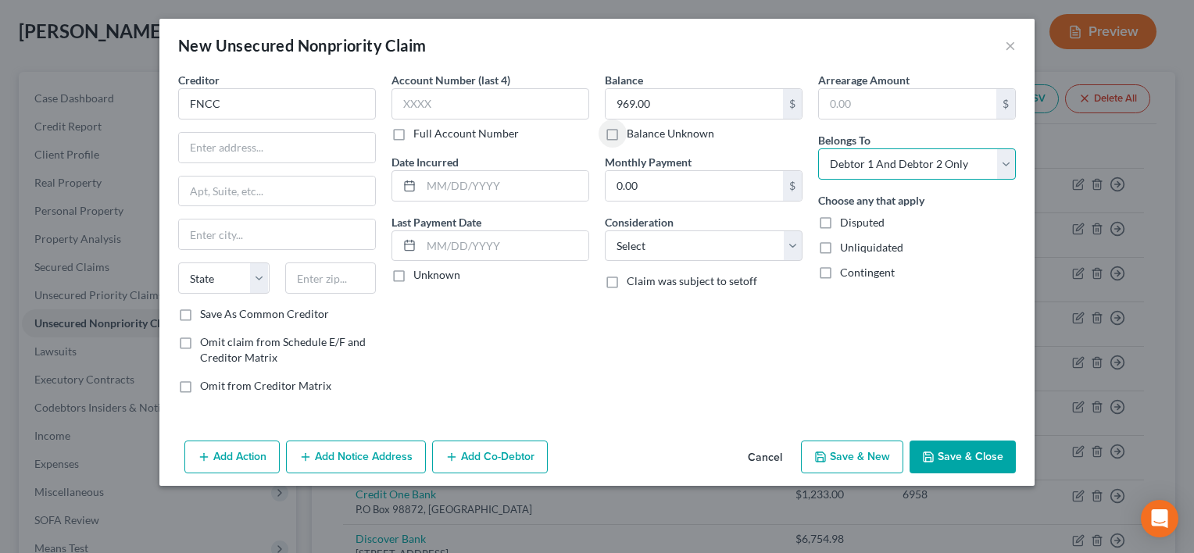
drag, startPoint x: 857, startPoint y: 160, endPoint x: 856, endPoint y: 177, distance: 16.4
click at [857, 162] on select "Select Debtor 1 Only Debtor 2 Only Debtor 1 And Debtor 2 Only At Least One Of T…" at bounding box center [917, 163] width 198 height 31
select select "1"
click at [818, 148] on select "Select Debtor 1 Only Debtor 2 Only Debtor 1 And Debtor 2 Only At Least One Of T…" at bounding box center [917, 163] width 198 height 31
click at [962, 459] on button "Save & Close" at bounding box center [962, 457] width 106 height 33
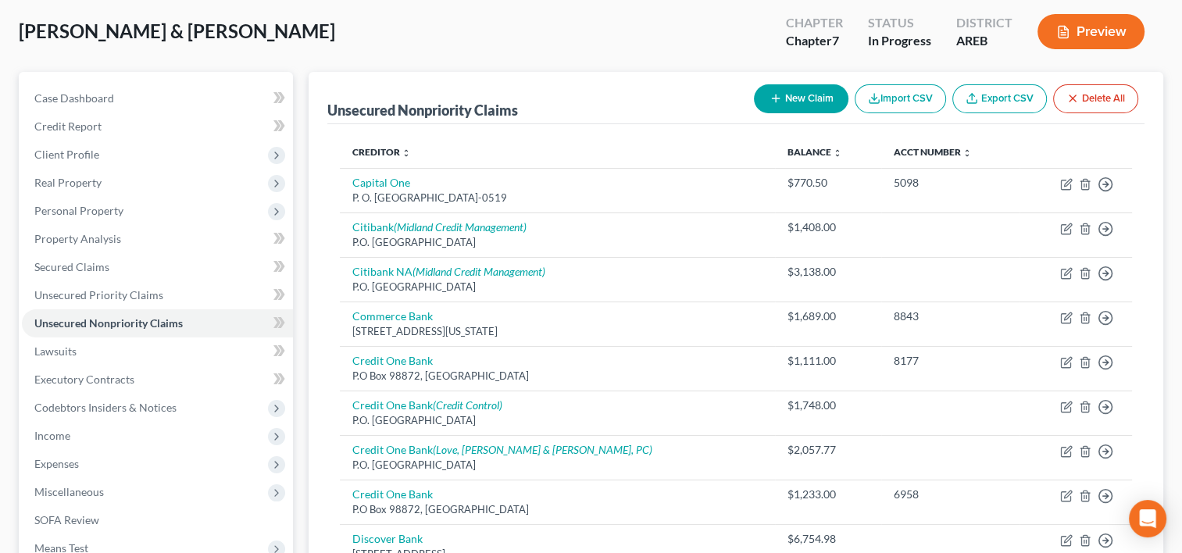
click at [805, 94] on button "New Claim" at bounding box center [801, 98] width 95 height 29
select select "2"
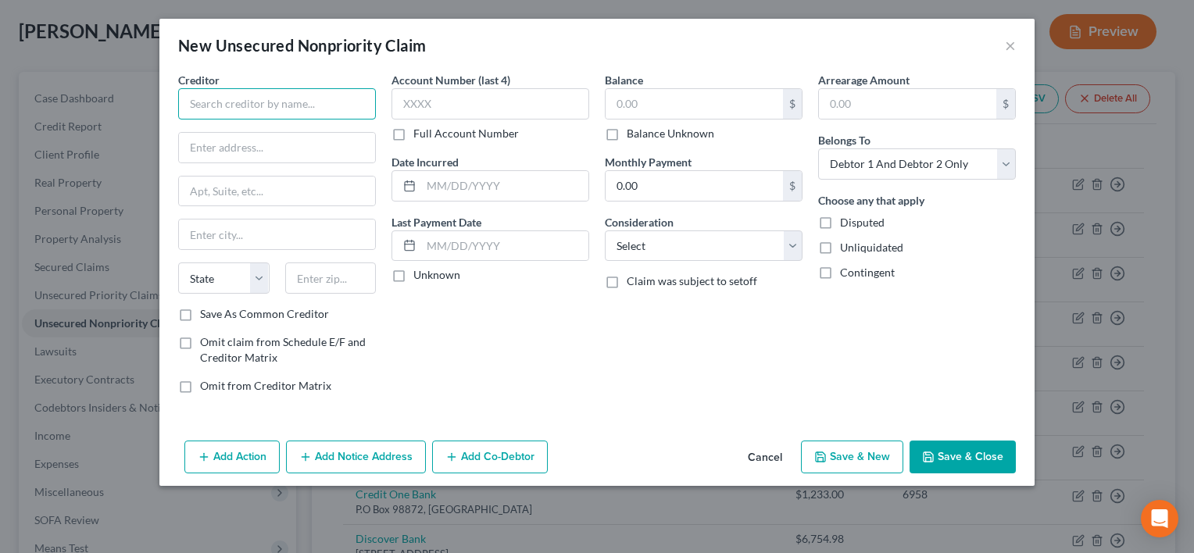
click at [227, 102] on input "text" at bounding box center [277, 103] width 198 height 31
type input "First Premier Bank"
click at [660, 241] on select "Select Cable / Satellite Services Collection Agency Credit Card Debt Debt Couns…" at bounding box center [704, 245] width 198 height 31
select select "10"
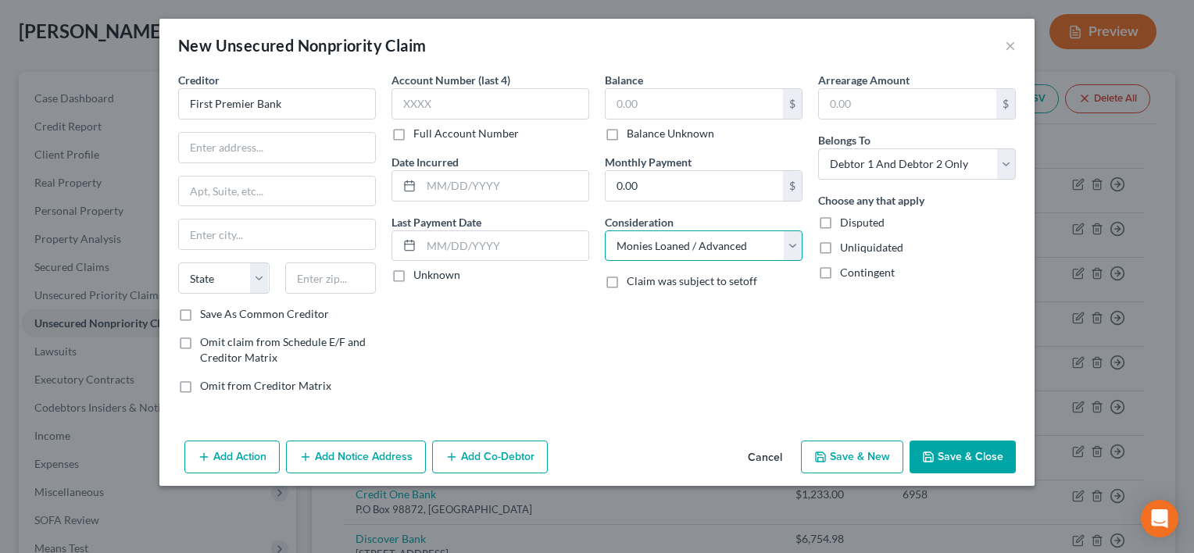
click at [605, 230] on select "Select Cable / Satellite Services Collection Agency Credit Card Debt Debt Couns…" at bounding box center [704, 245] width 198 height 31
click at [707, 109] on input "text" at bounding box center [693, 104] width 177 height 30
type input "1,414.67"
click at [700, 246] on select "Select Cable / Satellite Services Collection Agency Credit Card Debt Debt Couns…" at bounding box center [704, 245] width 198 height 31
select select "2"
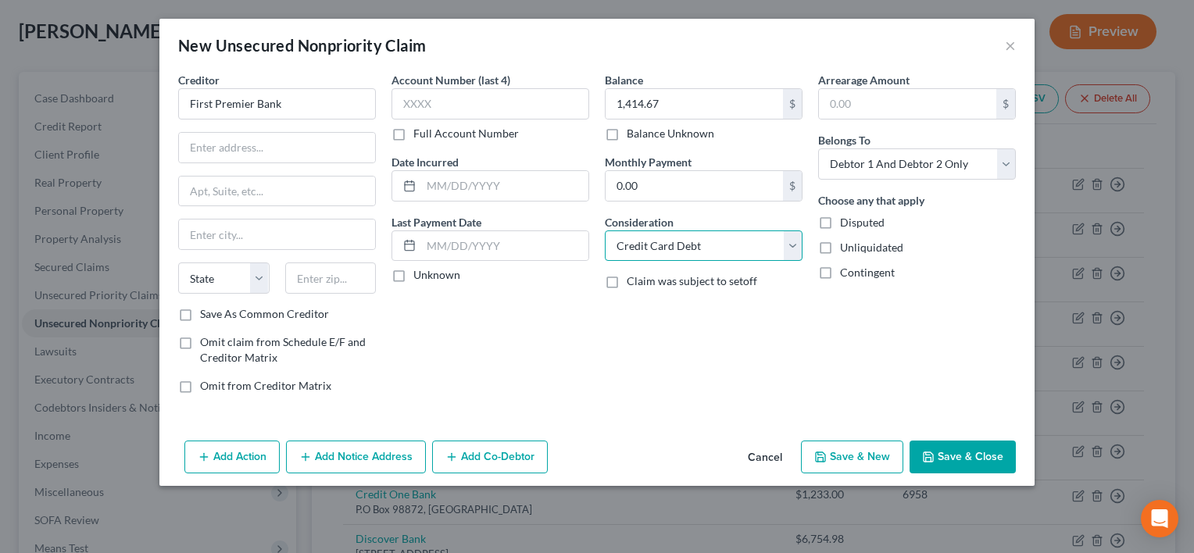
click at [605, 230] on select "Select Cable / Satellite Services Collection Agency Credit Card Debt Debt Couns…" at bounding box center [704, 245] width 198 height 31
drag, startPoint x: 258, startPoint y: 101, endPoint x: 341, endPoint y: 98, distance: 82.8
click at [331, 104] on input "First Premier Bank" at bounding box center [277, 103] width 198 height 31
type input "First Premier"
click at [212, 149] on input "text" at bounding box center [277, 148] width 196 height 30
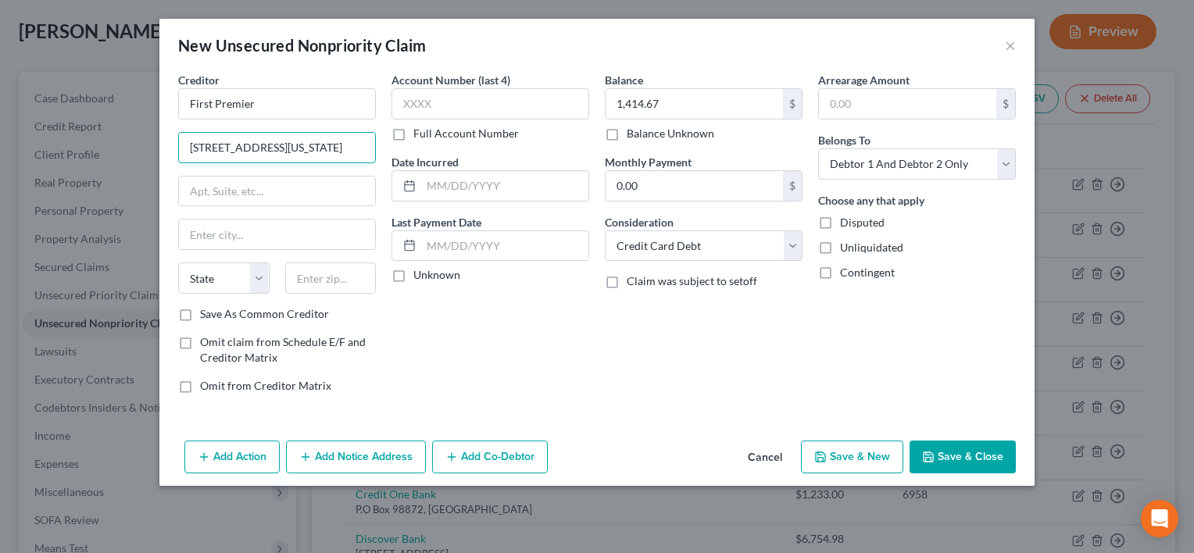
type input "601 S. Minnesota Ave."
type input "Sioux Falls"
select select "43"
click at [329, 279] on input "text" at bounding box center [330, 277] width 91 height 31
type input "57104"
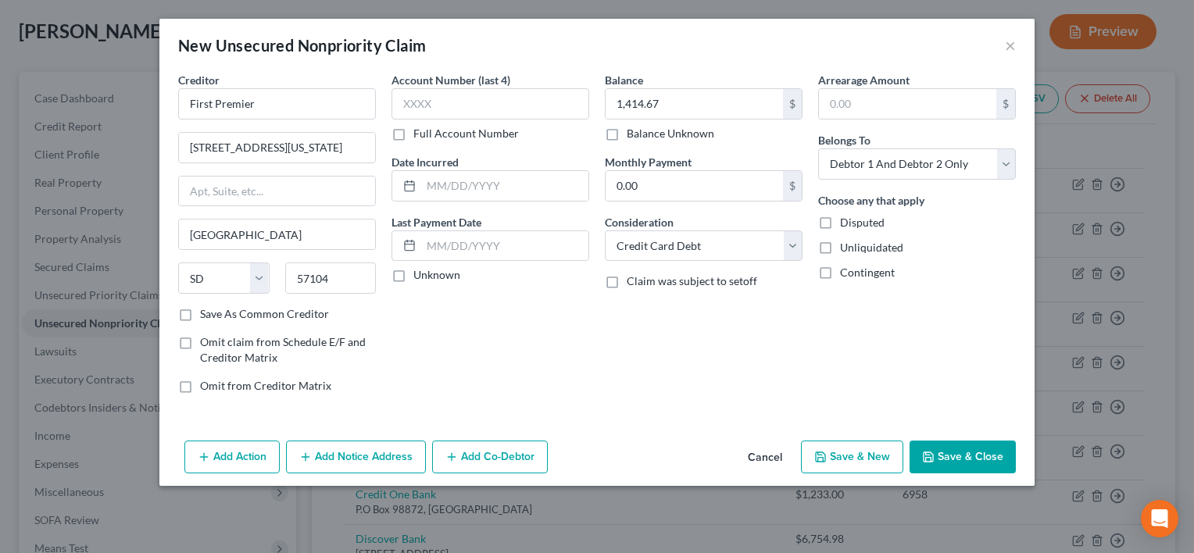
click at [983, 459] on button "Save & Close" at bounding box center [962, 457] width 106 height 33
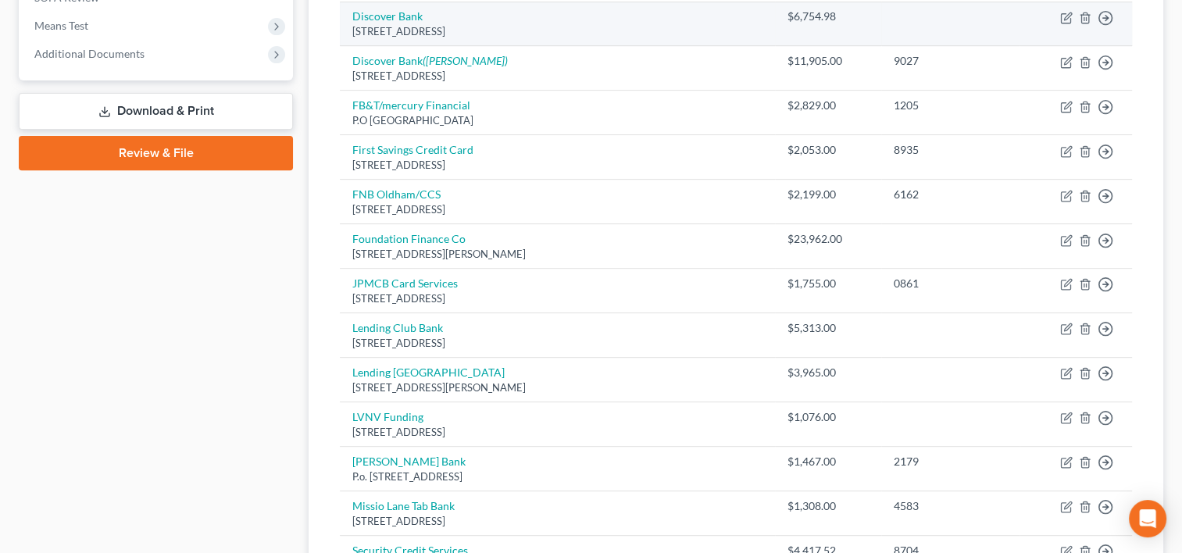
scroll to position [625, 0]
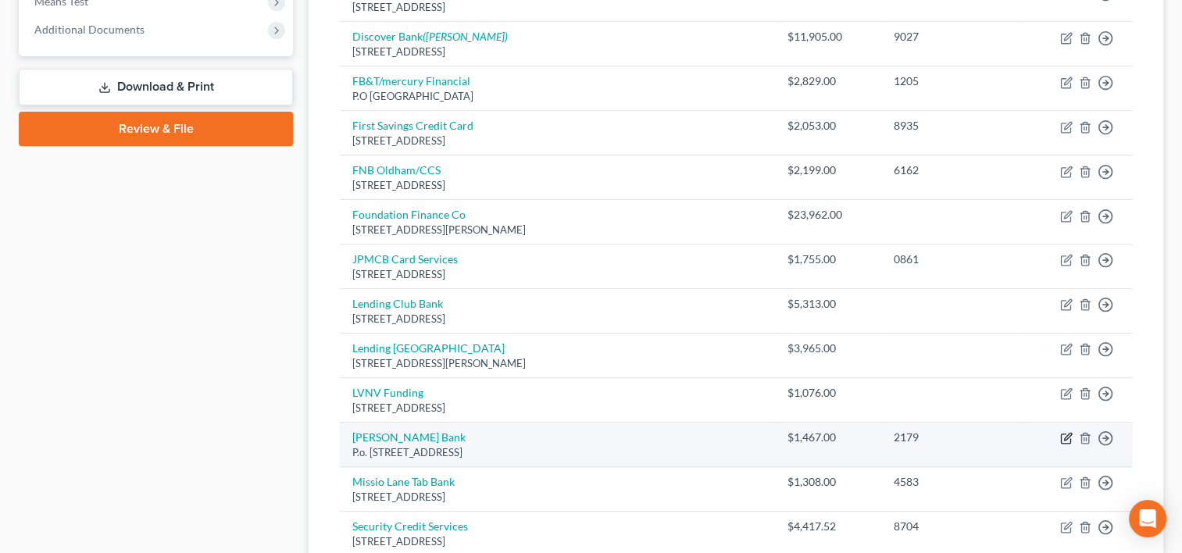
click at [1068, 434] on icon "button" at bounding box center [1067, 437] width 7 height 7
select select "35"
select select "2"
select select "0"
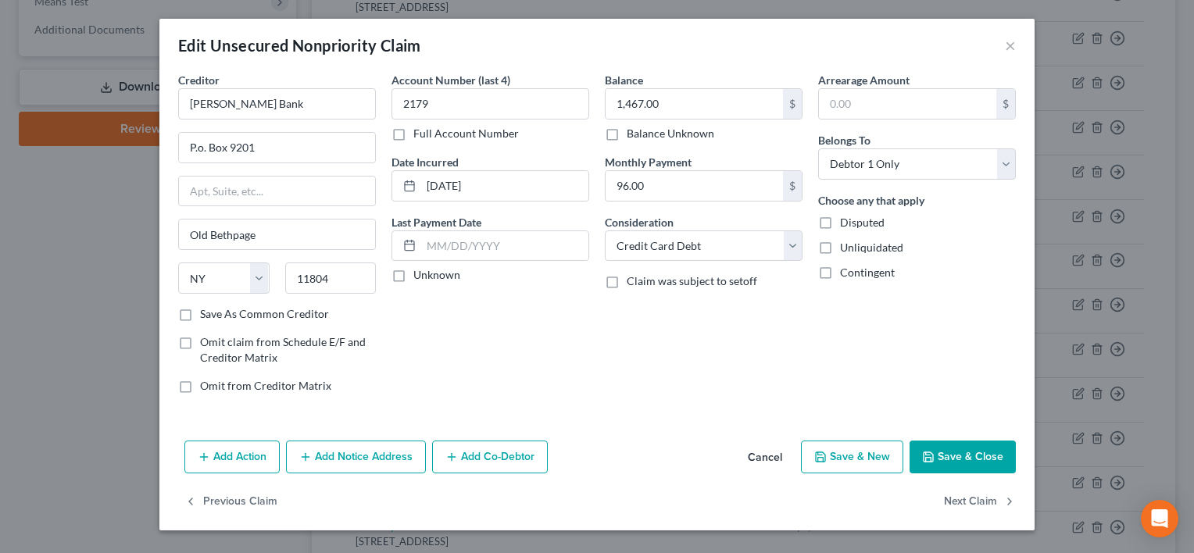
click at [318, 316] on label "Save As Common Creditor" at bounding box center [264, 314] width 129 height 16
click at [216, 316] on input "Save As Common Creditor" at bounding box center [211, 311] width 10 height 10
click at [961, 449] on button "Save & Close" at bounding box center [962, 457] width 106 height 33
checkbox input "false"
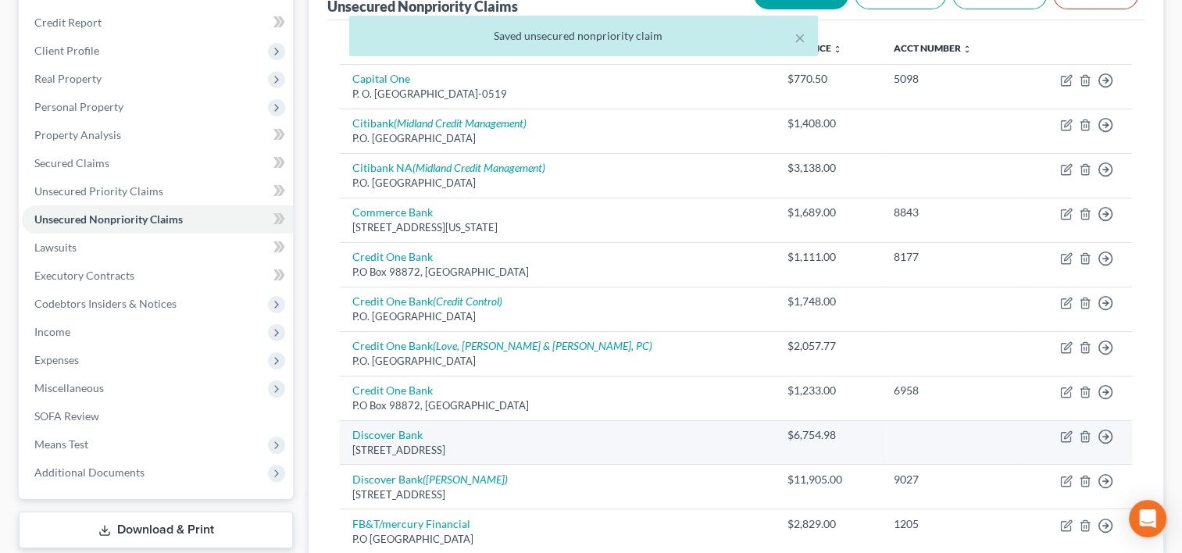
scroll to position [0, 0]
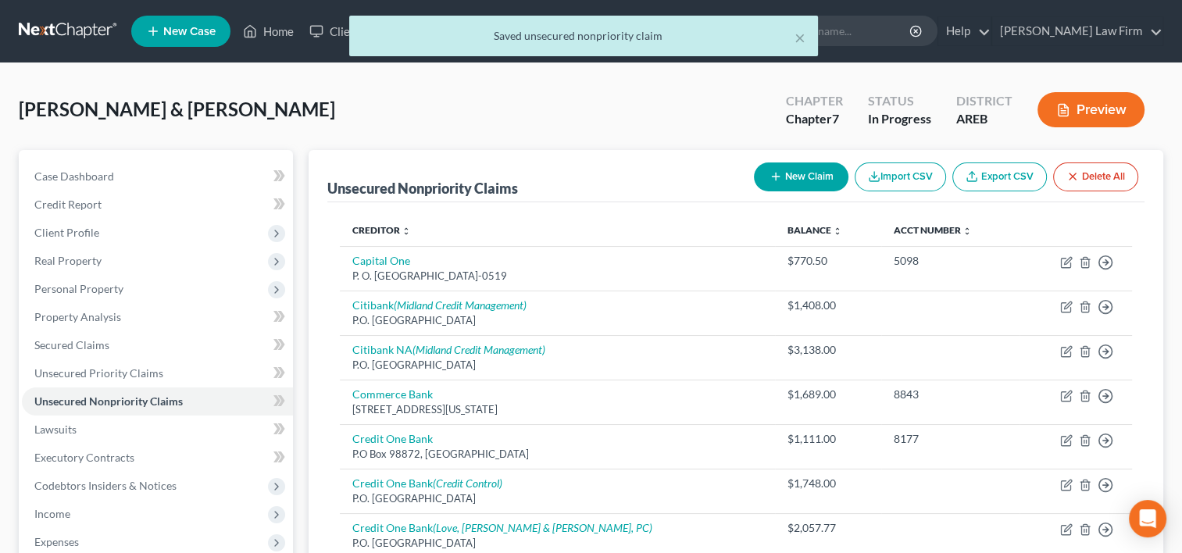
click at [787, 181] on button "New Claim" at bounding box center [801, 176] width 95 height 29
select select "2"
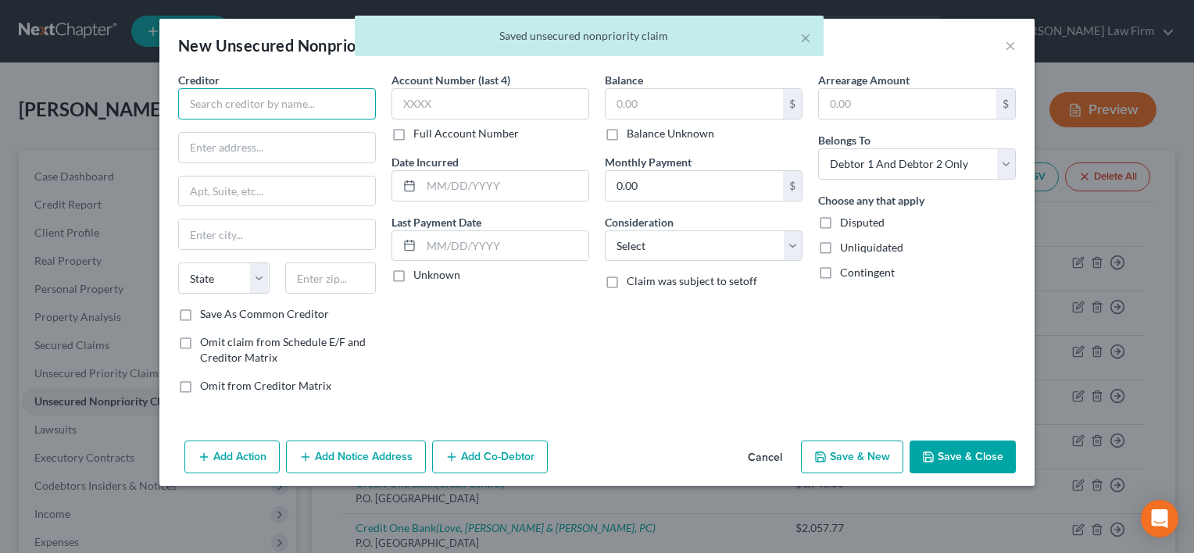
click at [234, 103] on input "text" at bounding box center [277, 103] width 198 height 31
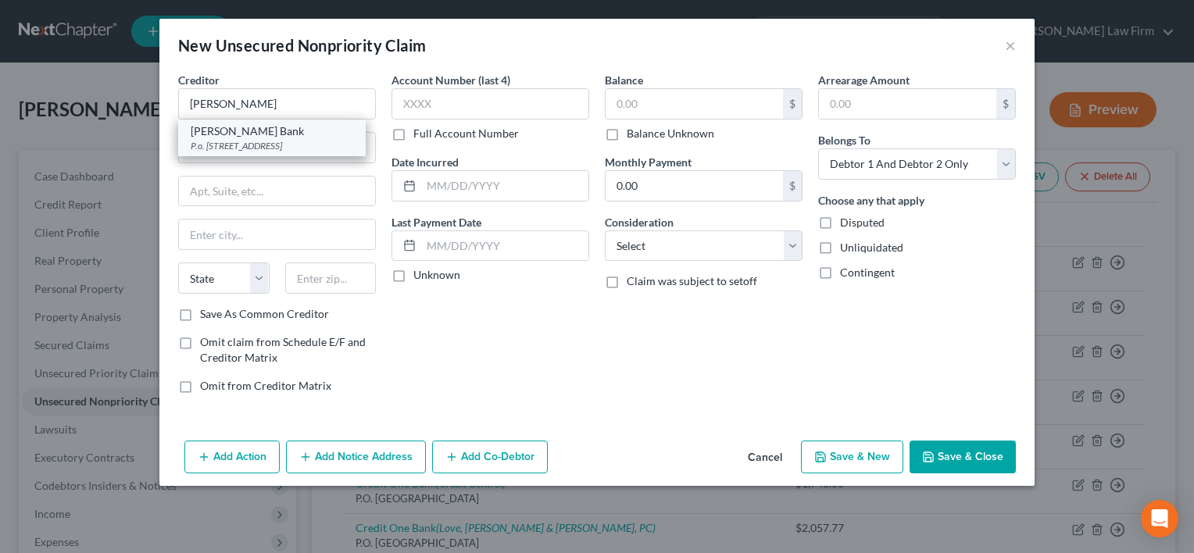
click at [304, 136] on div "Merrick Bank" at bounding box center [272, 131] width 162 height 16
type input "Merrick Bank"
type input "P.o. Box 9201"
type input "Old Bethpage"
select select "35"
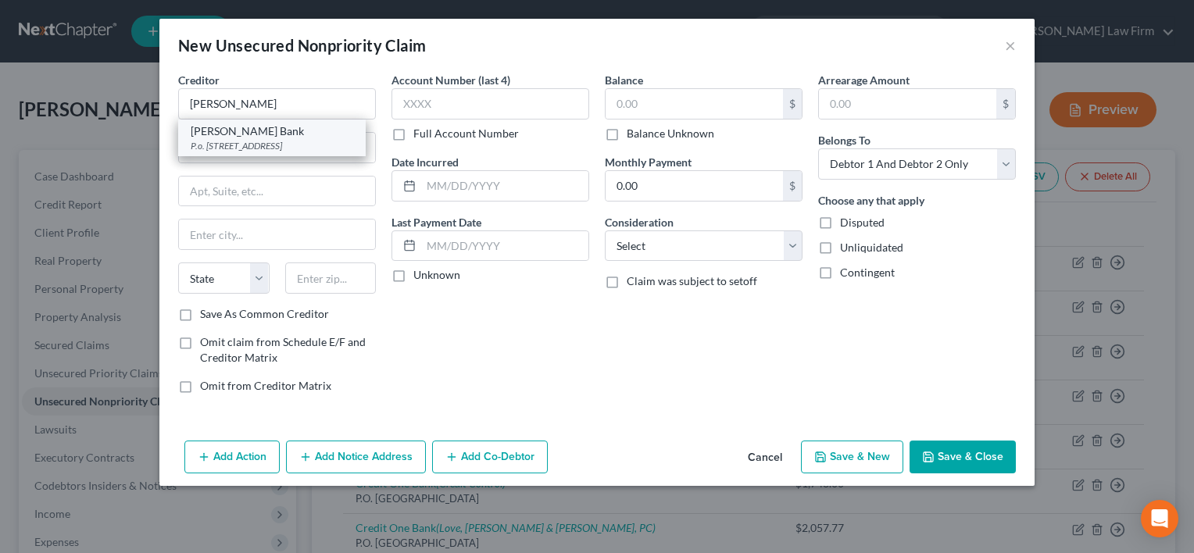
type input "11804"
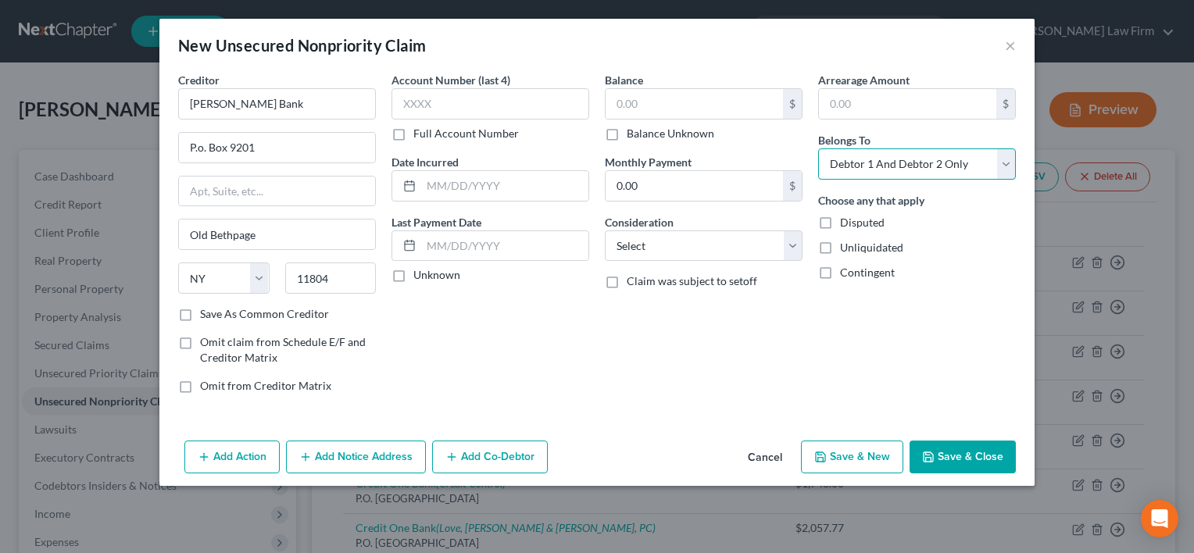
drag, startPoint x: 873, startPoint y: 159, endPoint x: 869, endPoint y: 171, distance: 12.4
click at [873, 160] on select "Select Debtor 1 Only Debtor 2 Only Debtor 1 And Debtor 2 Only At Least One Of T…" at bounding box center [917, 163] width 198 height 31
select select "1"
click at [818, 148] on select "Select Debtor 1 Only Debtor 2 Only Debtor 1 And Debtor 2 Only At Least One Of T…" at bounding box center [917, 163] width 198 height 31
click at [735, 106] on input "text" at bounding box center [693, 104] width 177 height 30
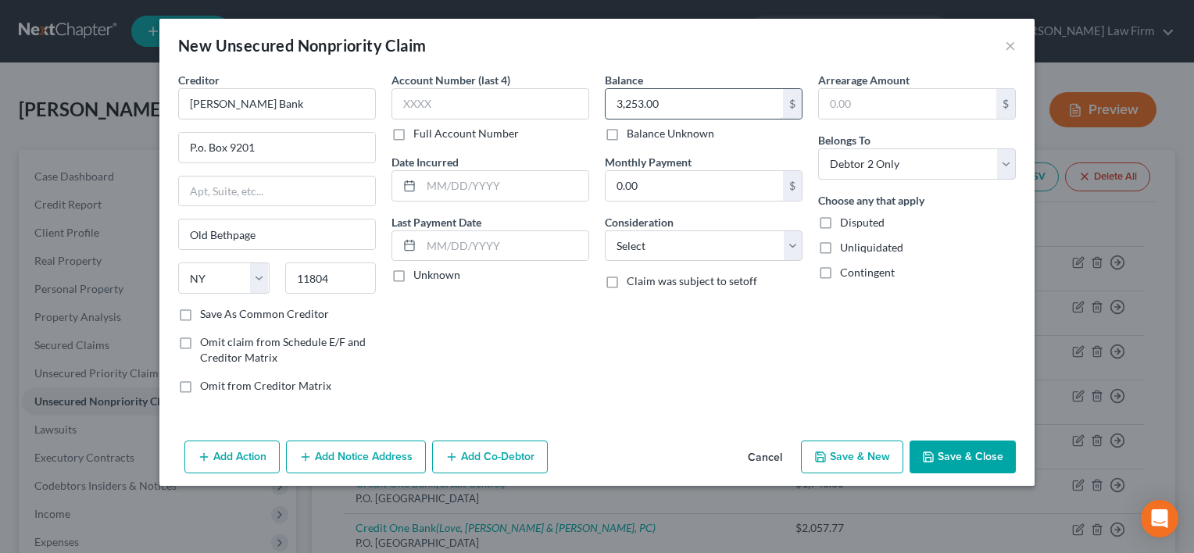
type input "3,253.00"
click at [981, 450] on button "Save & Close" at bounding box center [962, 457] width 106 height 33
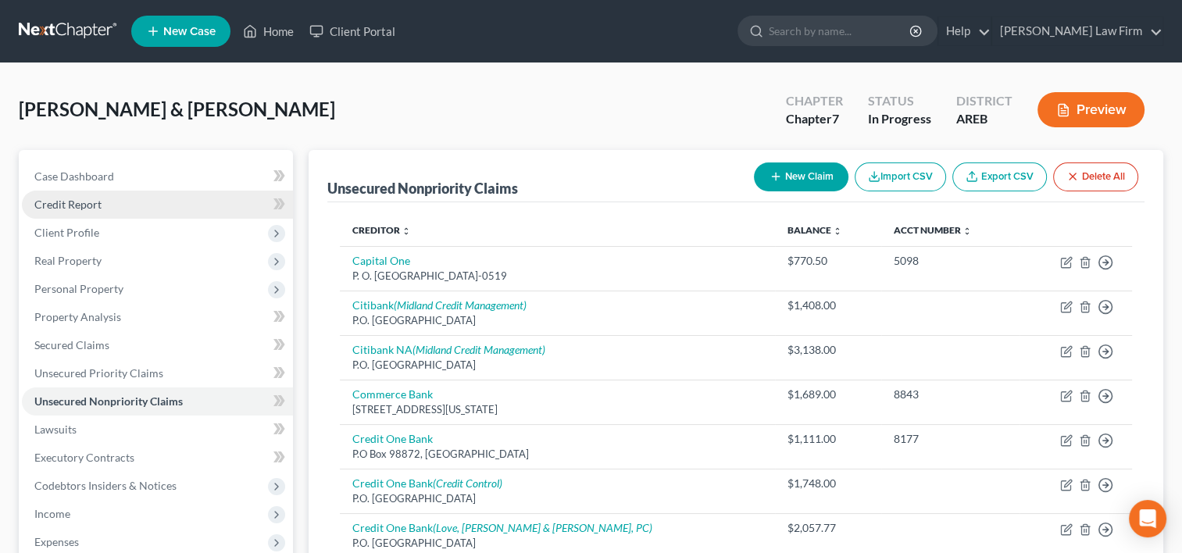
click at [64, 206] on span "Credit Report" at bounding box center [67, 204] width 67 height 13
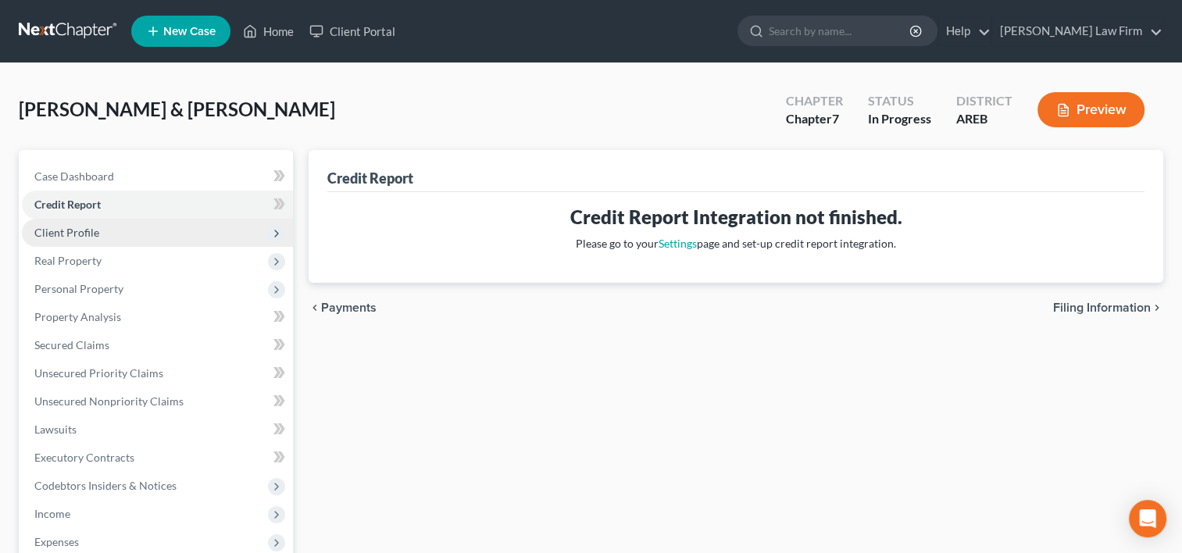
click at [74, 234] on span "Client Profile" at bounding box center [66, 232] width 65 height 13
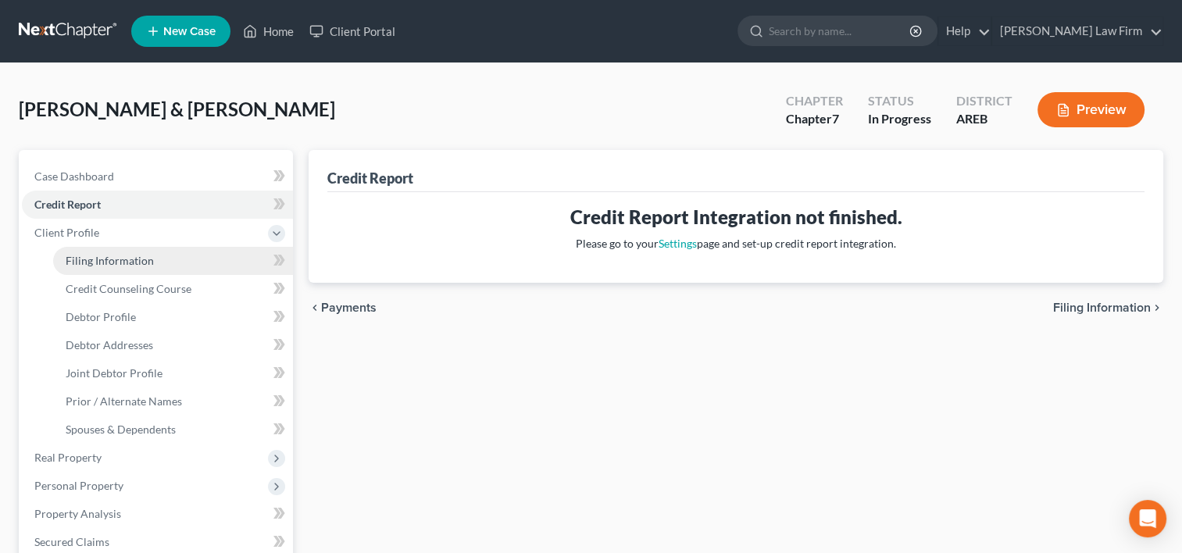
click at [87, 266] on span "Filing Information" at bounding box center [110, 260] width 88 height 13
select select "1"
select select "0"
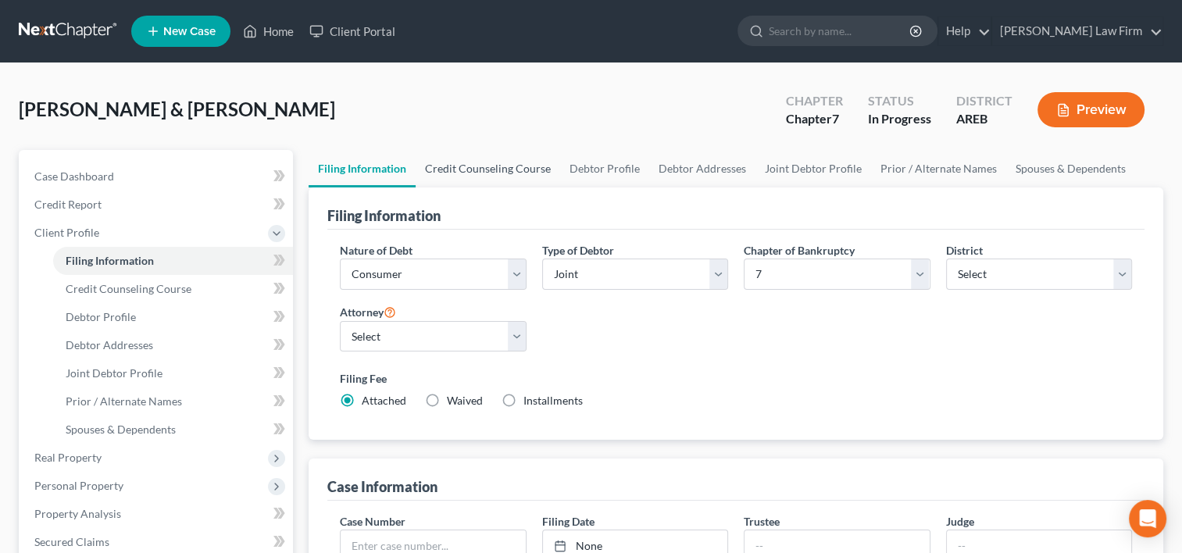
click at [484, 164] on link "Credit Counseling Course" at bounding box center [488, 168] width 145 height 37
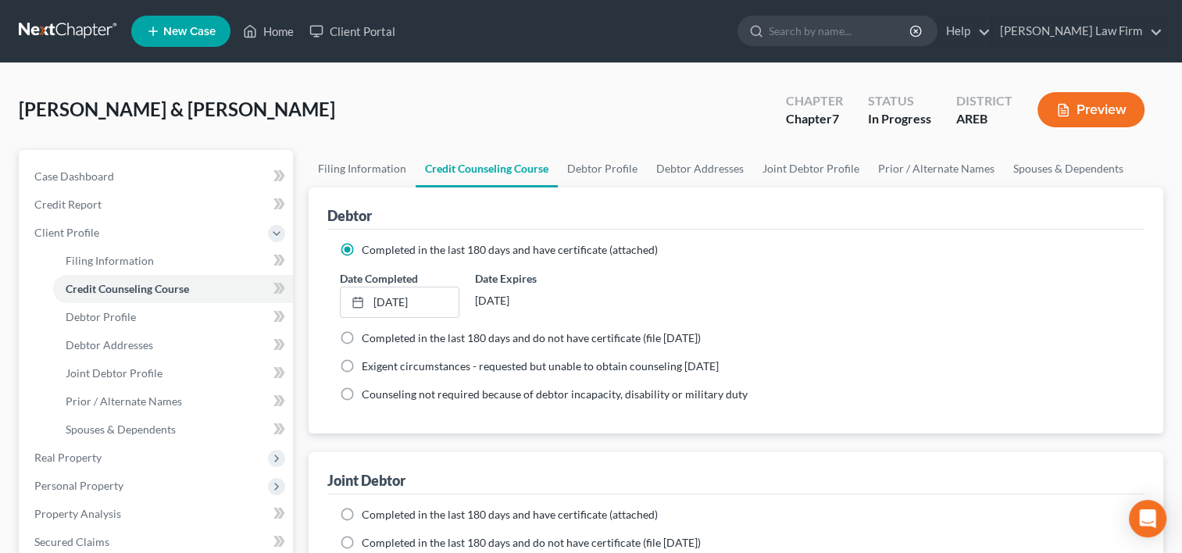
click at [417, 519] on span "Completed in the last 180 days and have certificate (attached)" at bounding box center [510, 514] width 296 height 13
click at [378, 517] on input "Completed in the last 180 days and have certificate (attached)" at bounding box center [373, 512] width 10 height 10
radio input "true"
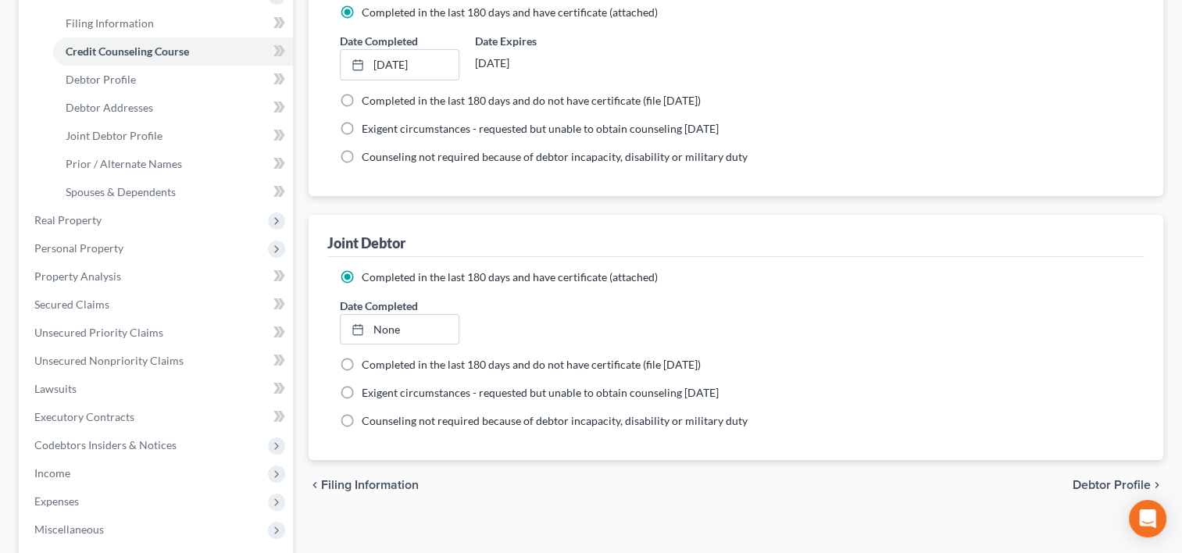
scroll to position [78, 0]
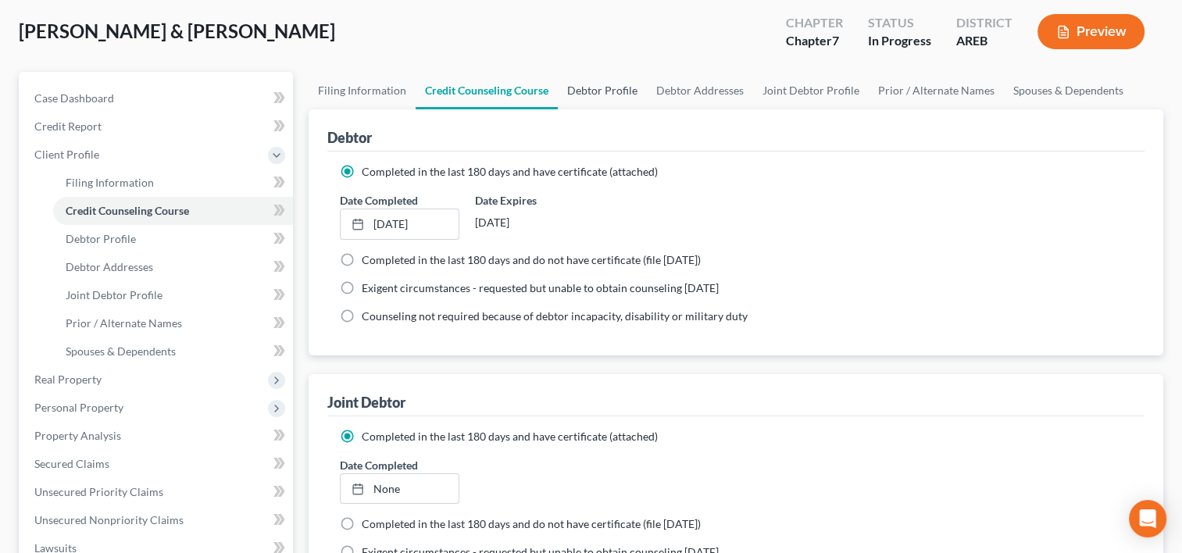
click at [599, 90] on link "Debtor Profile" at bounding box center [602, 90] width 89 height 37
select select "1"
select select "4"
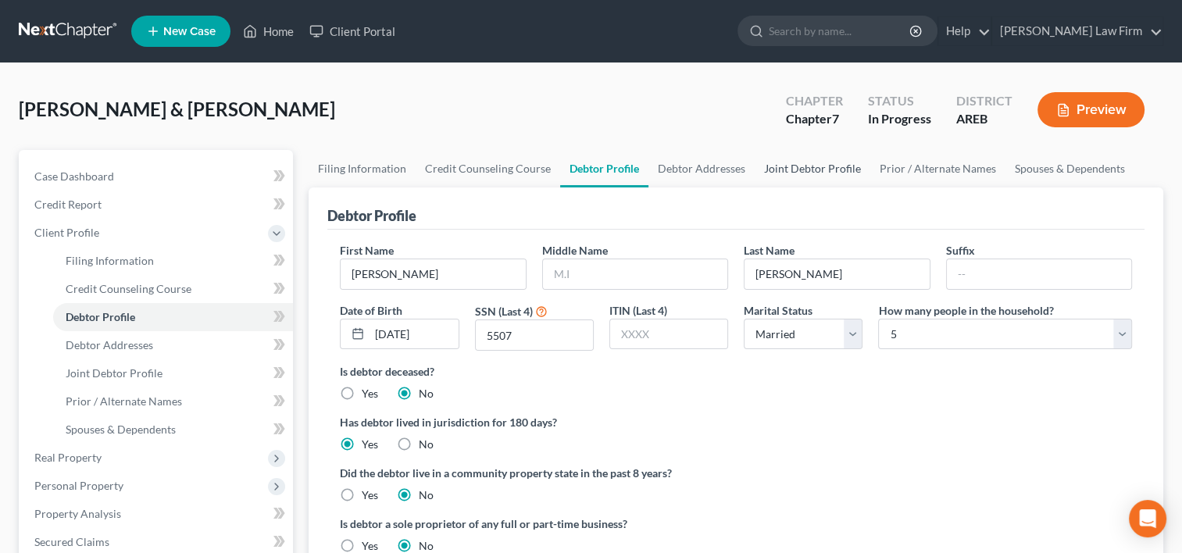
drag, startPoint x: 826, startPoint y: 164, endPoint x: 818, endPoint y: 166, distance: 8.7
click at [825, 164] on link "Joint Debtor Profile" at bounding box center [813, 168] width 116 height 37
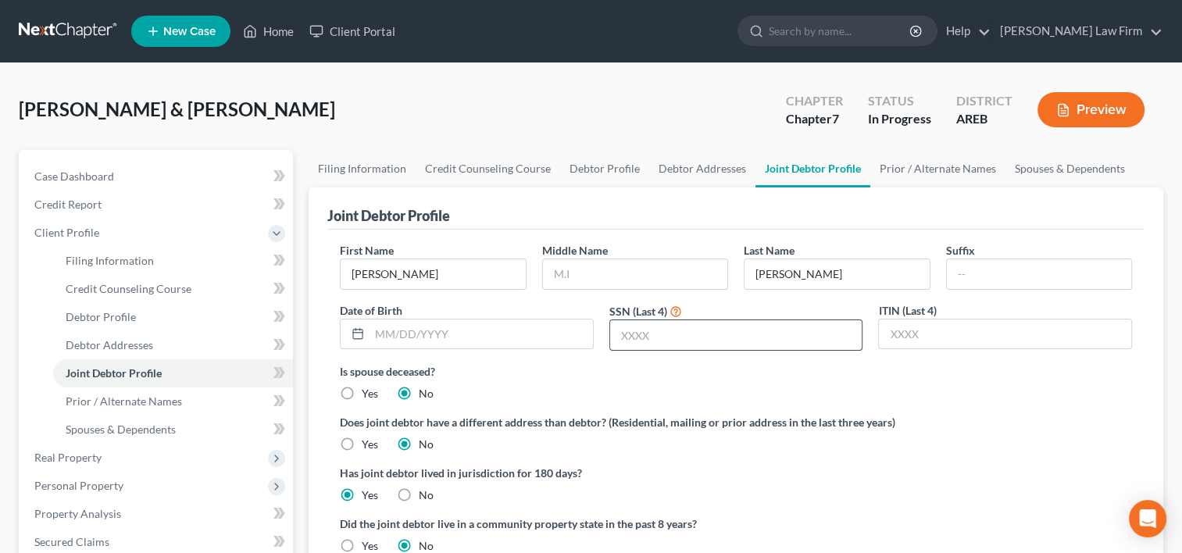
click at [647, 338] on input "text" at bounding box center [736, 335] width 252 height 30
type input "1972"
click at [594, 171] on link "Debtor Profile" at bounding box center [604, 168] width 89 height 37
select select "1"
select select "4"
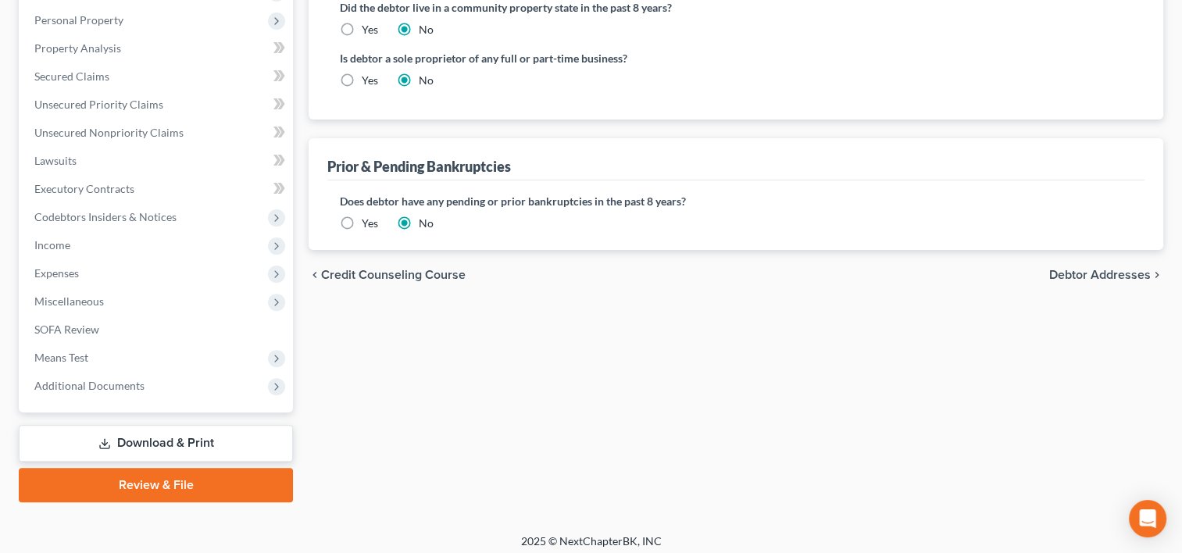
scroll to position [469, 0]
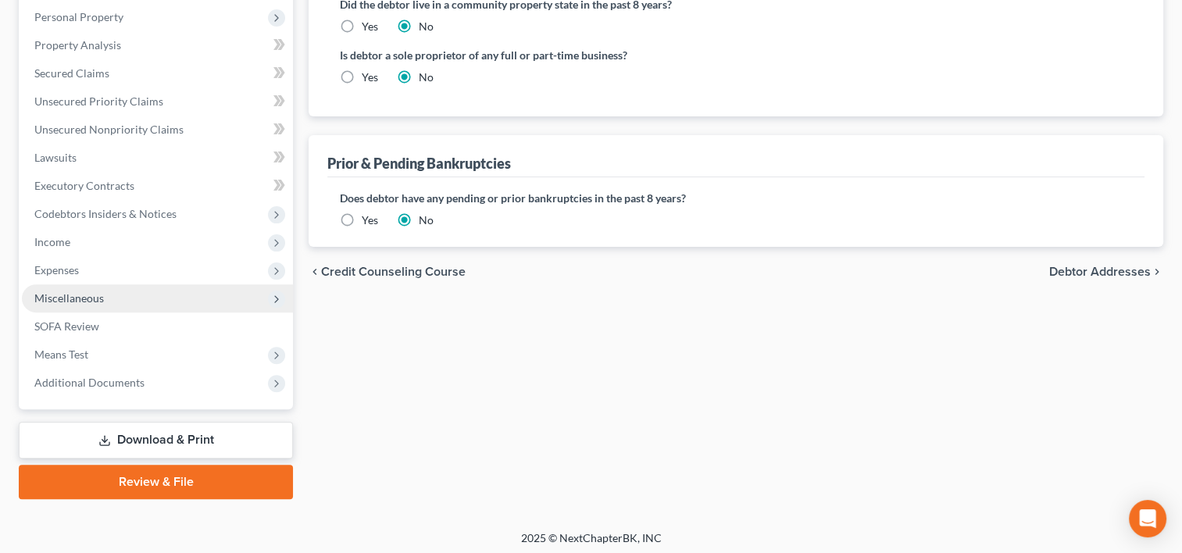
click at [63, 304] on span "Miscellaneous" at bounding box center [157, 298] width 271 height 28
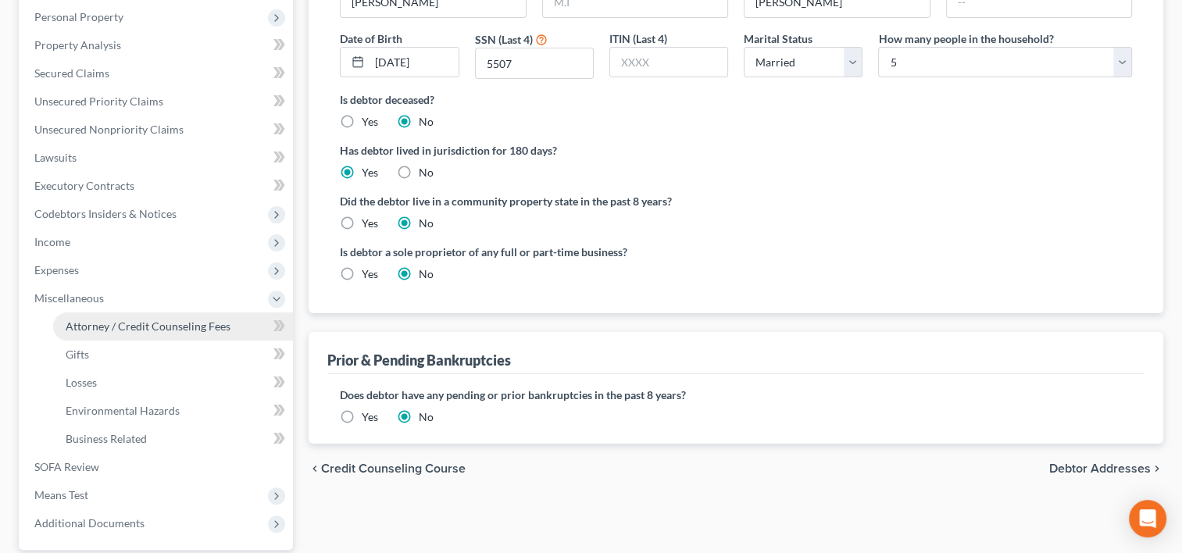
click at [76, 333] on link "Attorney / Credit Counseling Fees" at bounding box center [173, 326] width 240 height 28
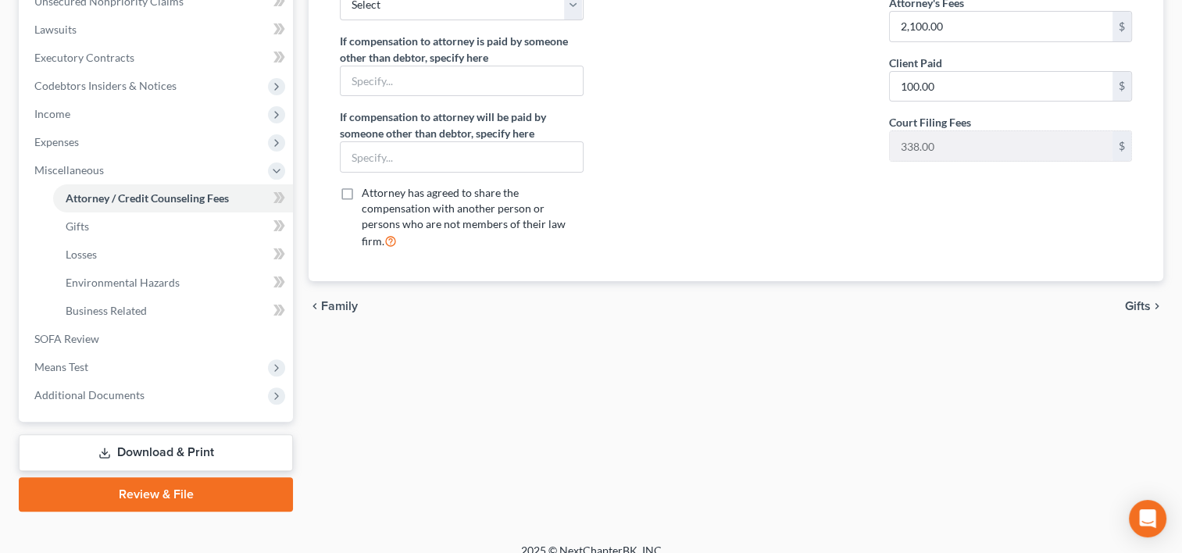
scroll to position [416, 0]
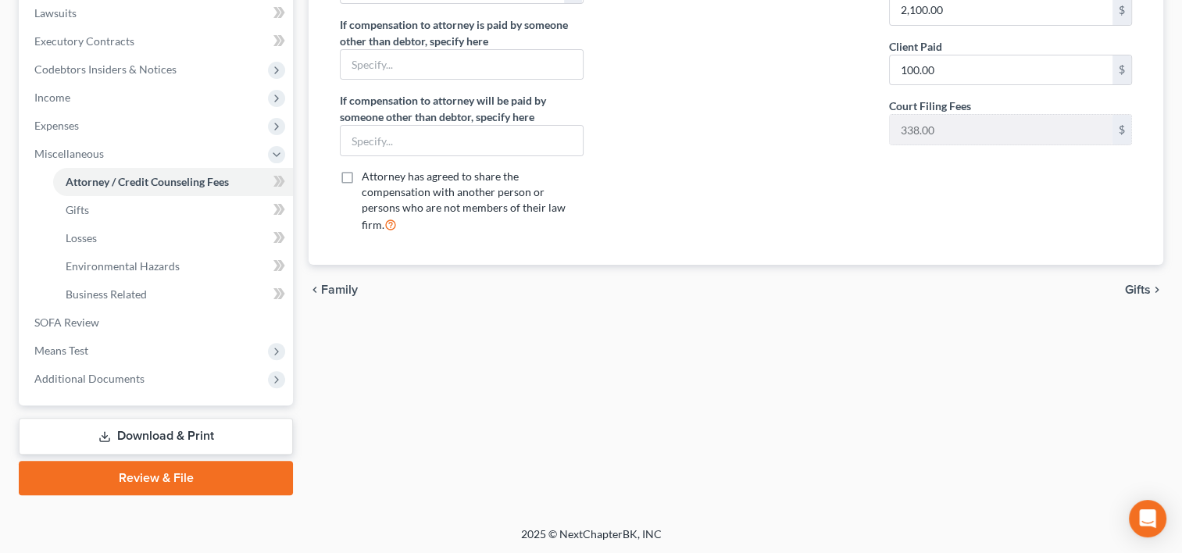
click at [155, 434] on link "Download & Print" at bounding box center [156, 436] width 274 height 37
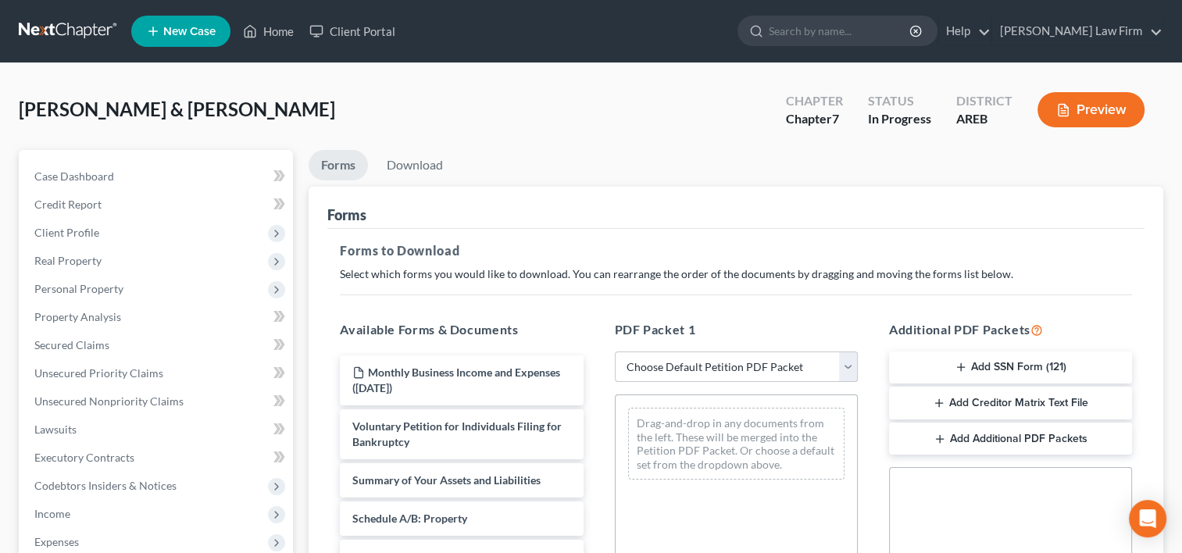
click at [848, 359] on select "Choose Default Petition PDF Packet Complete Bankruptcy Petition (all forms and …" at bounding box center [736, 367] width 243 height 31
select select "4"
click at [615, 352] on select "Choose Default Petition PDF Packet Complete Bankruptcy Petition (all forms and …" at bounding box center [736, 367] width 243 height 31
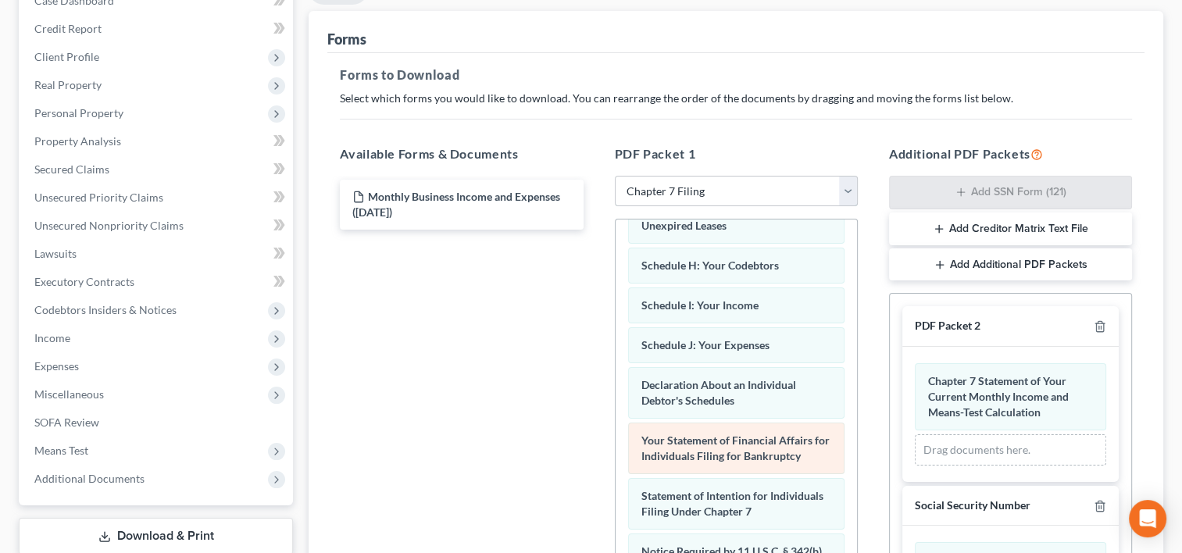
scroll to position [372, 0]
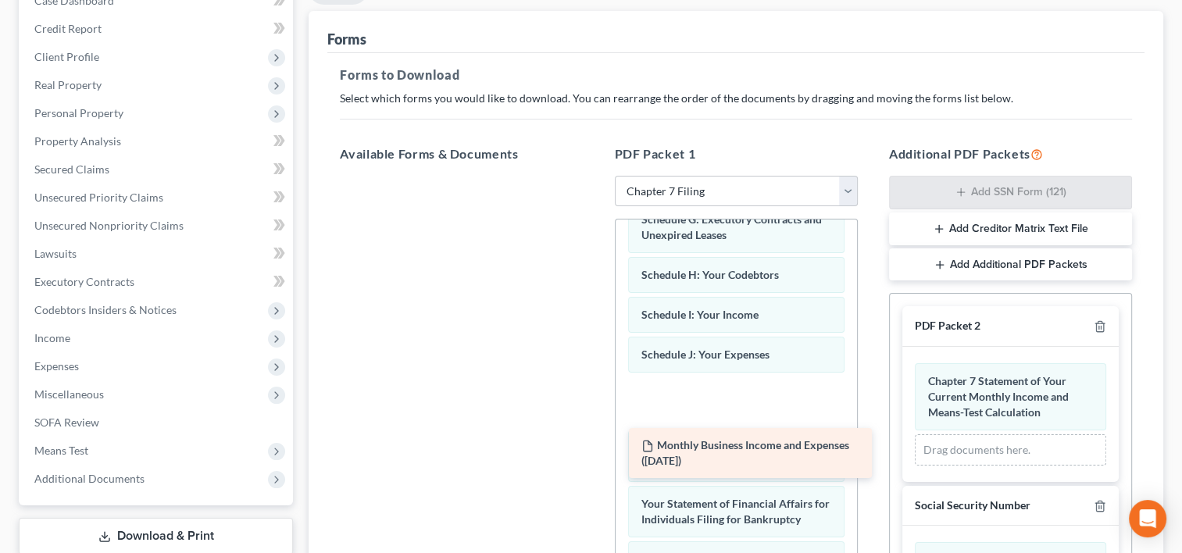
drag, startPoint x: 412, startPoint y: 197, endPoint x: 698, endPoint y: 430, distance: 368.6
click at [595, 176] on div "Monthly Business Income and Expenses (05/27/2025) Monthly Business Income and E…" at bounding box center [461, 176] width 268 height 0
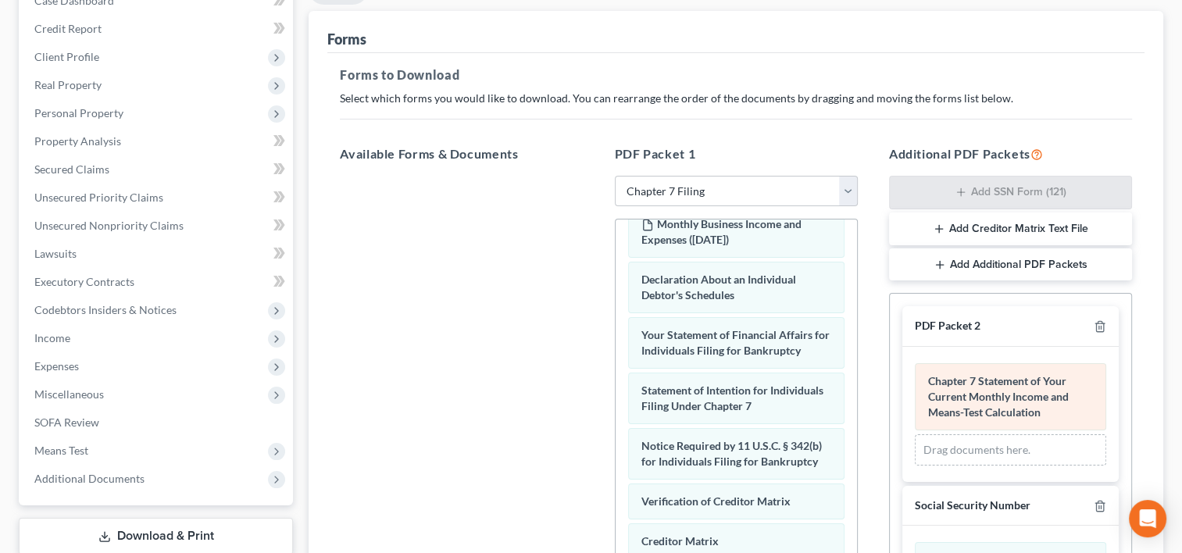
scroll to position [410, 0]
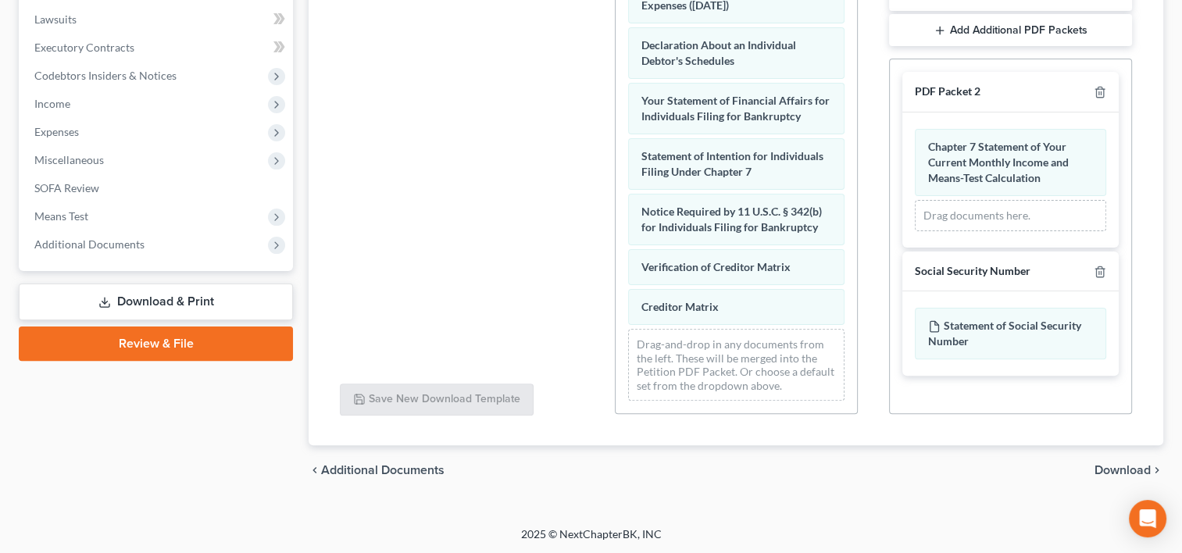
click at [1101, 471] on span "Download" at bounding box center [1122, 470] width 56 height 12
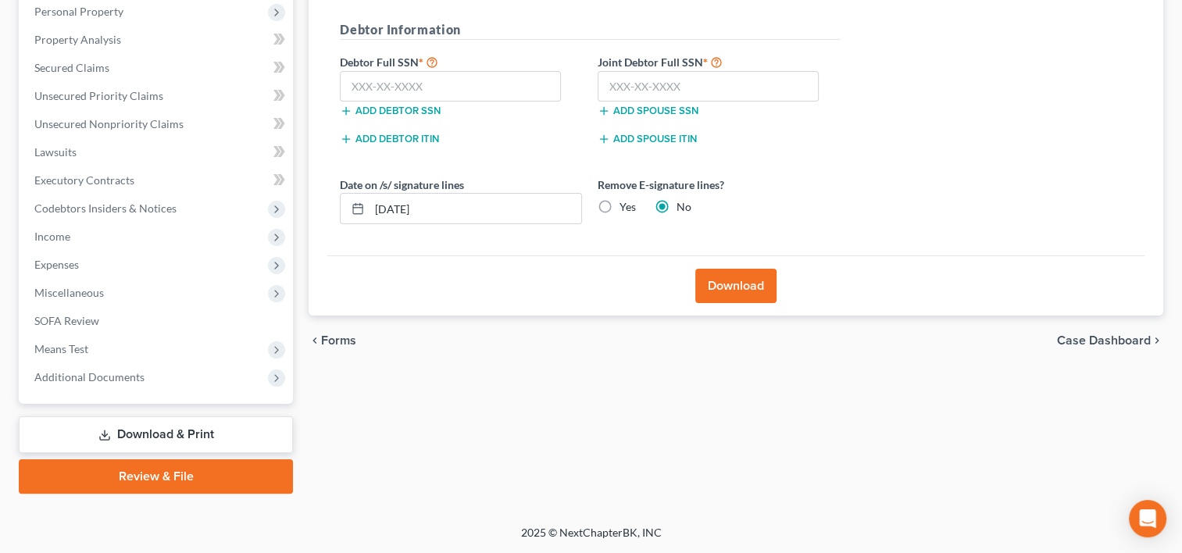
scroll to position [276, 0]
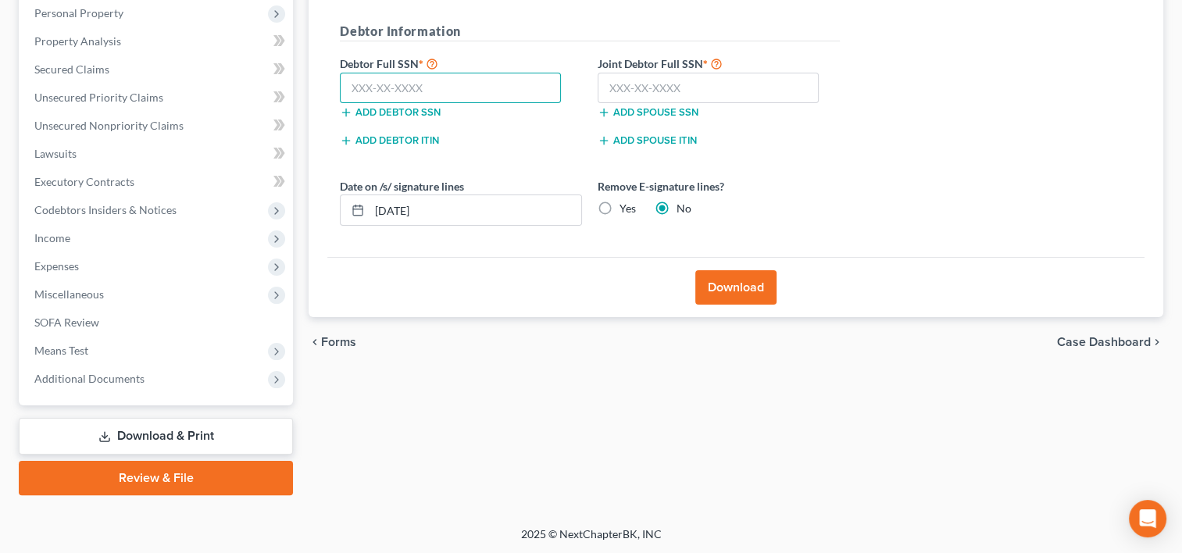
click at [375, 91] on input "text" at bounding box center [450, 88] width 221 height 31
click at [740, 85] on input "text" at bounding box center [708, 88] width 221 height 31
type input "432-57-1972"
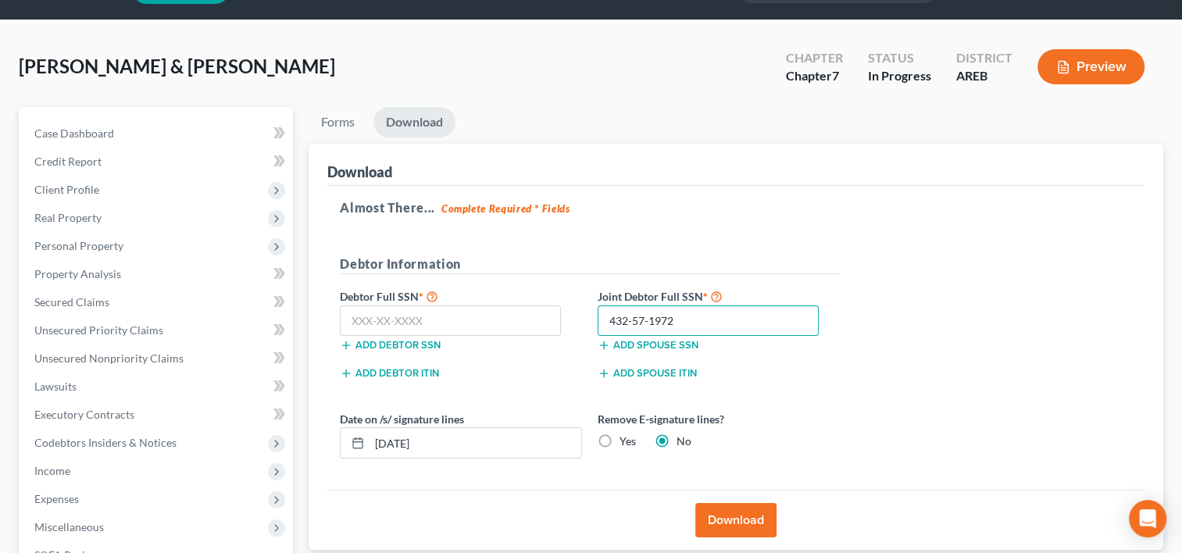
scroll to position [41, 0]
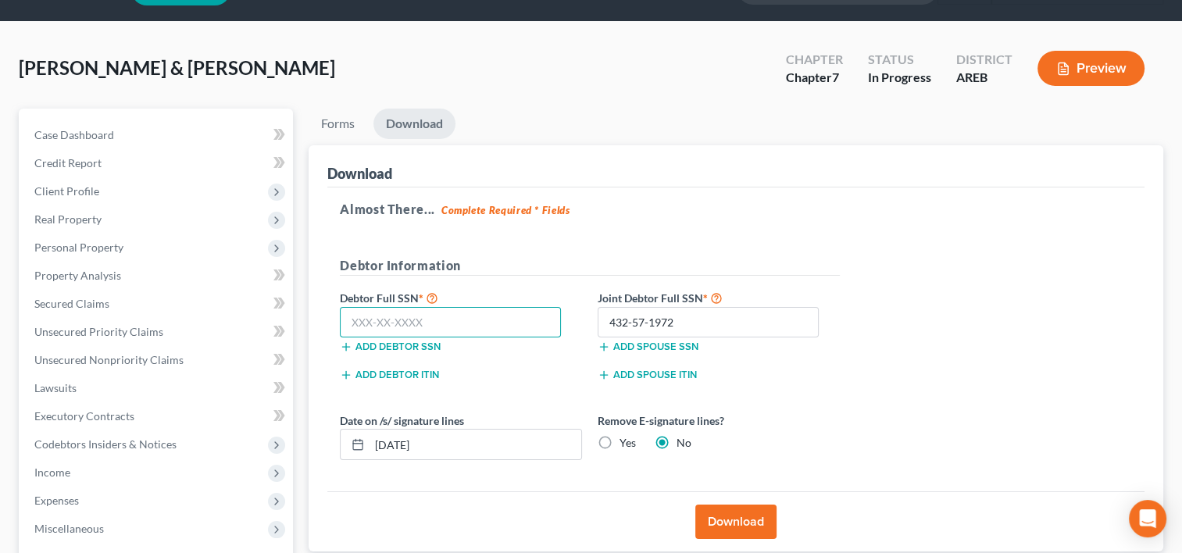
click at [356, 322] on input "text" at bounding box center [450, 322] width 221 height 31
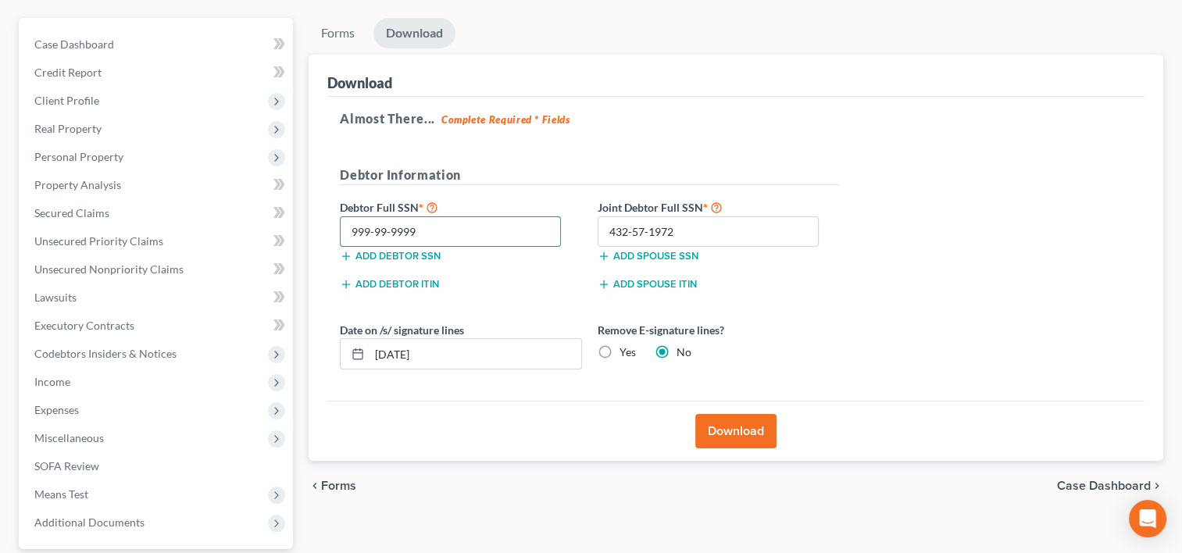
scroll to position [198, 0]
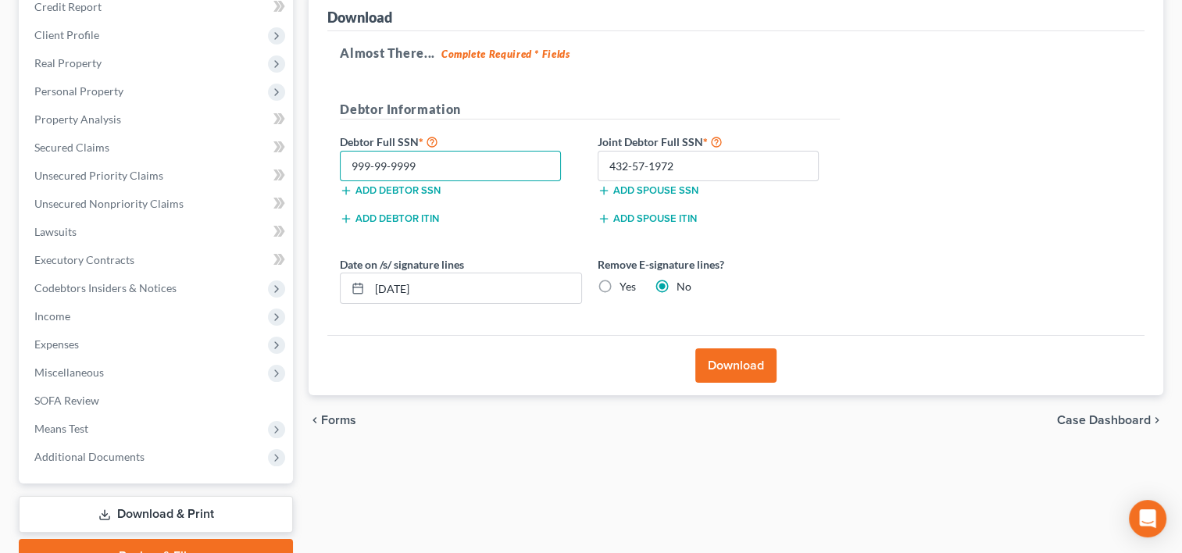
type input "999-99-9999"
click at [707, 365] on button "Download" at bounding box center [735, 365] width 81 height 34
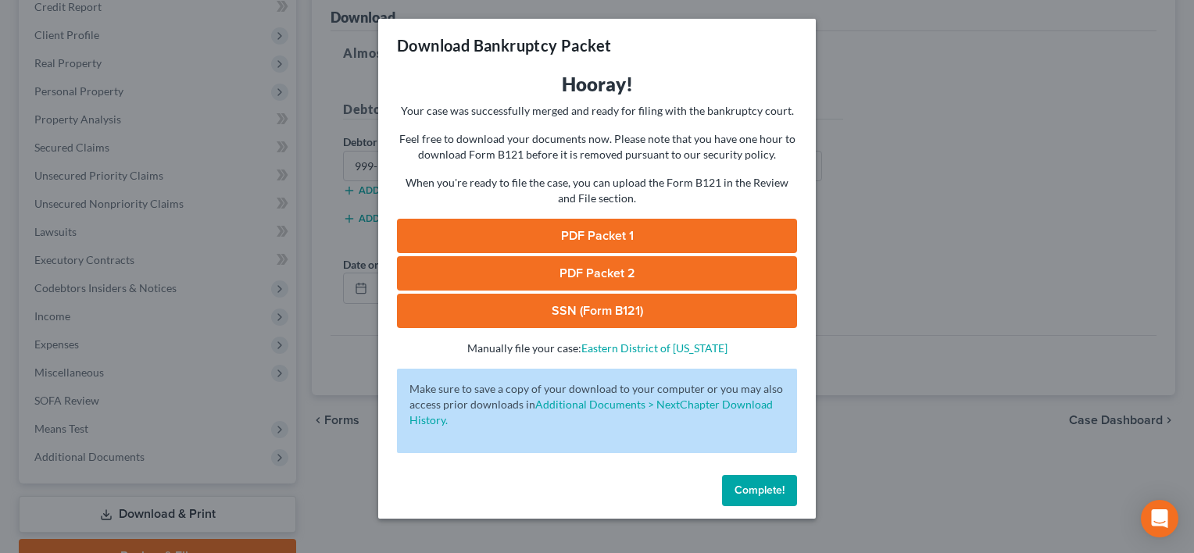
click at [597, 320] on link "SSN (Form B121)" at bounding box center [597, 311] width 400 height 34
click at [619, 229] on link "PDF Packet 1" at bounding box center [597, 236] width 400 height 34
click at [606, 278] on link "PDF Packet 2" at bounding box center [597, 273] width 400 height 34
click at [753, 491] on span "Complete!" at bounding box center [759, 490] width 50 height 13
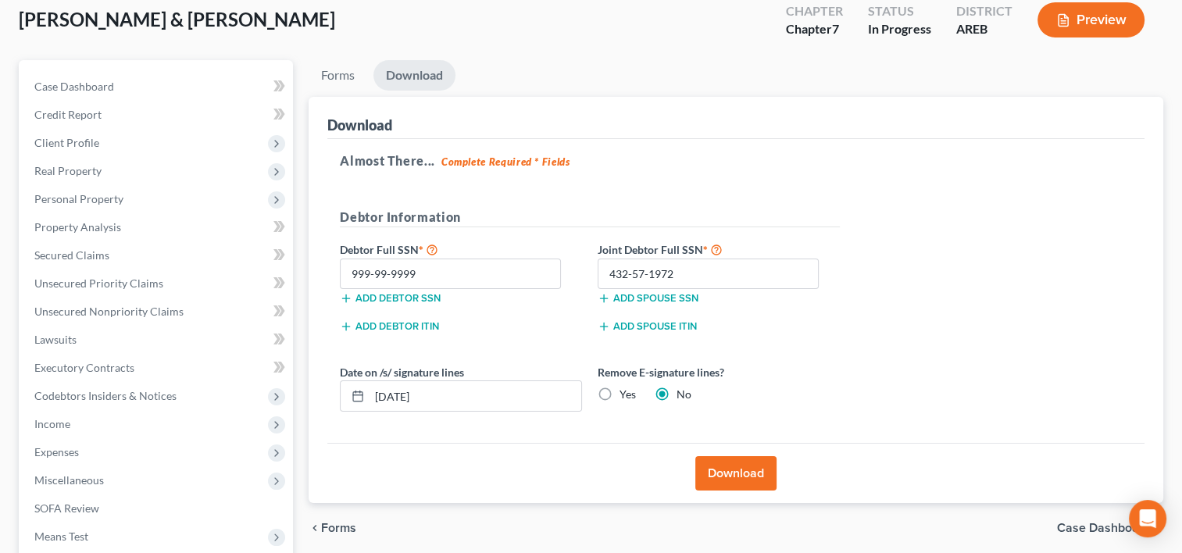
scroll to position [0, 0]
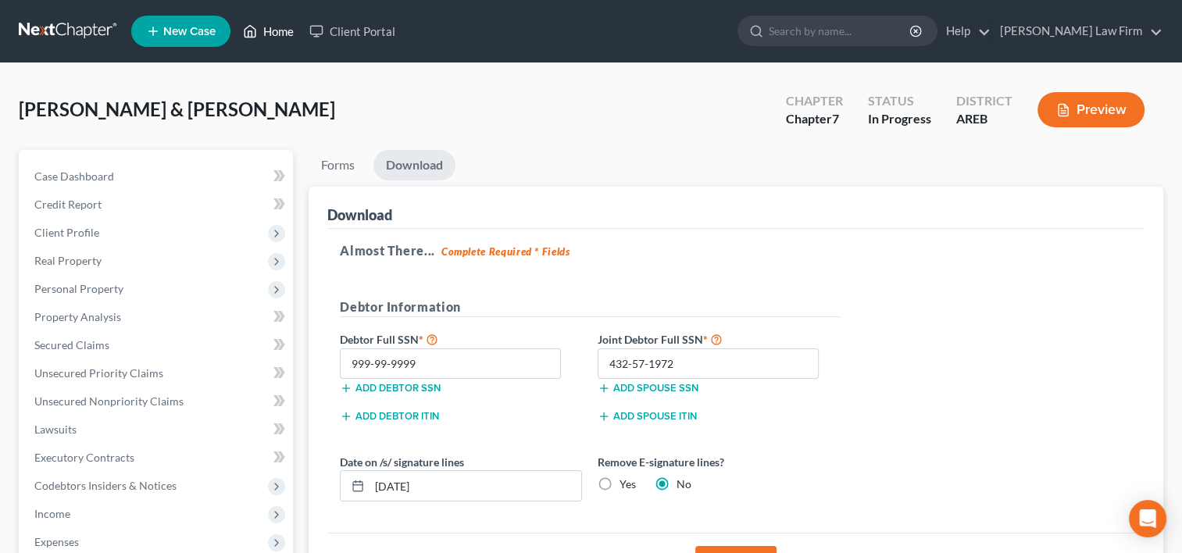
click at [280, 23] on link "Home" at bounding box center [268, 31] width 66 height 28
click at [356, 35] on link "Client Portal" at bounding box center [353, 31] width 102 height 28
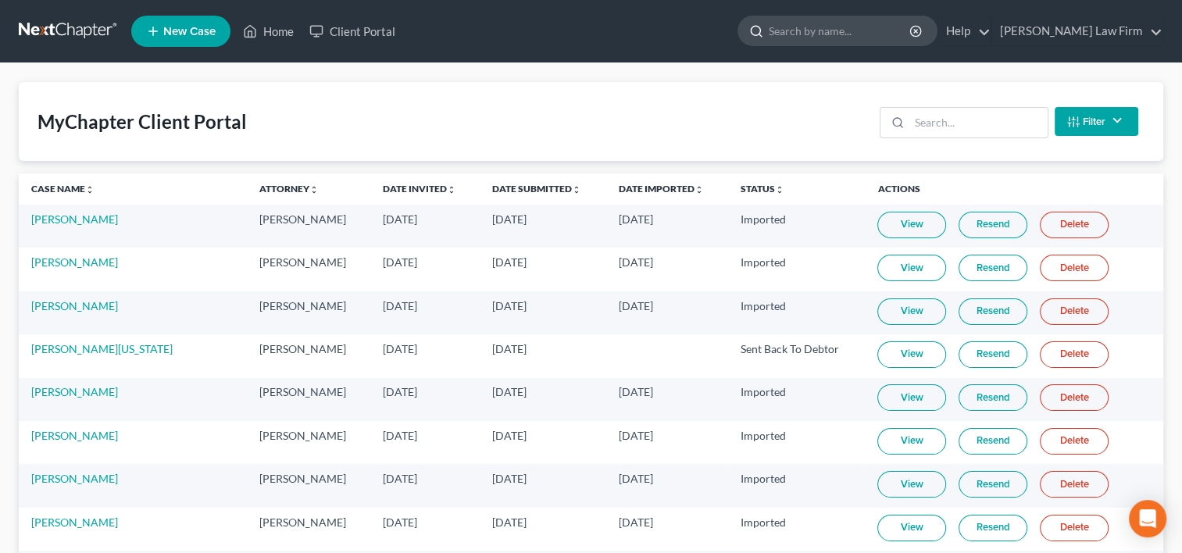
click at [888, 31] on input "search" at bounding box center [840, 30] width 143 height 29
type input "shaddrick"
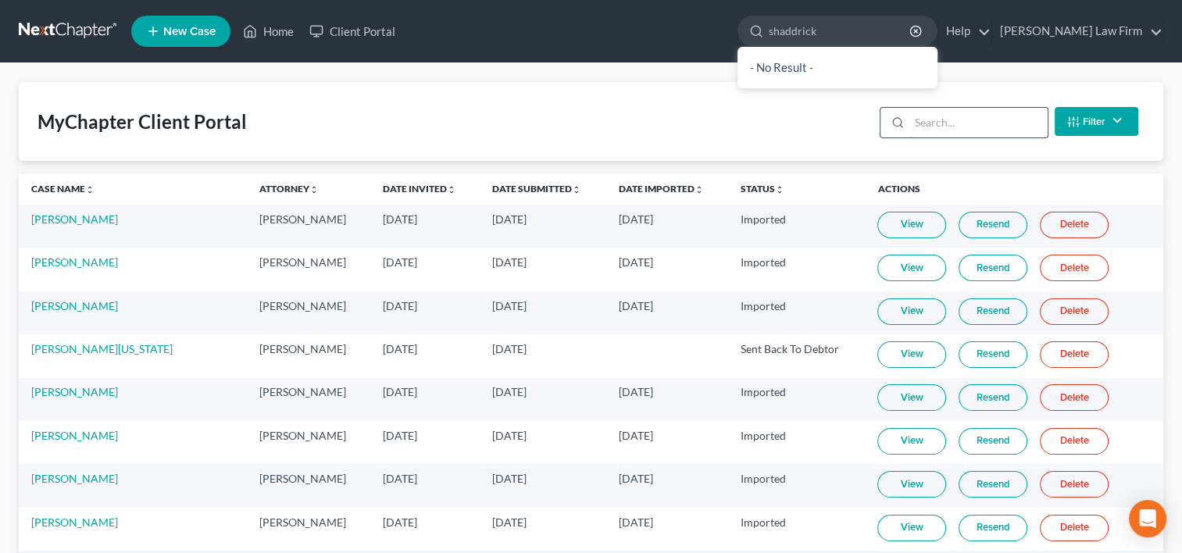
click at [918, 121] on input "search" at bounding box center [978, 123] width 138 height 30
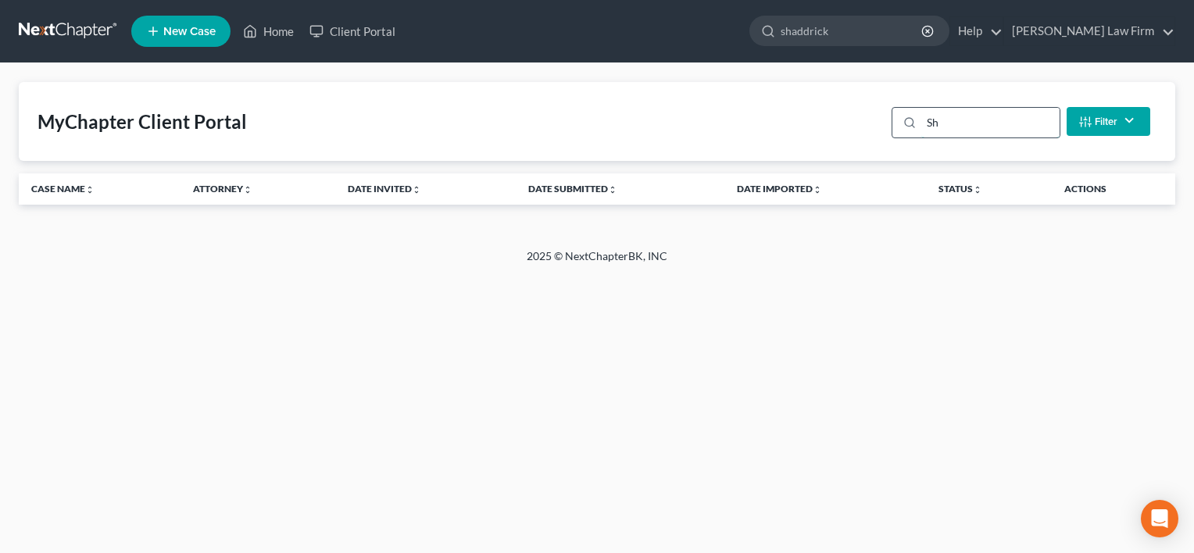
type input "S"
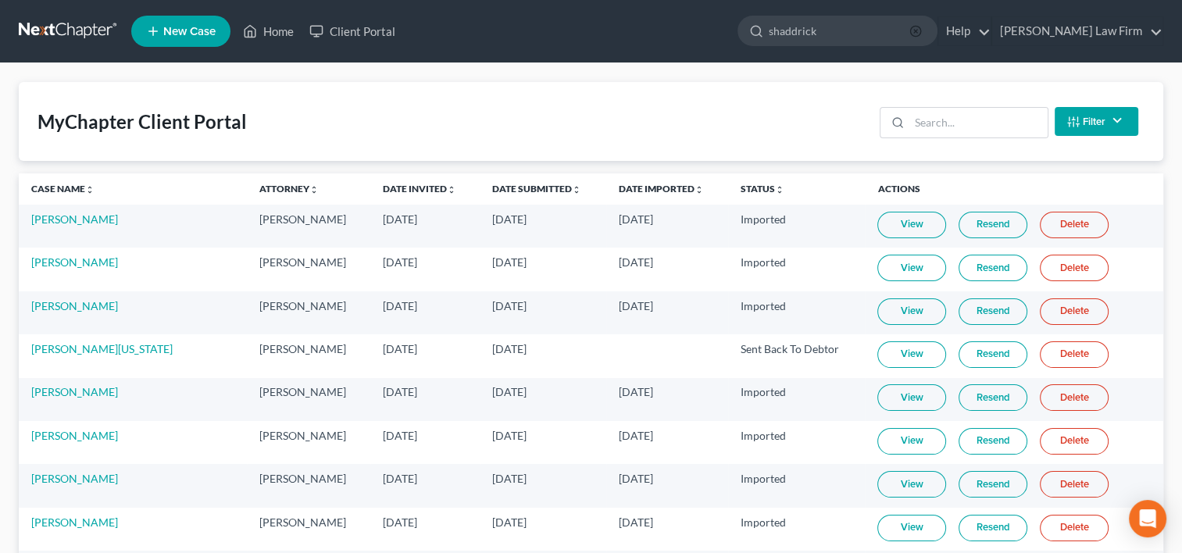
click at [922, 28] on icon "button" at bounding box center [915, 31] width 12 height 12
click at [930, 127] on input "search" at bounding box center [978, 123] width 138 height 30
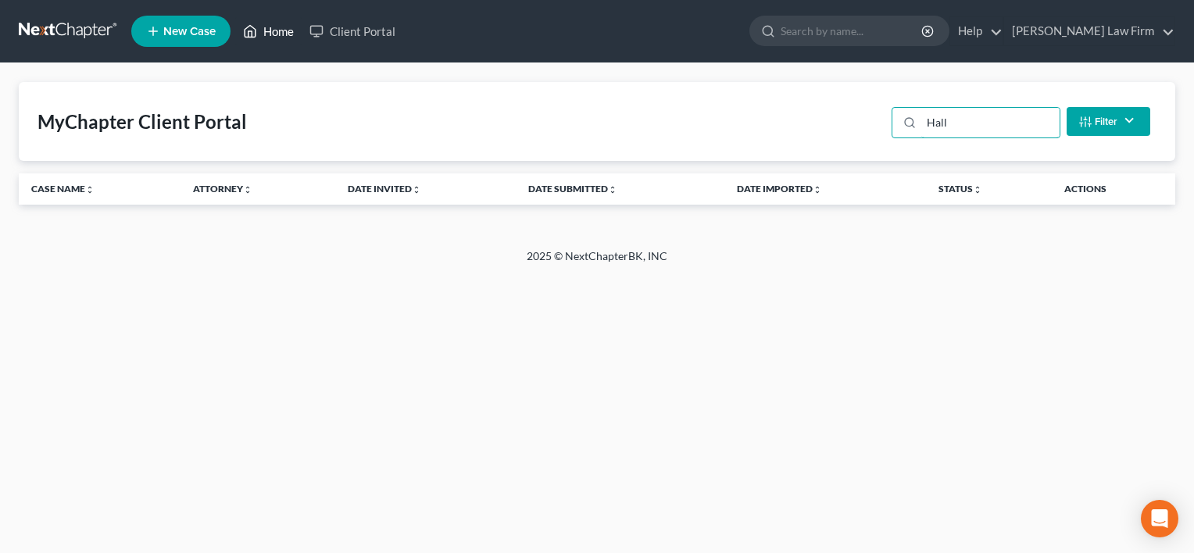
type input "Hall"
click at [284, 36] on link "Home" at bounding box center [268, 31] width 66 height 28
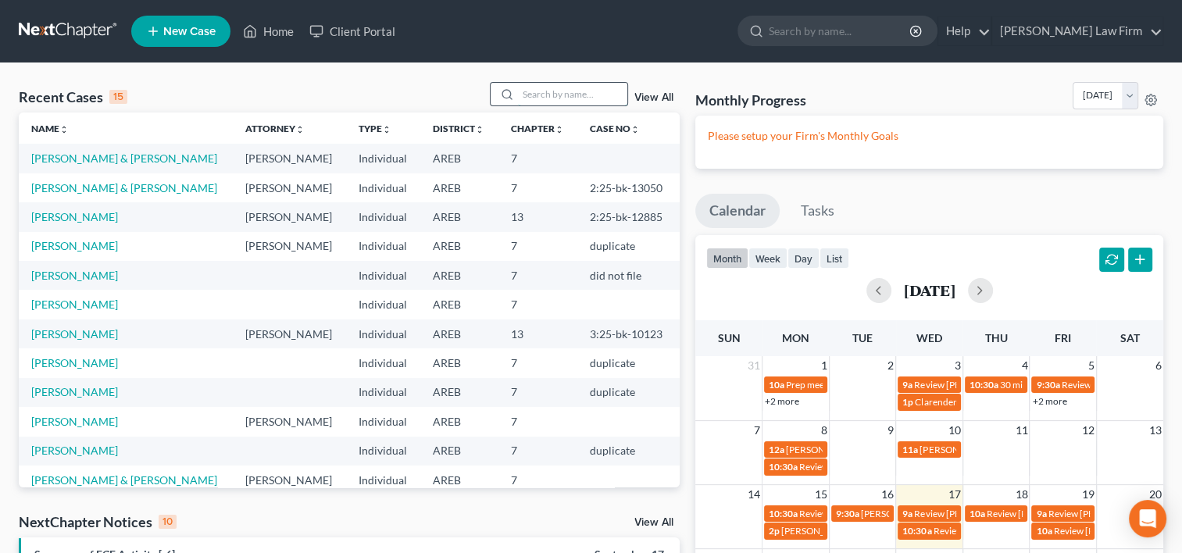
click at [528, 91] on input "search" at bounding box center [572, 94] width 109 height 23
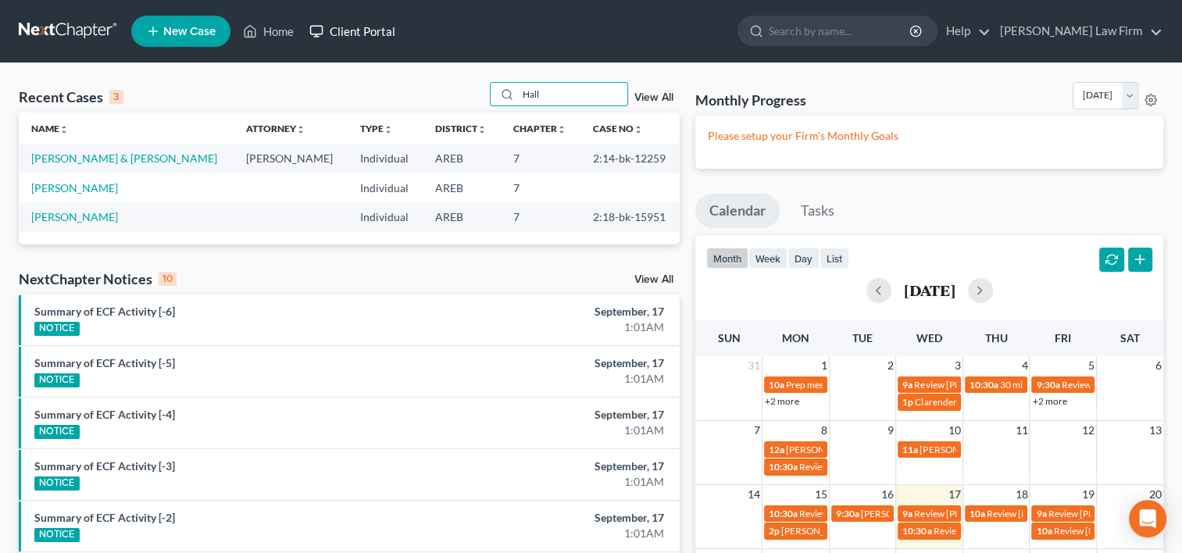
type input "Hall"
click at [380, 28] on link "Client Portal" at bounding box center [353, 31] width 102 height 28
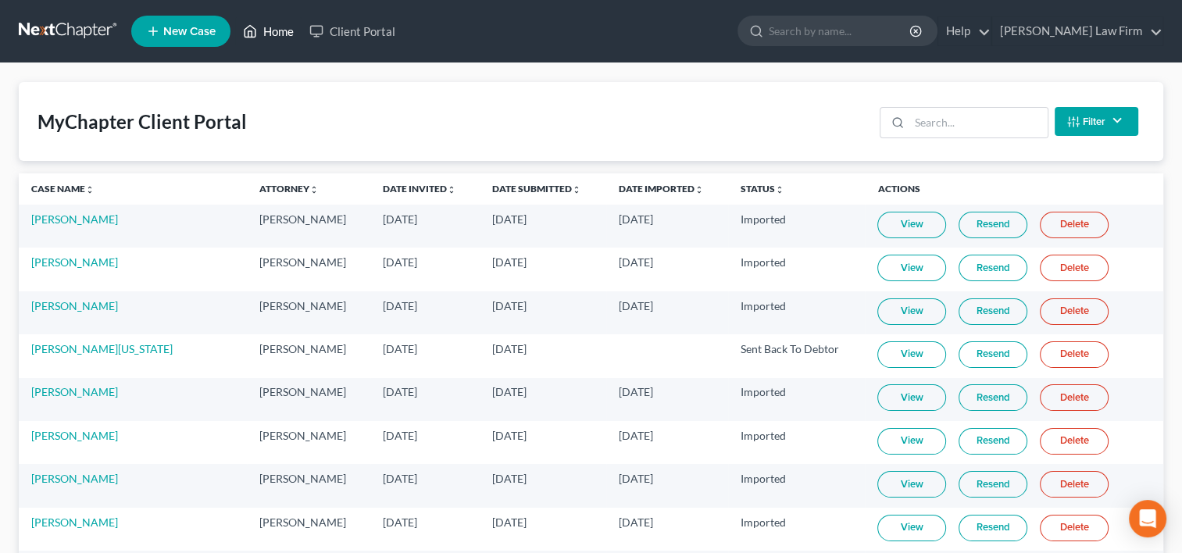
click at [266, 31] on link "Home" at bounding box center [268, 31] width 66 height 28
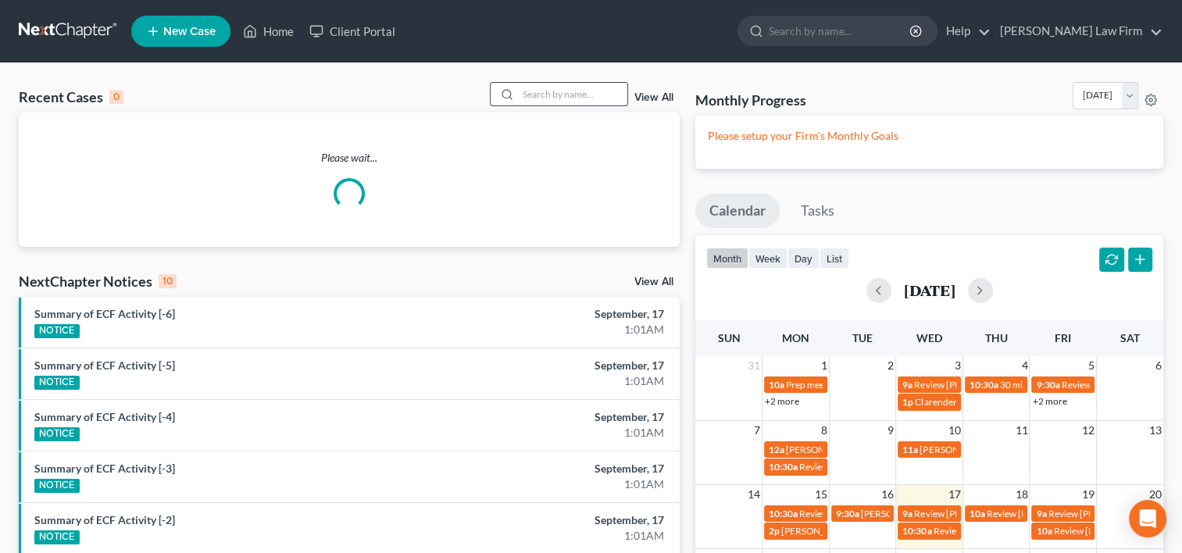
click at [547, 91] on input "search" at bounding box center [572, 94] width 109 height 23
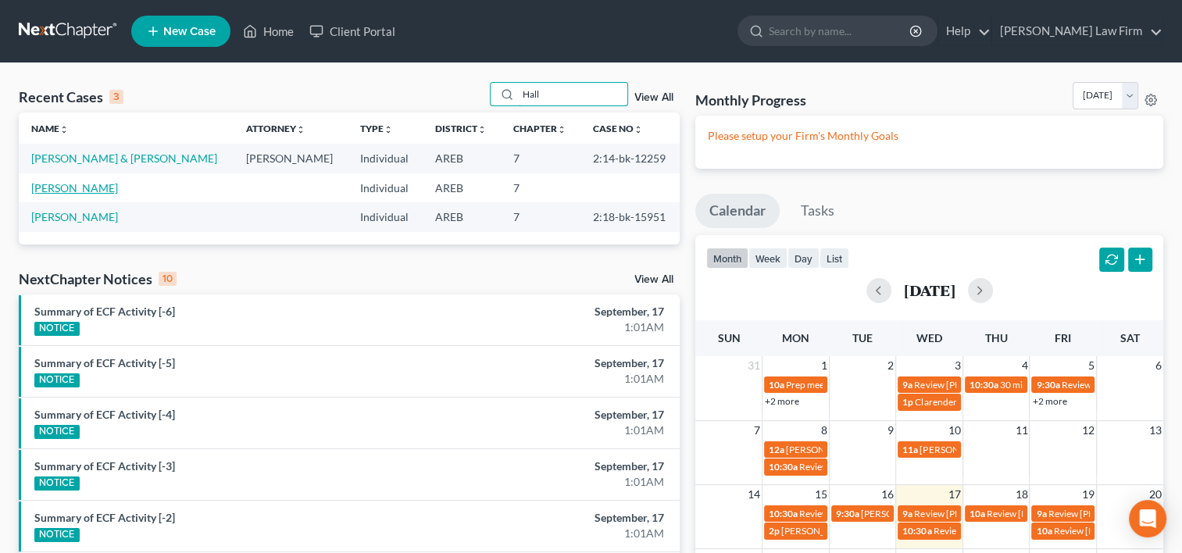
type input "Hall"
click at [69, 186] on link "Hall, Shaddrick" at bounding box center [74, 187] width 87 height 13
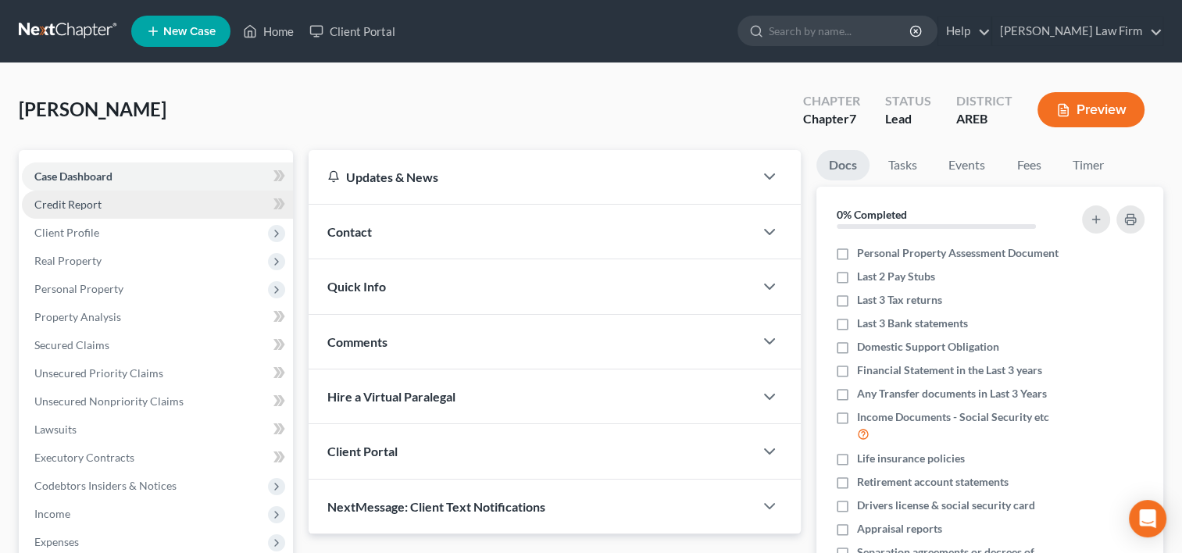
click at [69, 212] on link "Credit Report" at bounding box center [157, 205] width 271 height 28
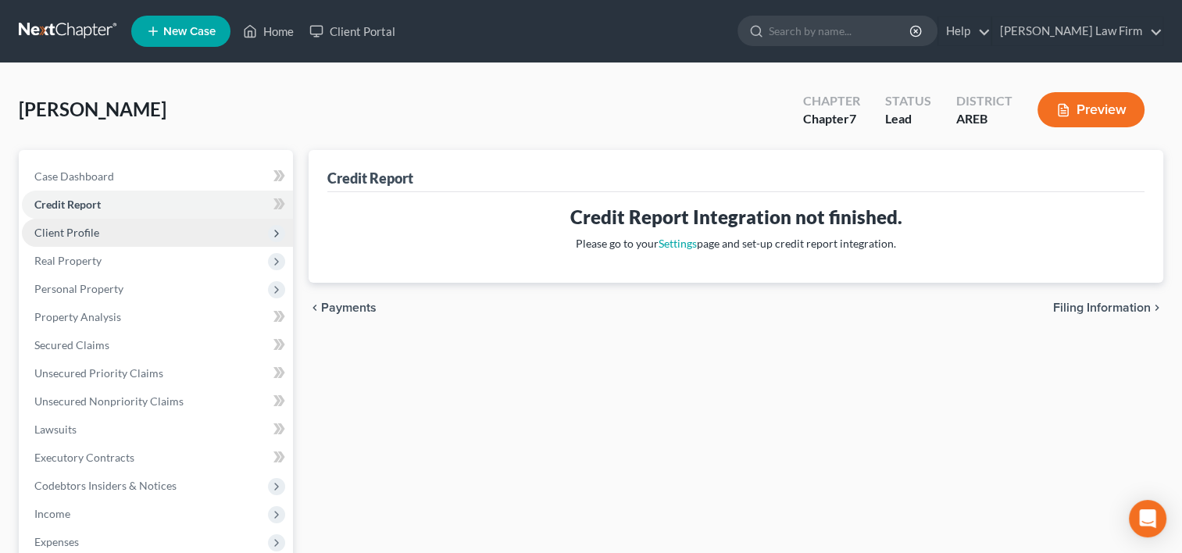
click at [73, 230] on span "Client Profile" at bounding box center [66, 232] width 65 height 13
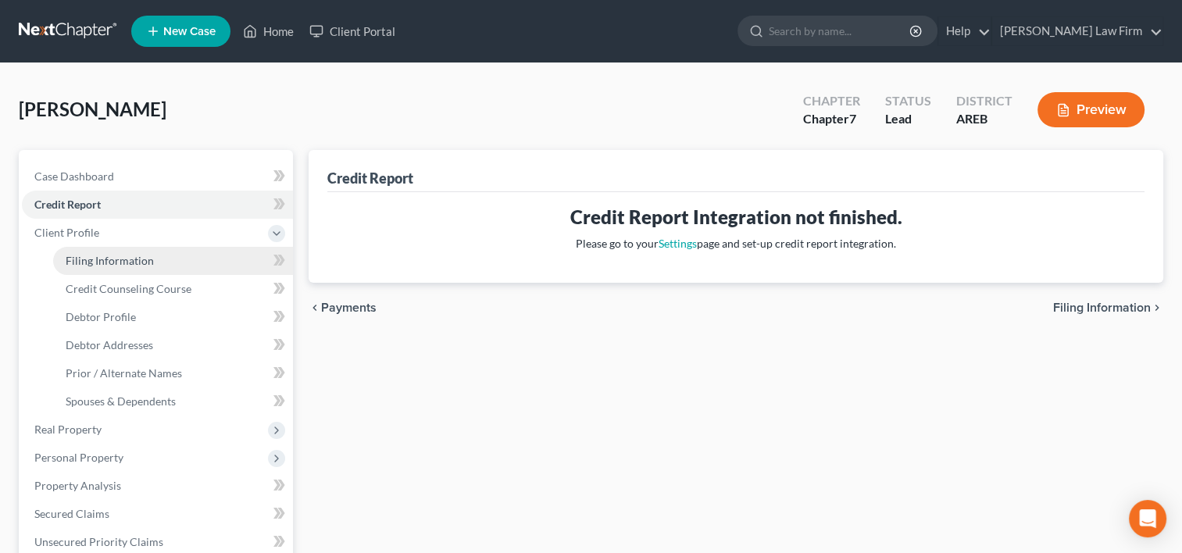
click at [80, 262] on span "Filing Information" at bounding box center [110, 260] width 88 height 13
select select "1"
select select "0"
select select "5"
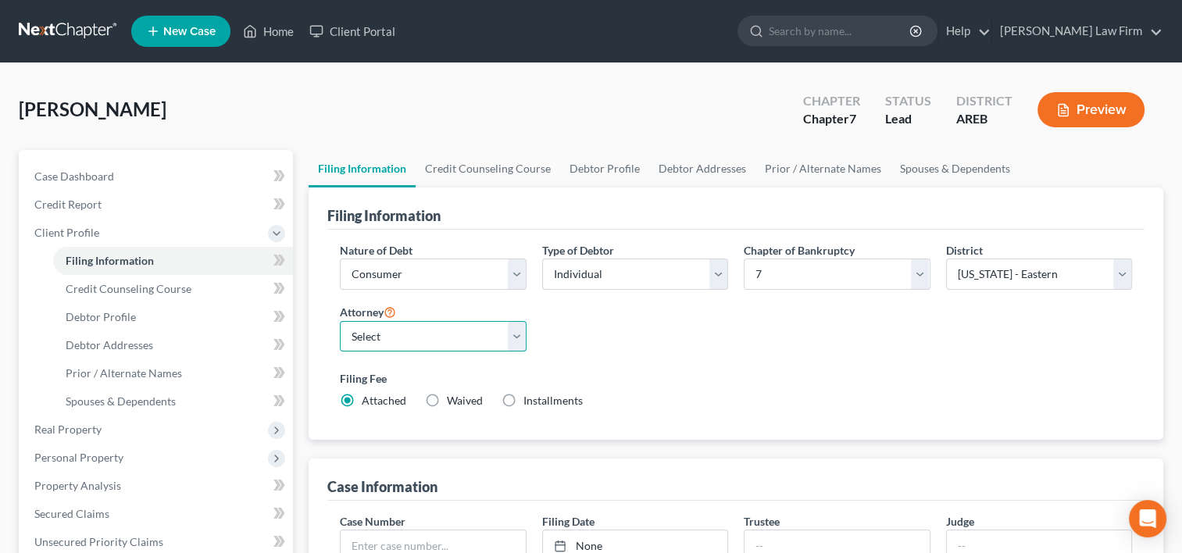
click at [416, 337] on select "Select Edward Schieffler - AREB Edward Schieffler - AREB Edward Schieffler - AR…" at bounding box center [433, 336] width 186 height 31
select select "0"
click at [340, 321] on select "Select Edward Schieffler - AREB Edward Schieffler - AREB Edward Schieffler - AR…" at bounding box center [433, 336] width 186 height 31
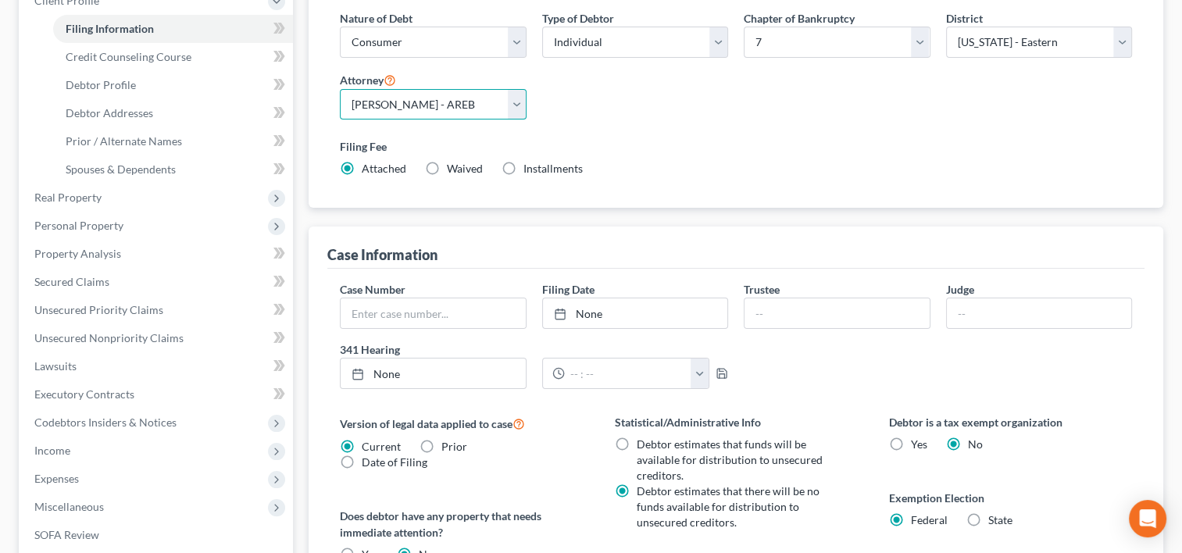
scroll to position [130, 0]
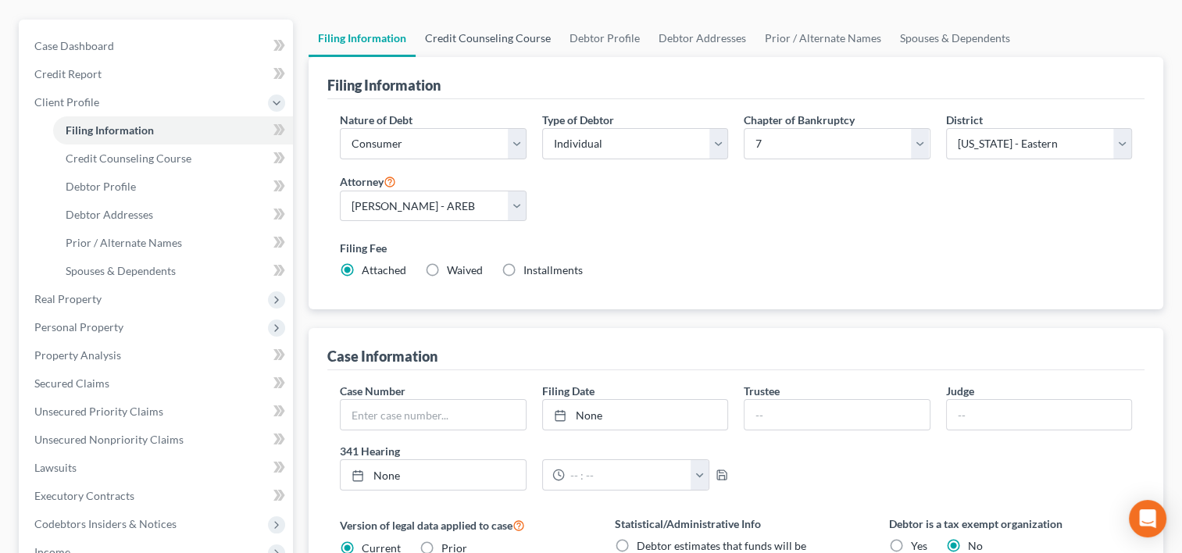
click at [492, 38] on link "Credit Counseling Course" at bounding box center [488, 38] width 145 height 37
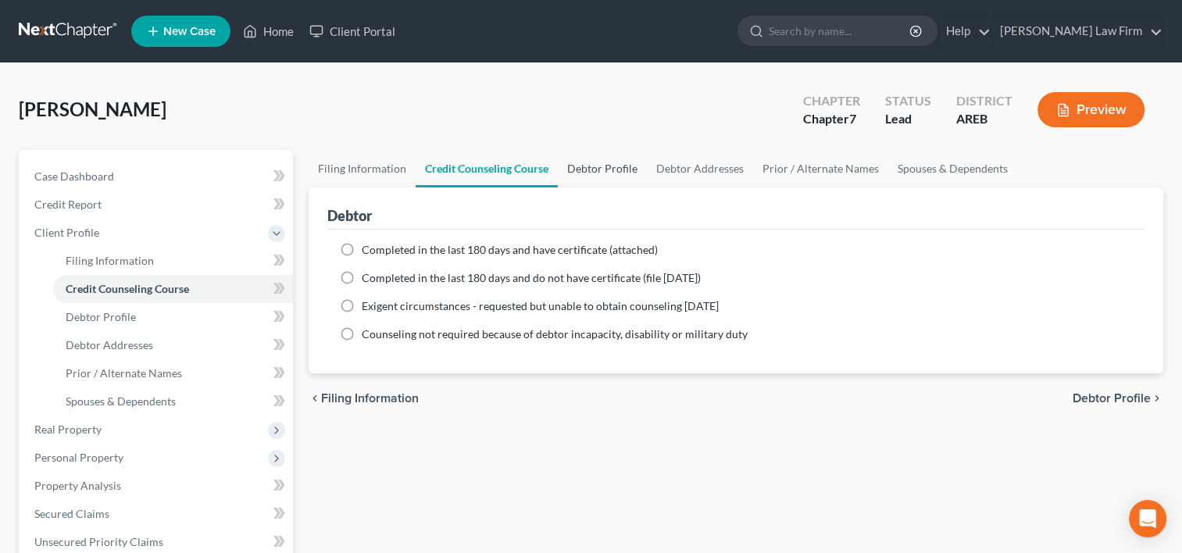
click at [586, 163] on link "Debtor Profile" at bounding box center [602, 168] width 89 height 37
select select "0"
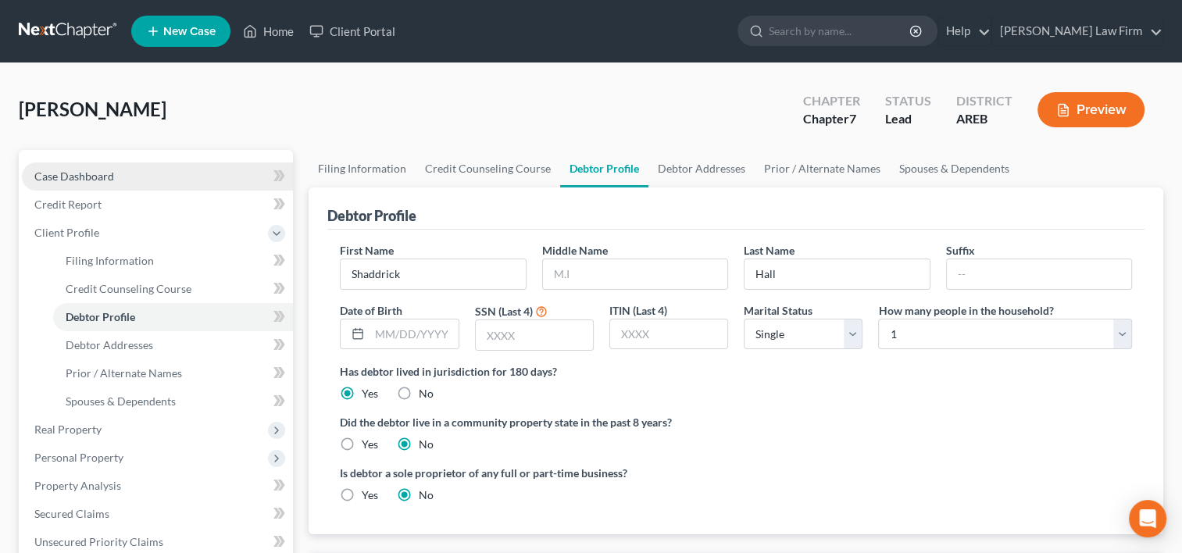
click at [98, 175] on span "Case Dashboard" at bounding box center [74, 176] width 80 height 13
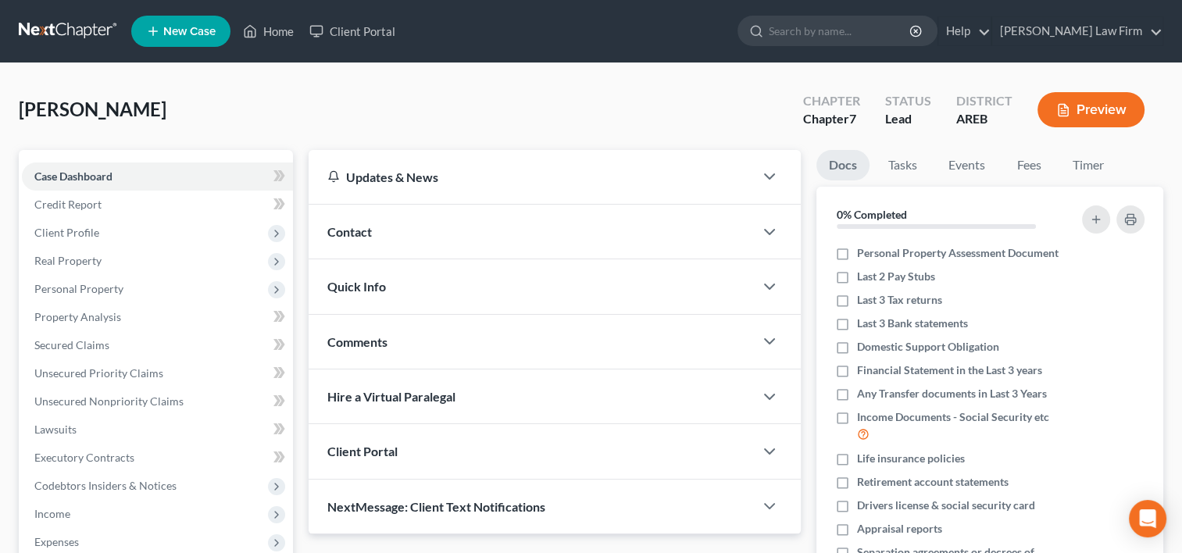
click at [356, 234] on span "Contact" at bounding box center [349, 231] width 45 height 15
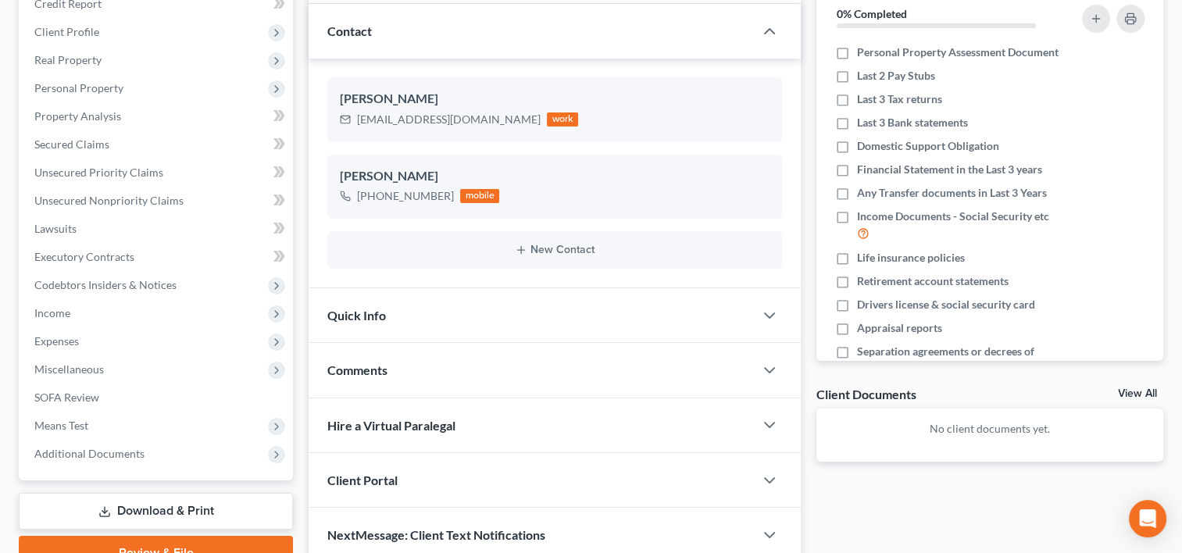
scroll to position [234, 0]
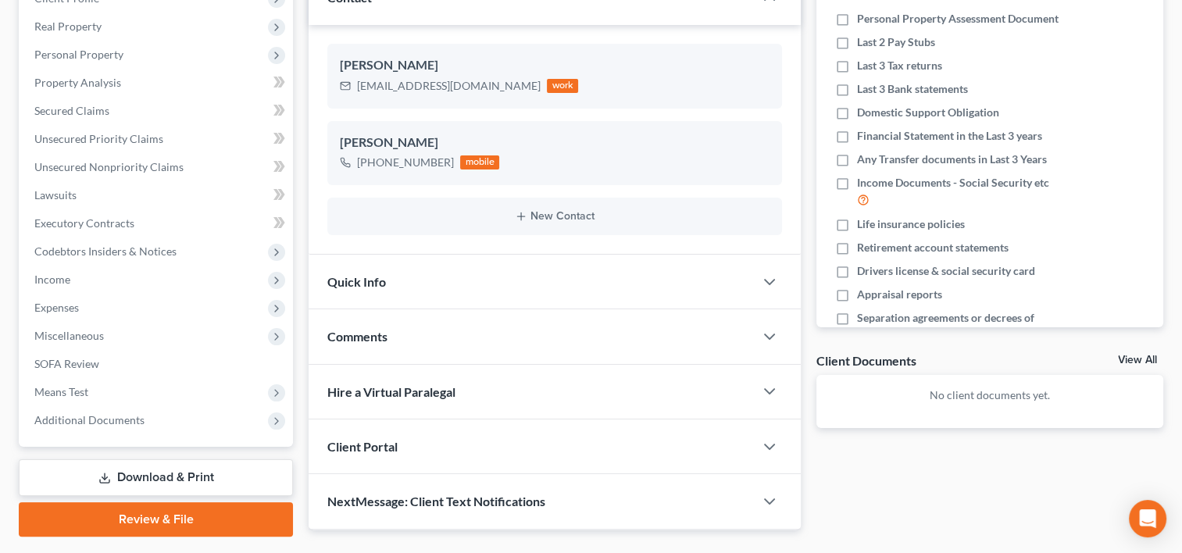
click at [372, 434] on div "Client Portal" at bounding box center [531, 446] width 445 height 54
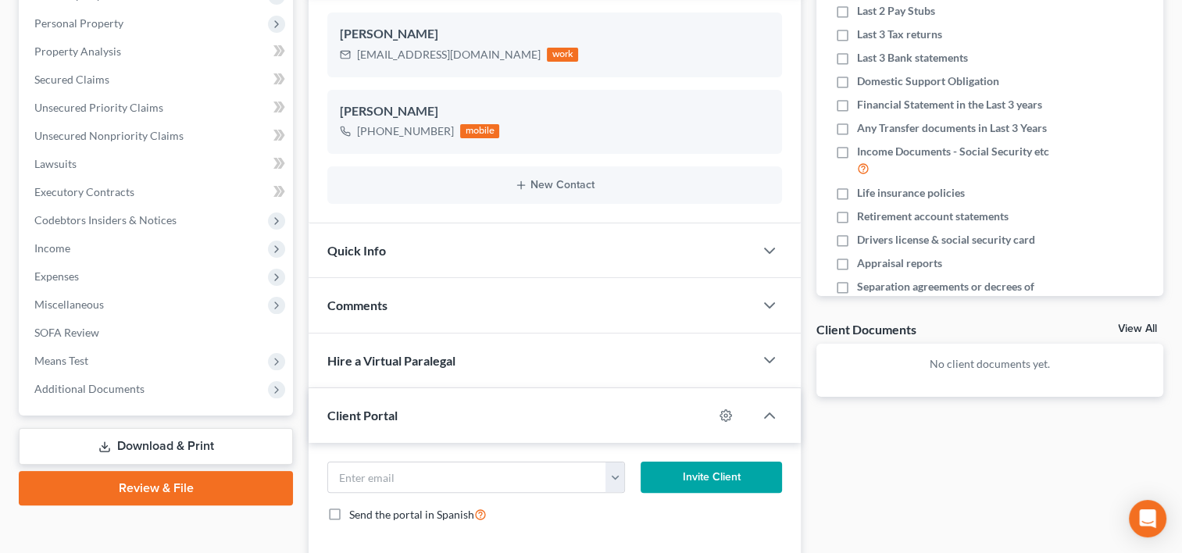
scroll to position [145, 0]
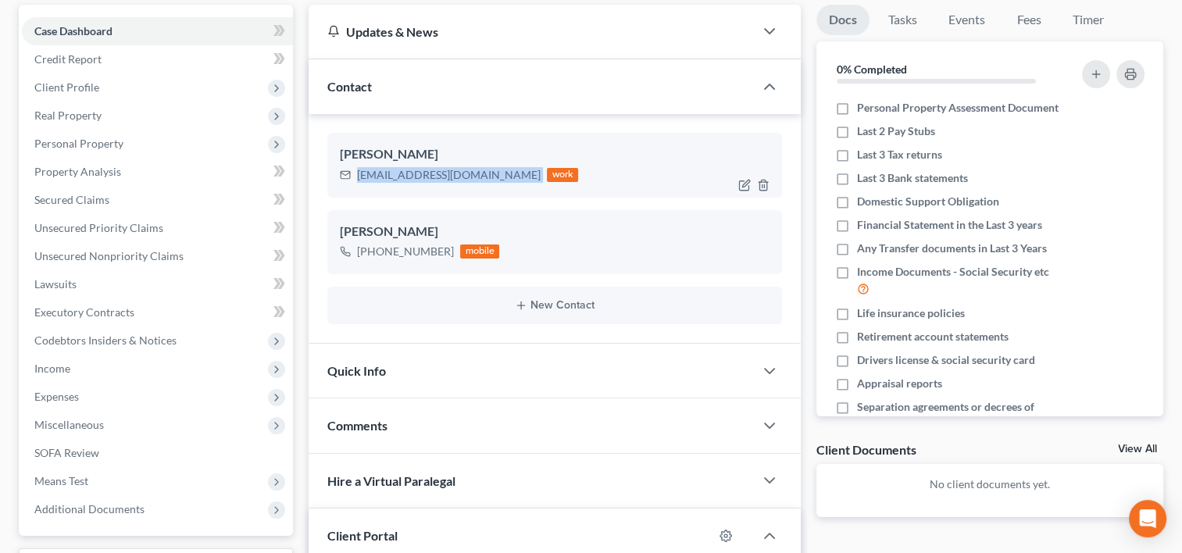
drag, startPoint x: 473, startPoint y: 170, endPoint x: 355, endPoint y: 175, distance: 118.9
click at [355, 175] on div "tumpy5330@gmail.com work" at bounding box center [459, 175] width 238 height 20
copy div "tumpy5330@gmail.com"
click at [748, 180] on icon "button" at bounding box center [745, 183] width 7 height 7
select select "0"
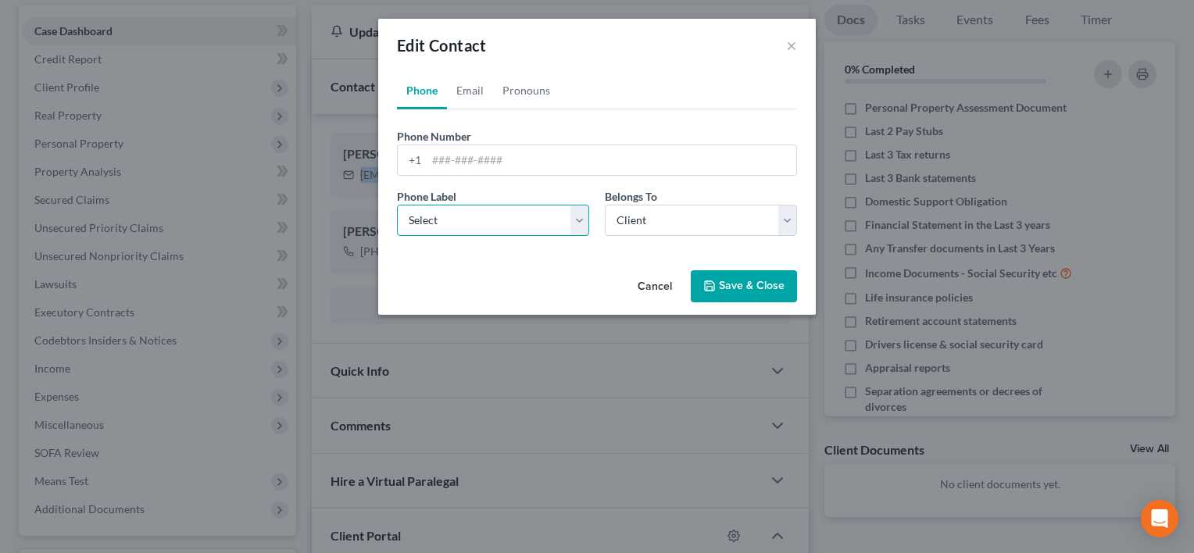
click at [578, 216] on select "Select Mobile Home Work Other" at bounding box center [493, 220] width 192 height 31
click at [472, 94] on link "Email" at bounding box center [470, 90] width 46 height 37
drag, startPoint x: 582, startPoint y: 219, endPoint x: 573, endPoint y: 222, distance: 9.9
click at [581, 219] on select "Select Home Work Other" at bounding box center [493, 220] width 192 height 31
select select "0"
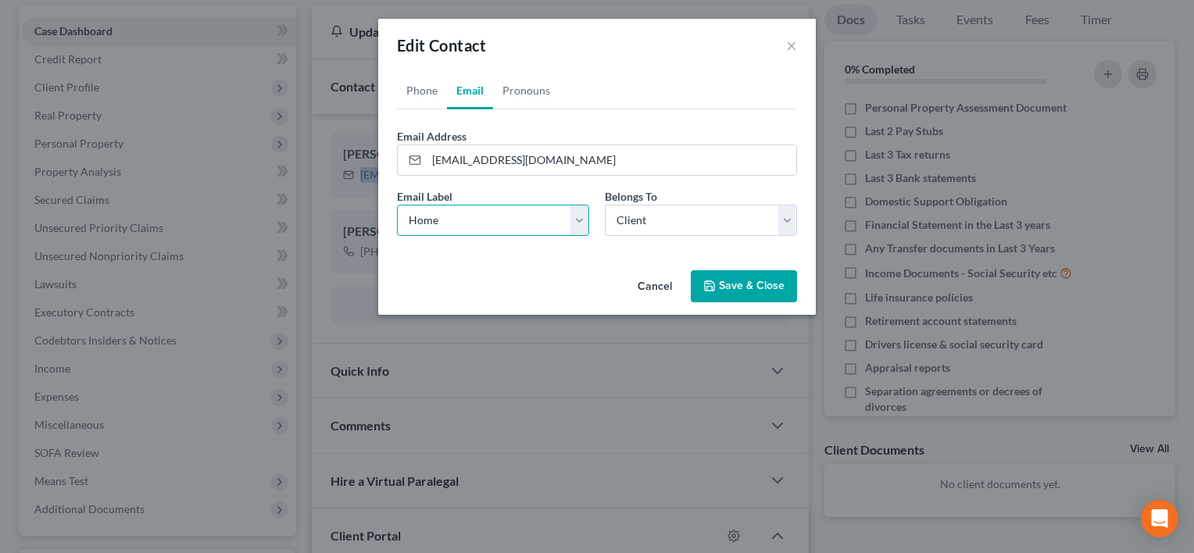
click at [397, 205] on select "Select Home Work Other" at bounding box center [493, 220] width 192 height 31
click at [712, 287] on polyline "button" at bounding box center [709, 289] width 5 height 4
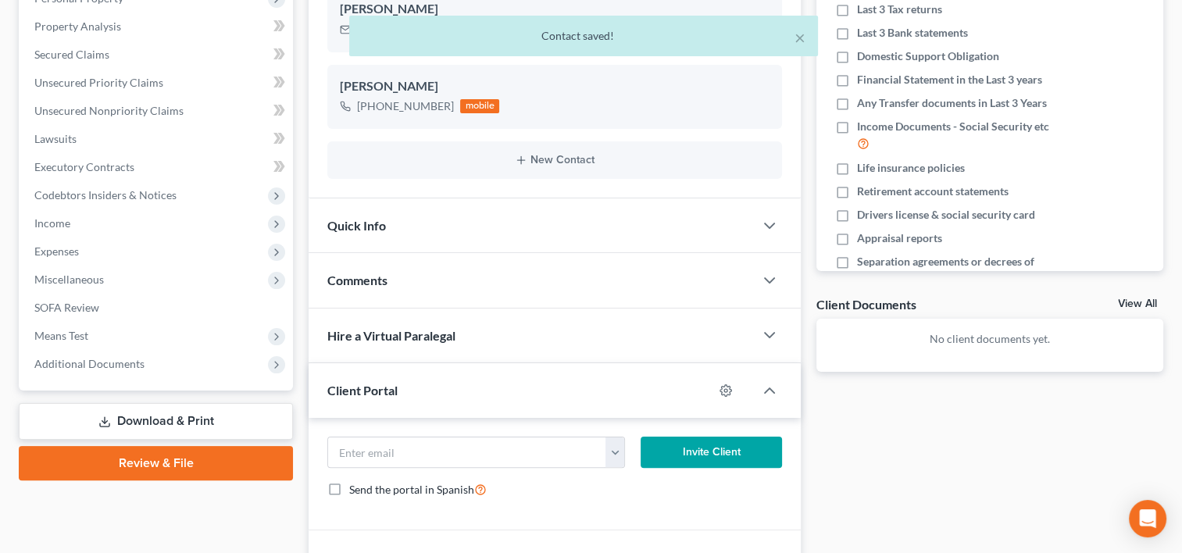
scroll to position [380, 0]
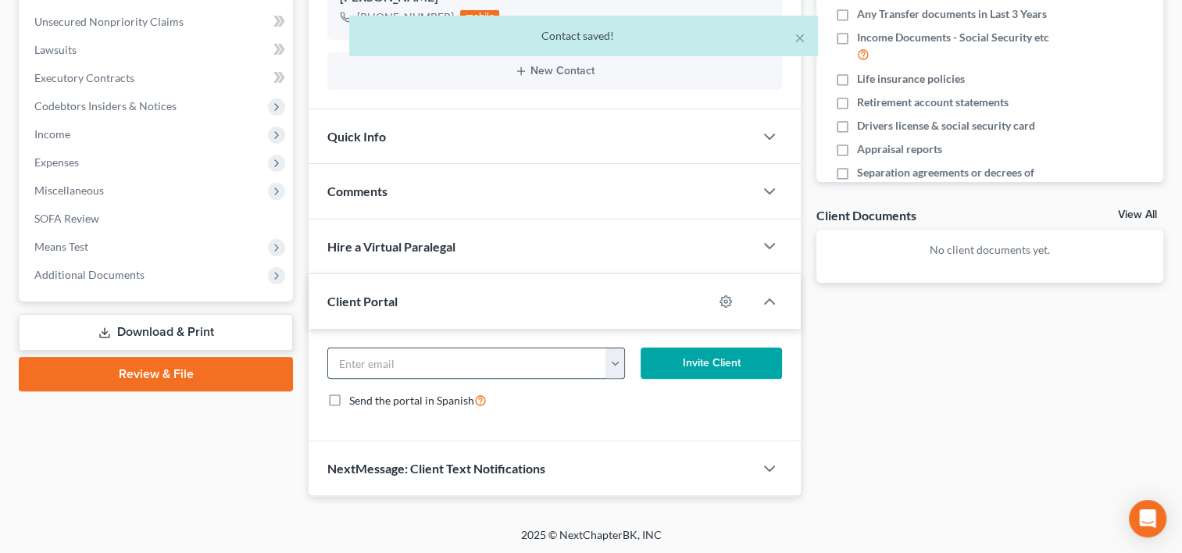
click at [418, 362] on input "email" at bounding box center [467, 363] width 278 height 30
paste input "tumpy5330@gmail.com"
type input "tumpy5330@gmail.com"
click at [697, 362] on button "Invite Client" at bounding box center [711, 363] width 141 height 31
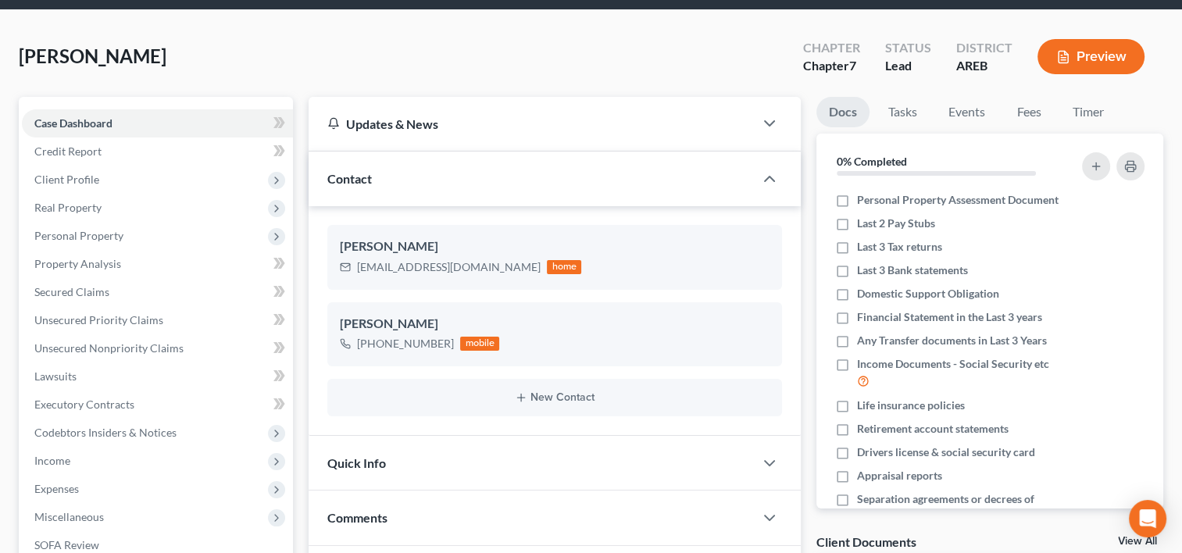
scroll to position [0, 0]
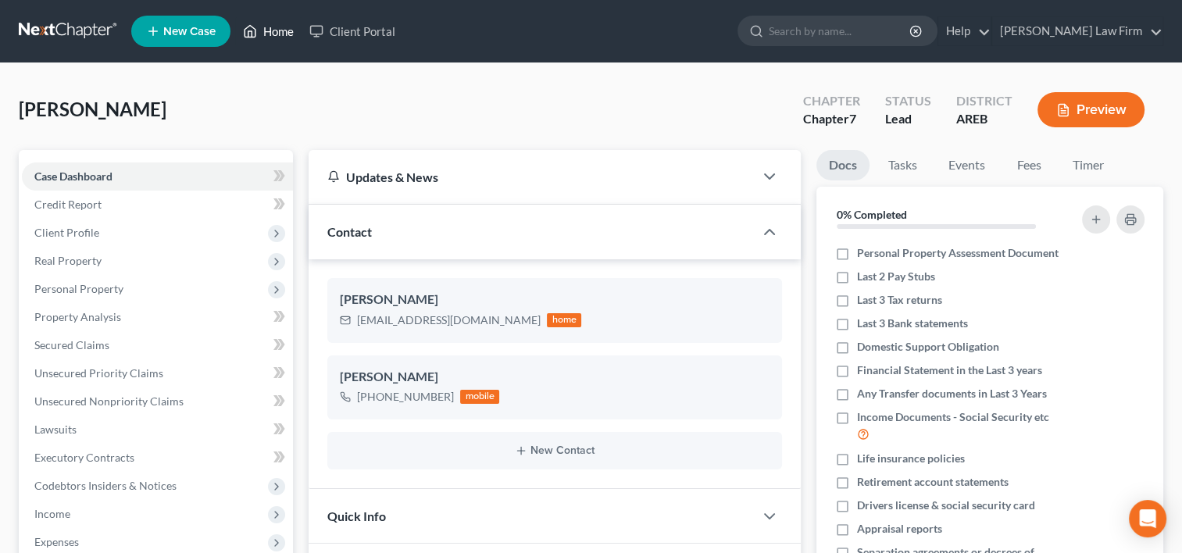
click at [273, 30] on link "Home" at bounding box center [268, 31] width 66 height 28
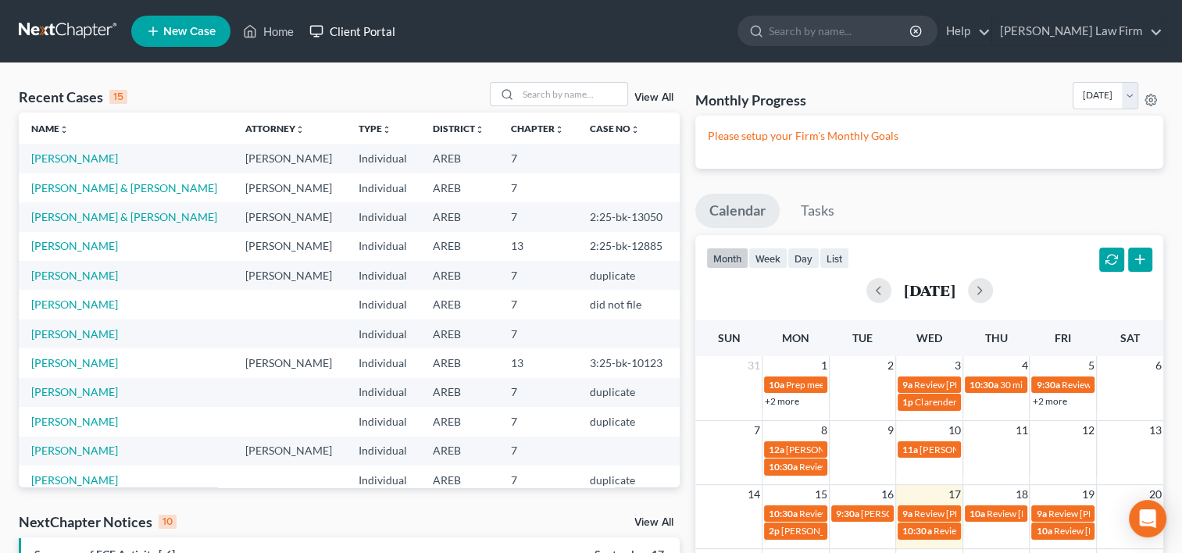
click at [384, 30] on link "Client Portal" at bounding box center [353, 31] width 102 height 28
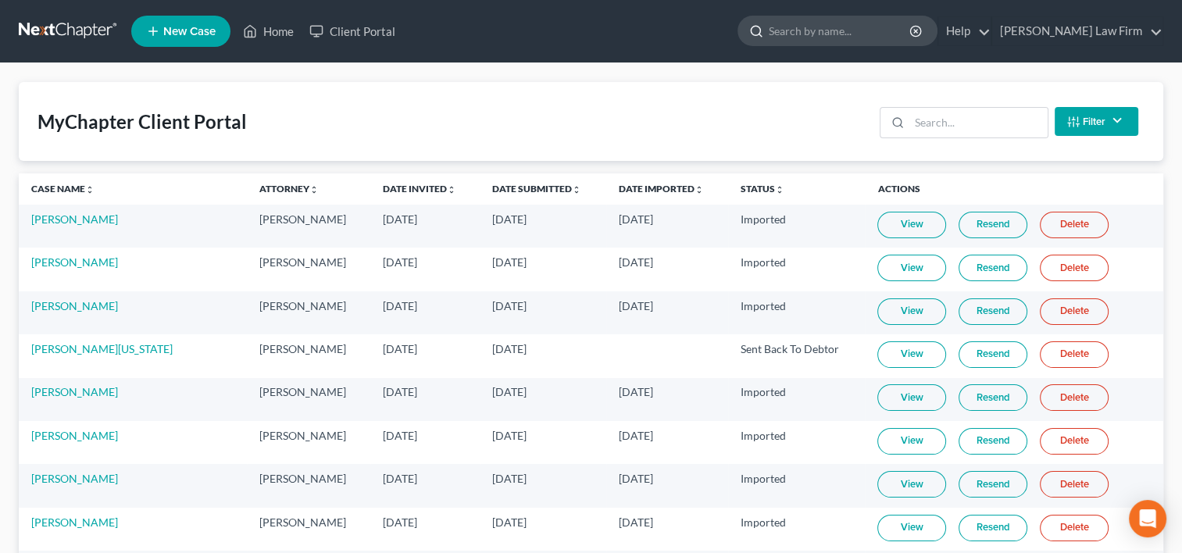
click at [888, 31] on input "search" at bounding box center [840, 30] width 143 height 29
drag, startPoint x: 871, startPoint y: 43, endPoint x: 780, endPoint y: 28, distance: 92.6
click at [780, 28] on ul "New Case Home Client Portal Carl Long - No Result - See all results Or Press En…" at bounding box center [647, 31] width 1032 height 41
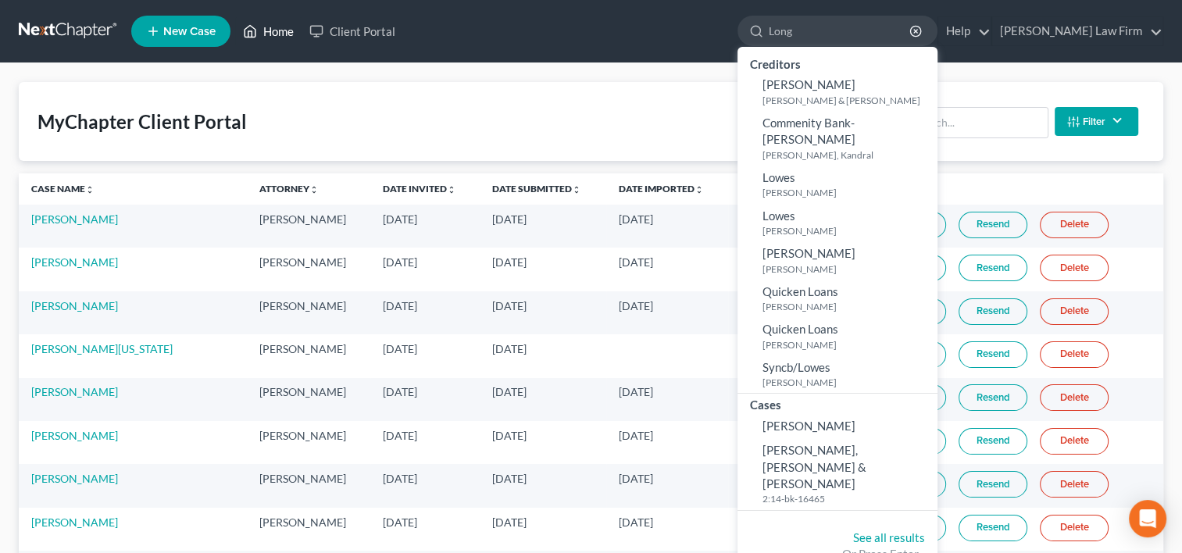
type input "Long"
click at [271, 34] on link "Home" at bounding box center [268, 31] width 66 height 28
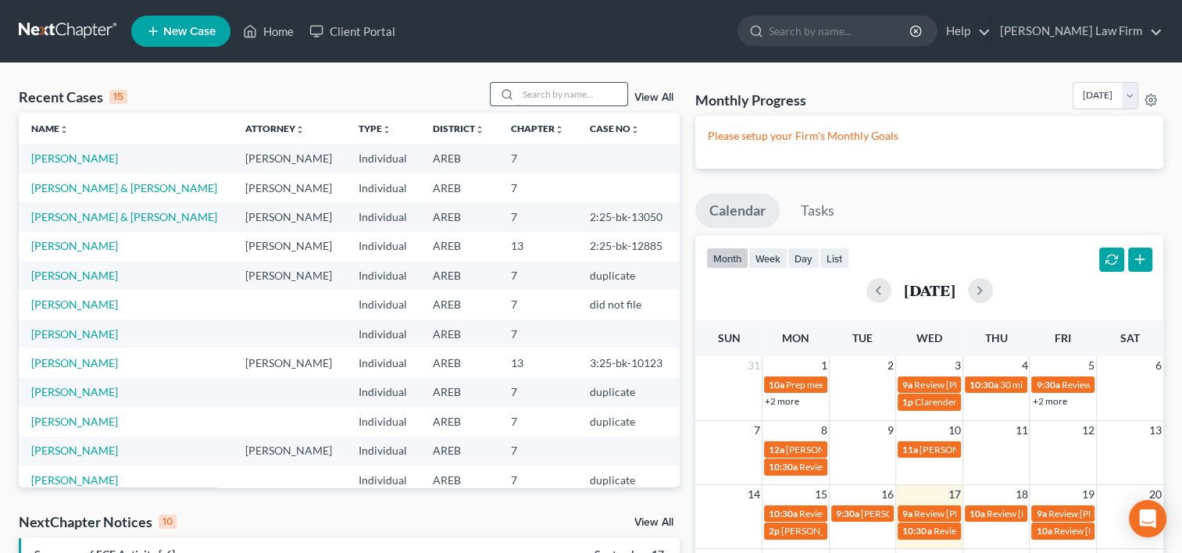
click at [535, 93] on input "search" at bounding box center [572, 94] width 109 height 23
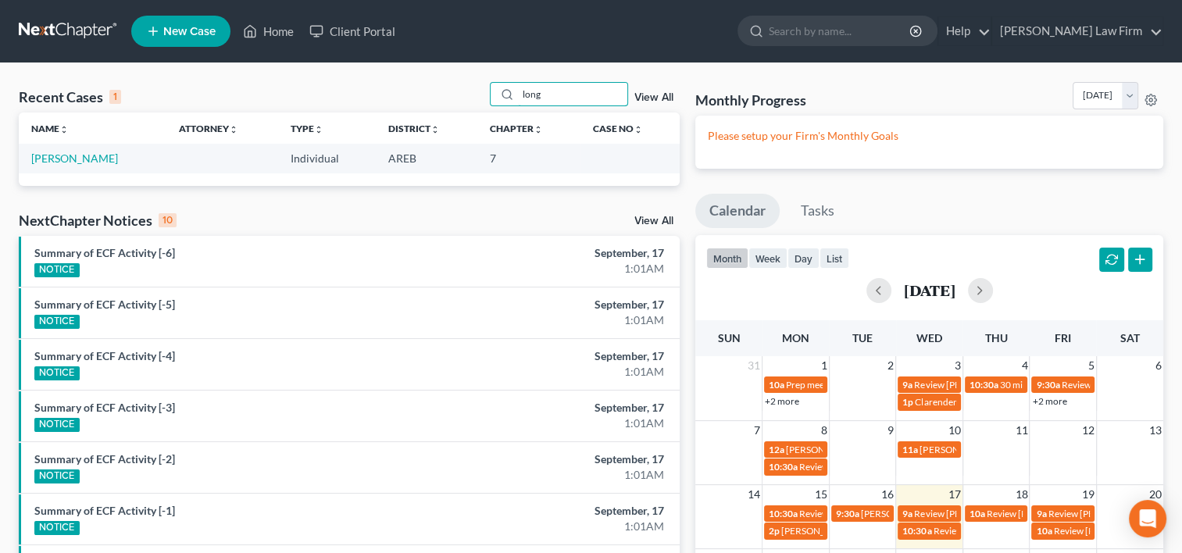
type input "long"
click at [87, 162] on td "Long, Carl" at bounding box center [93, 158] width 148 height 29
click at [62, 155] on link "Long, Carl" at bounding box center [74, 158] width 87 height 13
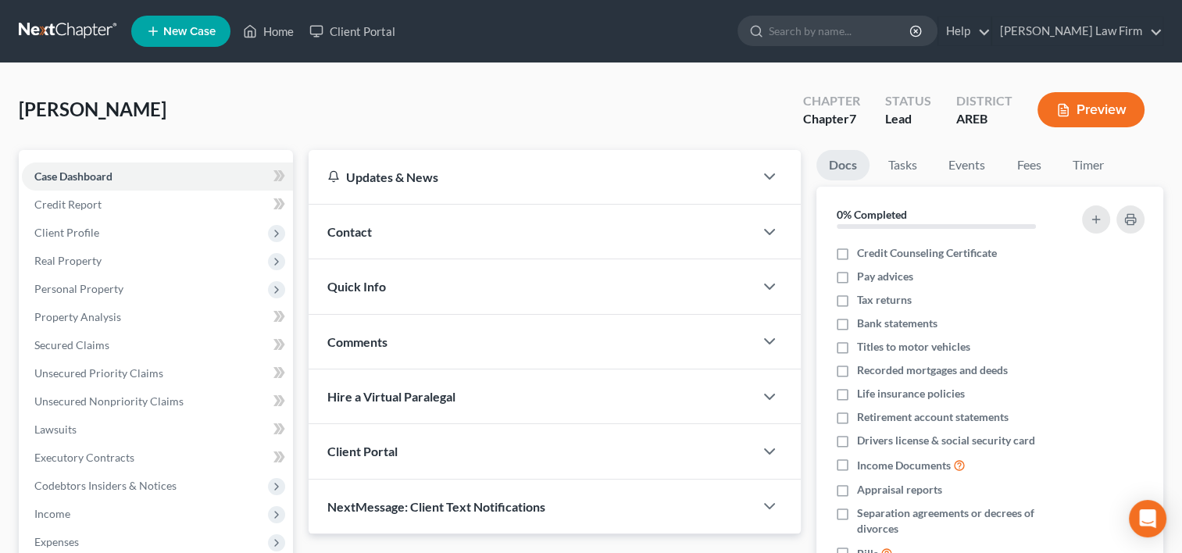
click at [362, 226] on span "Contact" at bounding box center [349, 231] width 45 height 15
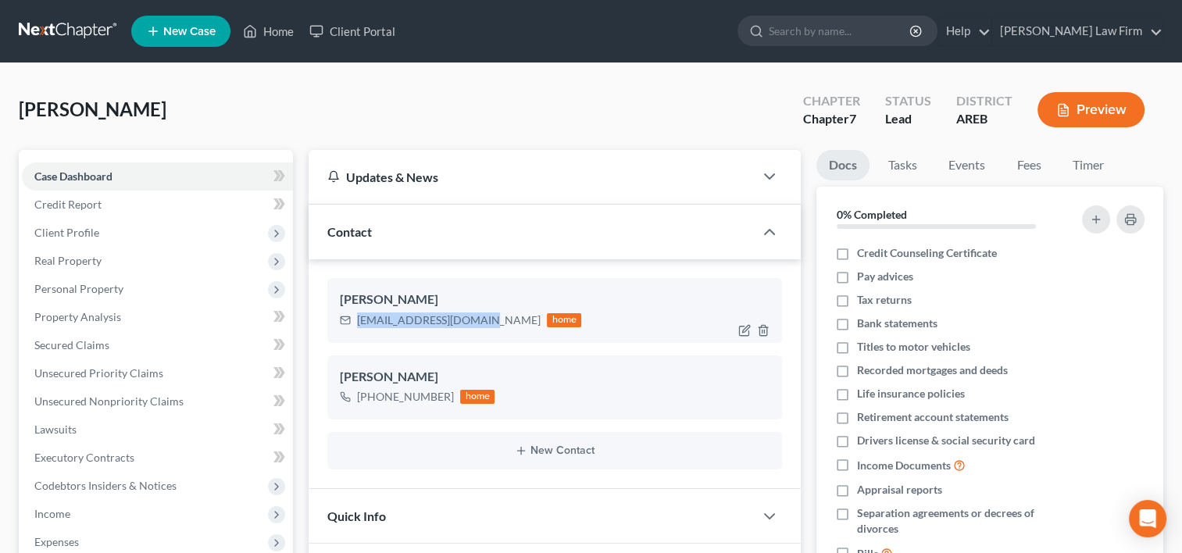
drag, startPoint x: 481, startPoint y: 317, endPoint x: 358, endPoint y: 319, distance: 123.4
click at [358, 319] on div "clong102554@icloud.com home" at bounding box center [460, 320] width 241 height 20
copy div "clong102554@icloud.com"
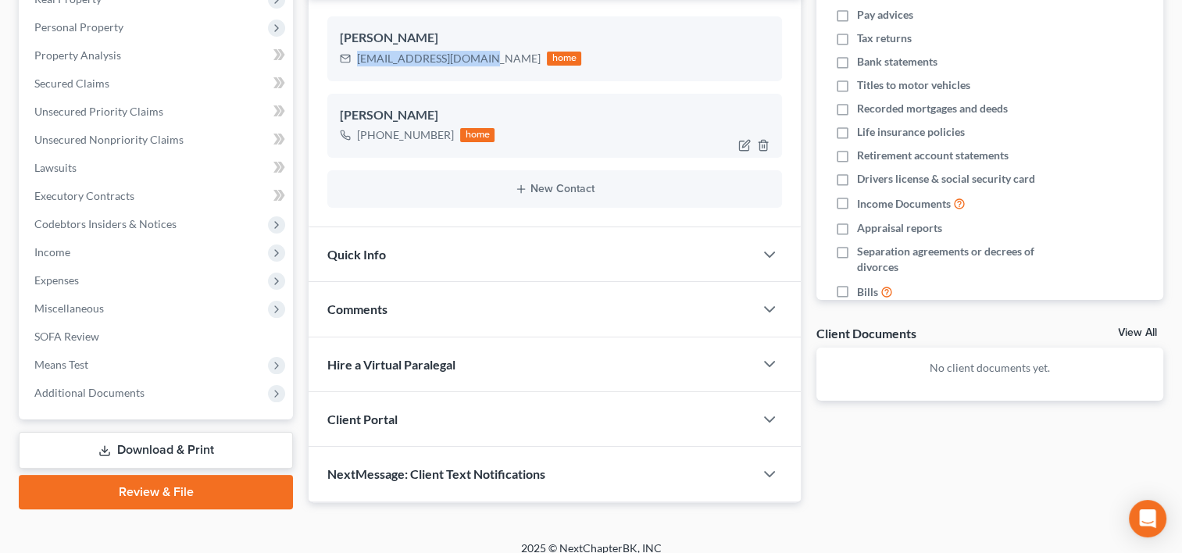
scroll to position [276, 0]
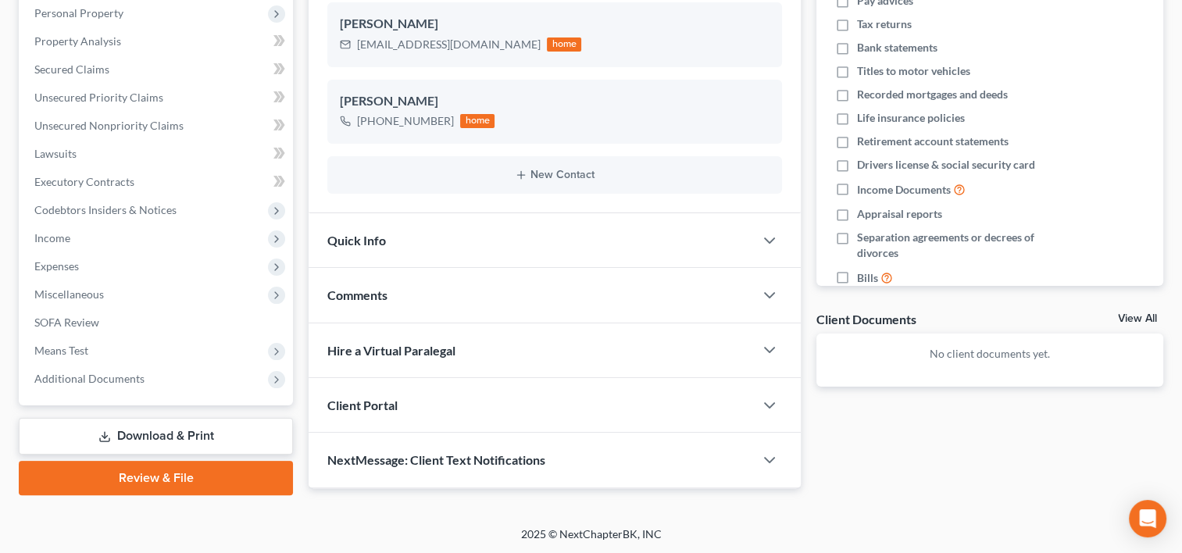
click at [356, 410] on div "Client Portal" at bounding box center [531, 405] width 445 height 54
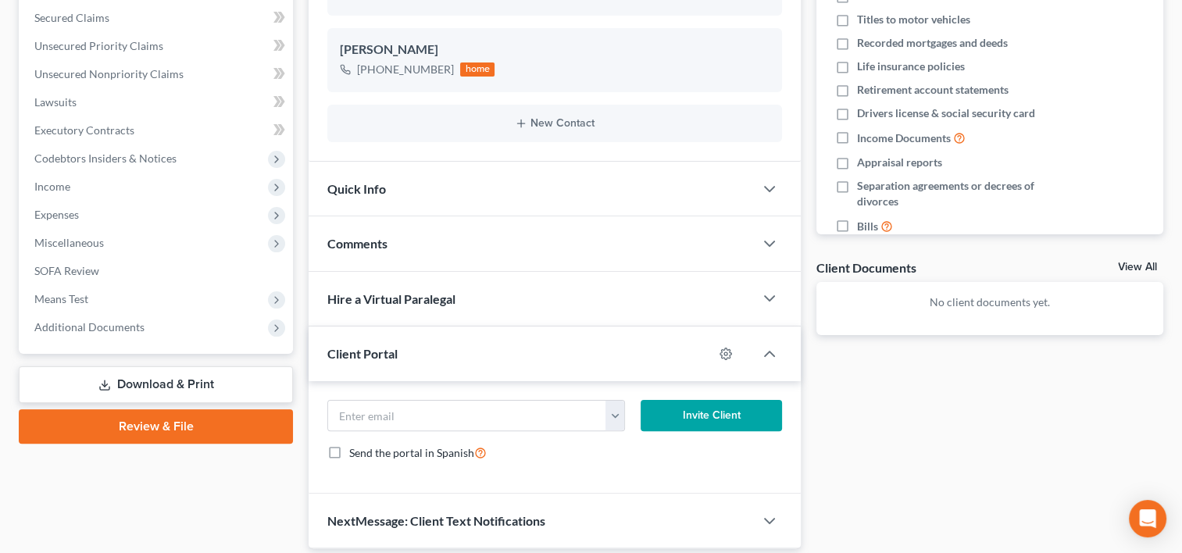
scroll to position [380, 0]
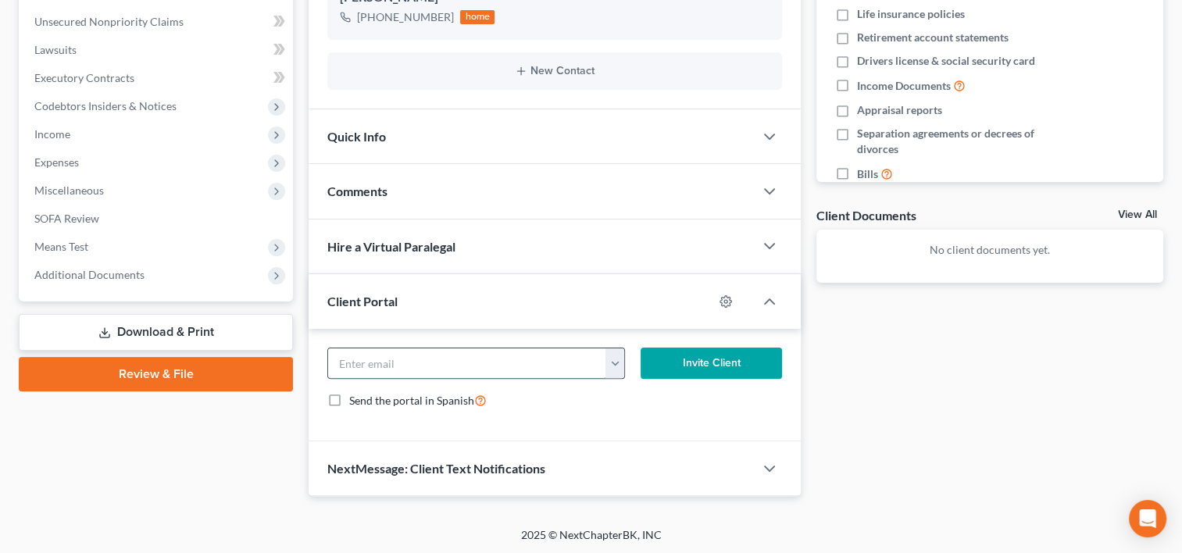
click at [366, 362] on input "email" at bounding box center [467, 363] width 278 height 30
paste input "clong102554@icloud.com"
type input "clong102554@icloud.com"
click at [680, 362] on button "Invite Client" at bounding box center [711, 363] width 141 height 31
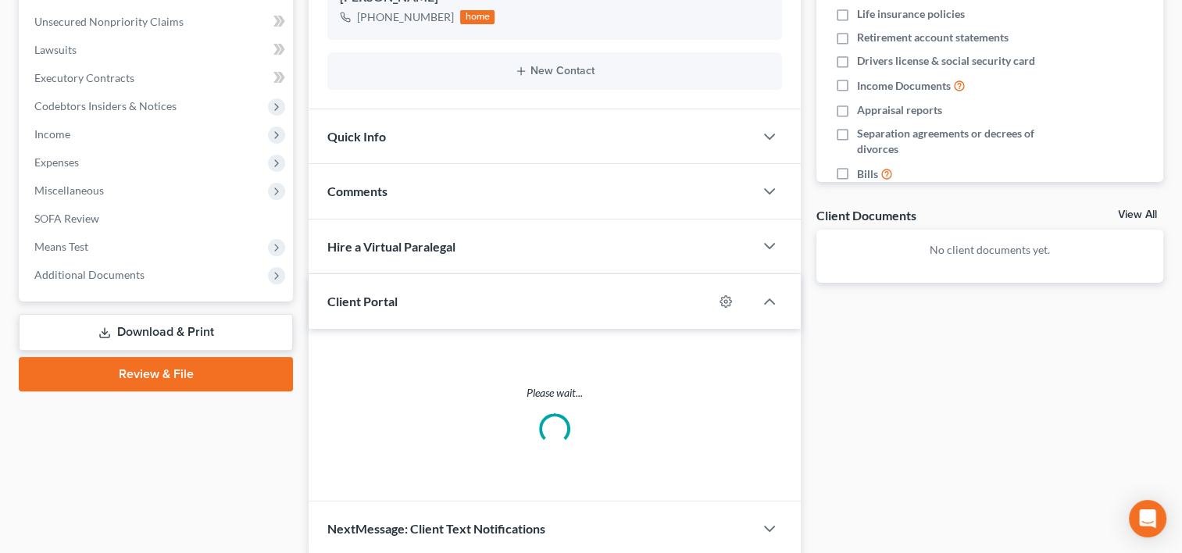
scroll to position [366, 0]
